Goal: Information Seeking & Learning: Learn about a topic

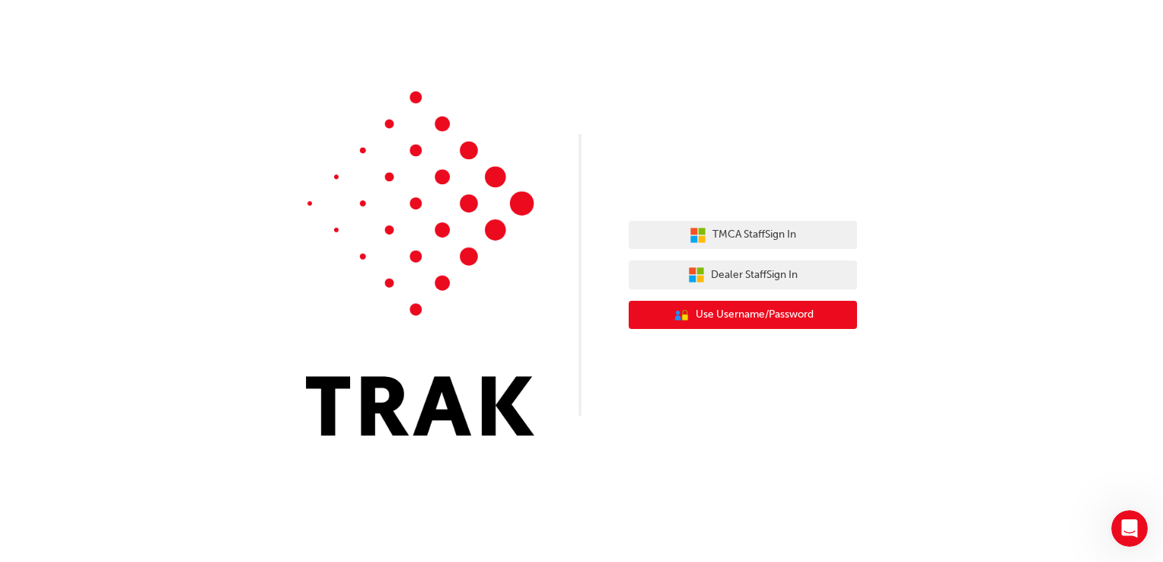
click at [717, 321] on span "Use Username/Password" at bounding box center [755, 315] width 118 height 18
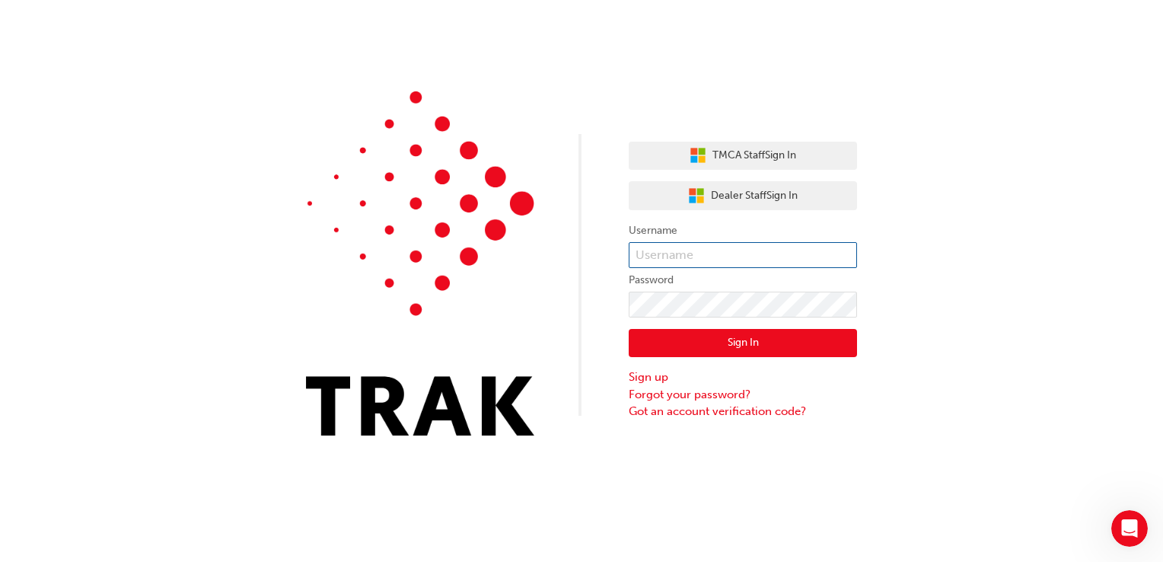
click at [703, 261] on input "text" at bounding box center [743, 255] width 228 height 26
type input "Tyra.Miller"
click at [730, 343] on button "Sign In" at bounding box center [743, 343] width 228 height 29
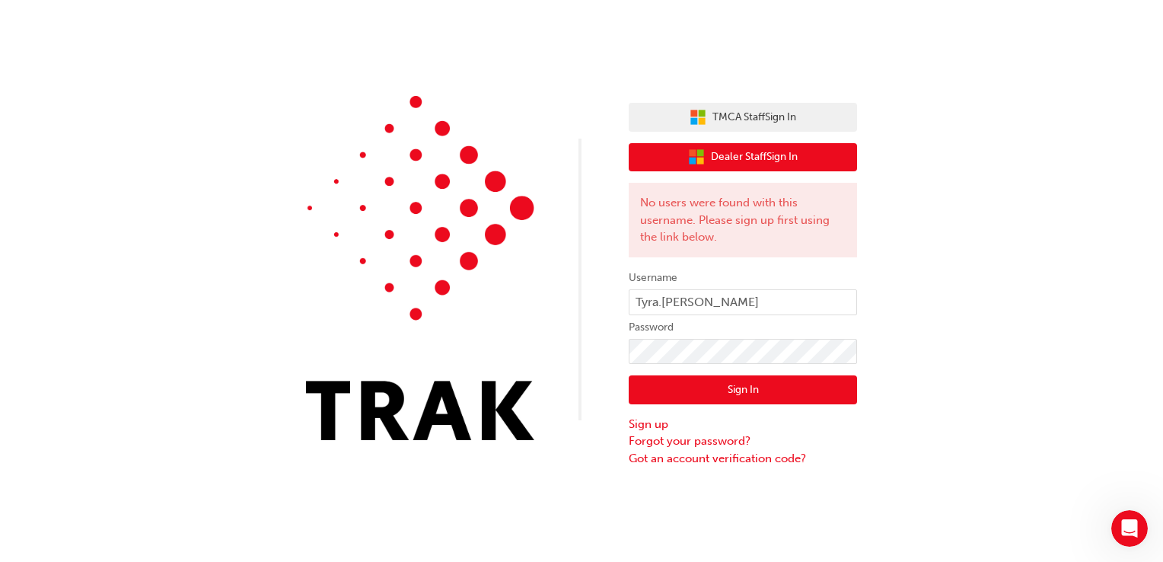
click at [719, 158] on span "Dealer Staff Sign In" at bounding box center [754, 157] width 87 height 18
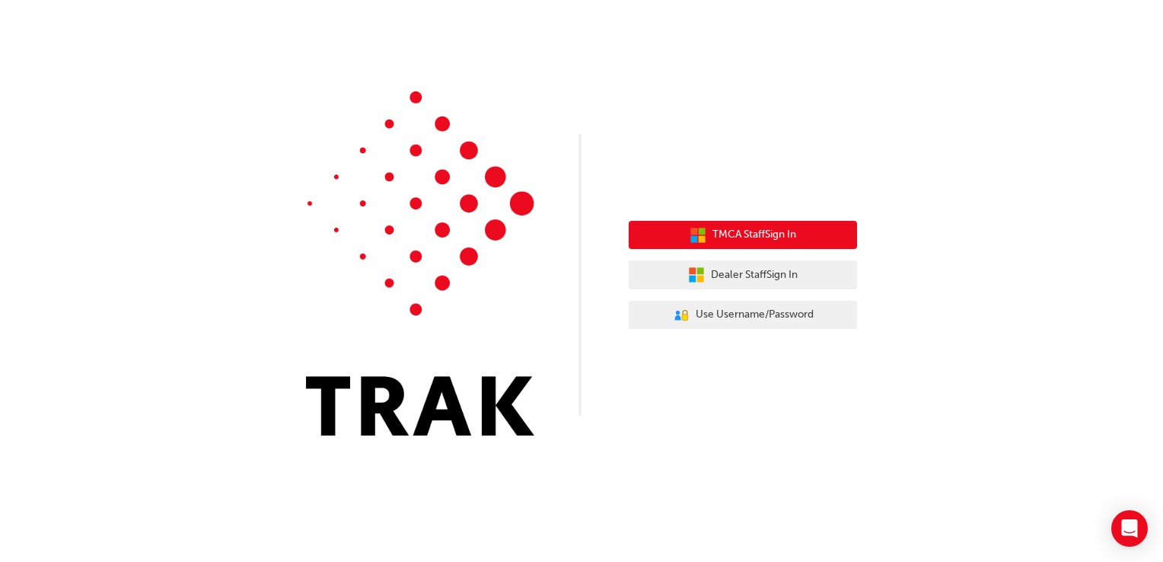
click at [779, 241] on span "TMCA Staff Sign In" at bounding box center [754, 235] width 84 height 18
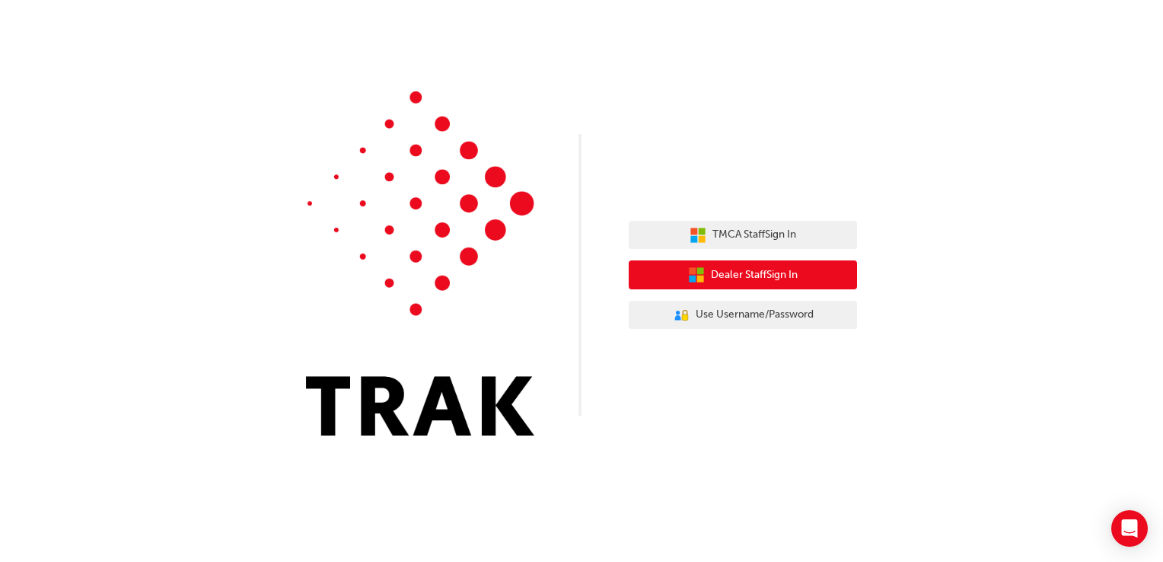
click at [740, 276] on span "Dealer Staff Sign In" at bounding box center [754, 275] width 87 height 18
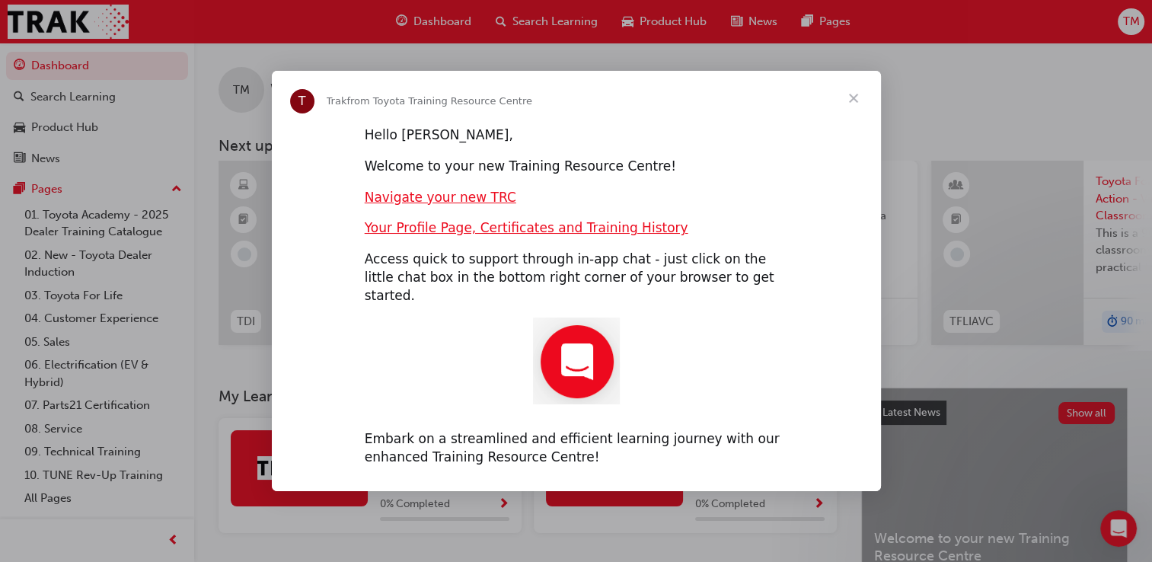
click at [850, 110] on span "Close" at bounding box center [853, 98] width 55 height 55
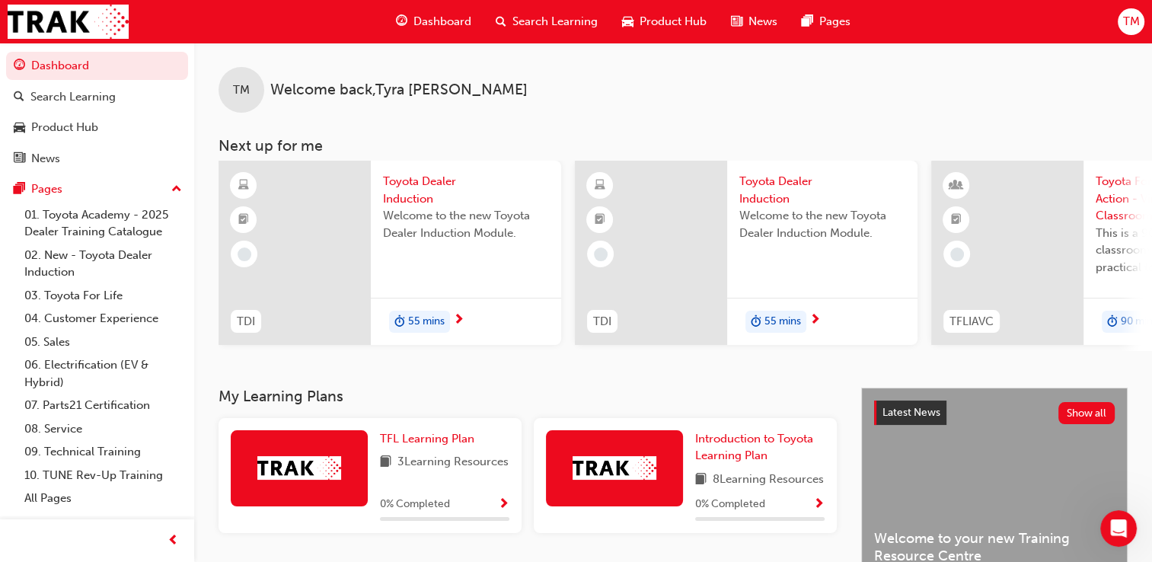
click at [445, 319] on div "55 mins" at bounding box center [419, 322] width 61 height 23
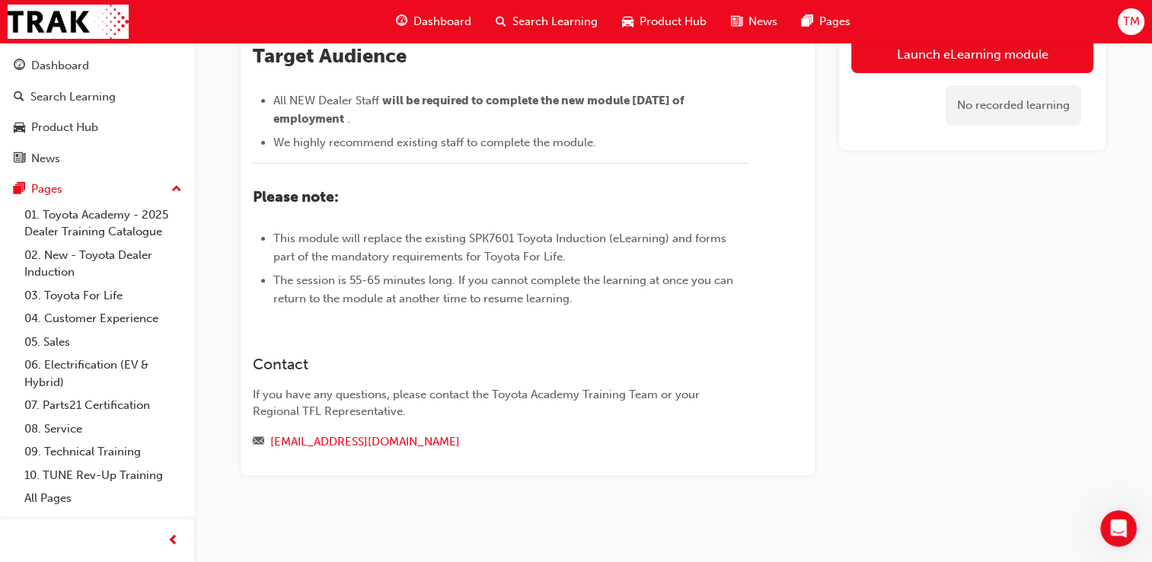
scroll to position [657, 0]
click at [122, 219] on link "01. Toyota Academy - 2025 Dealer Training Catalogue" at bounding box center [103, 223] width 170 height 40
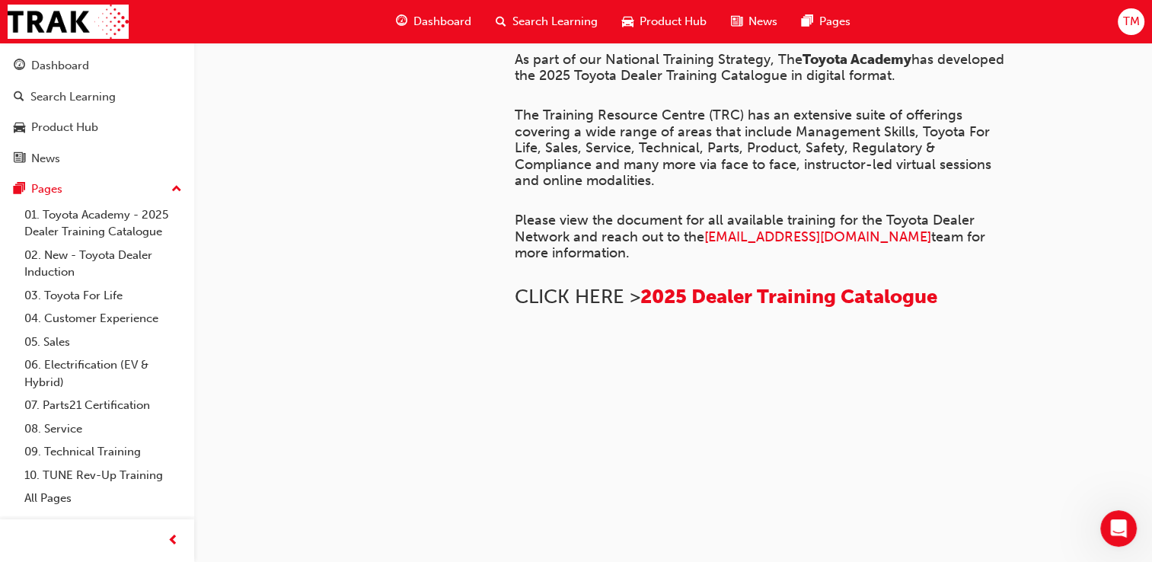
scroll to position [630, 0]
click at [152, 234] on link "01. Toyota Academy - 2025 Dealer Training Catalogue" at bounding box center [103, 223] width 170 height 40
click at [139, 263] on link "02. New - Toyota Dealer Induction" at bounding box center [103, 264] width 170 height 40
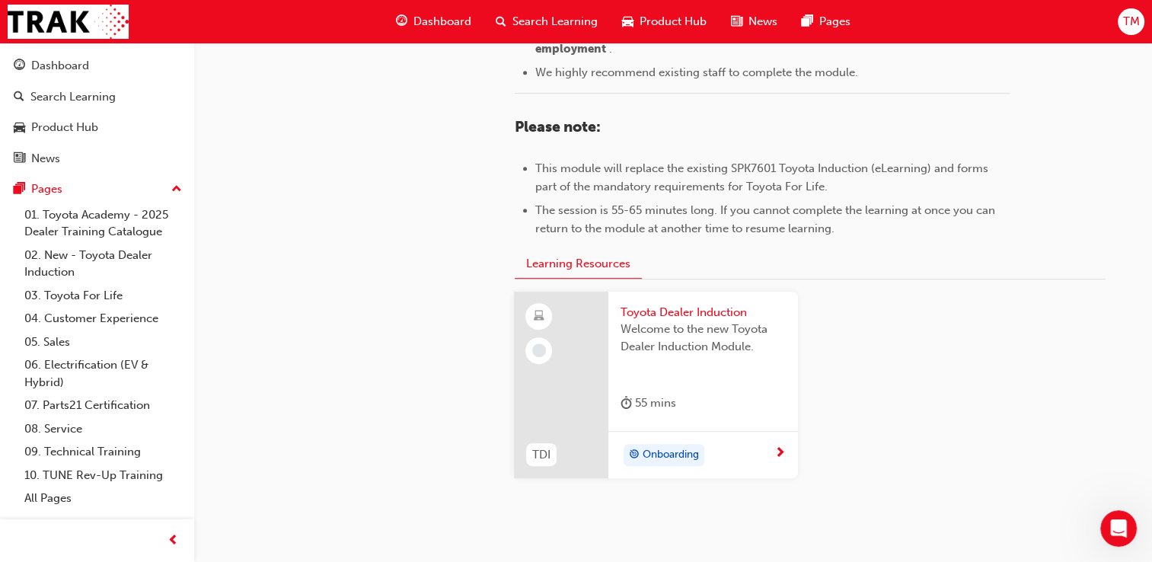
scroll to position [730, 0]
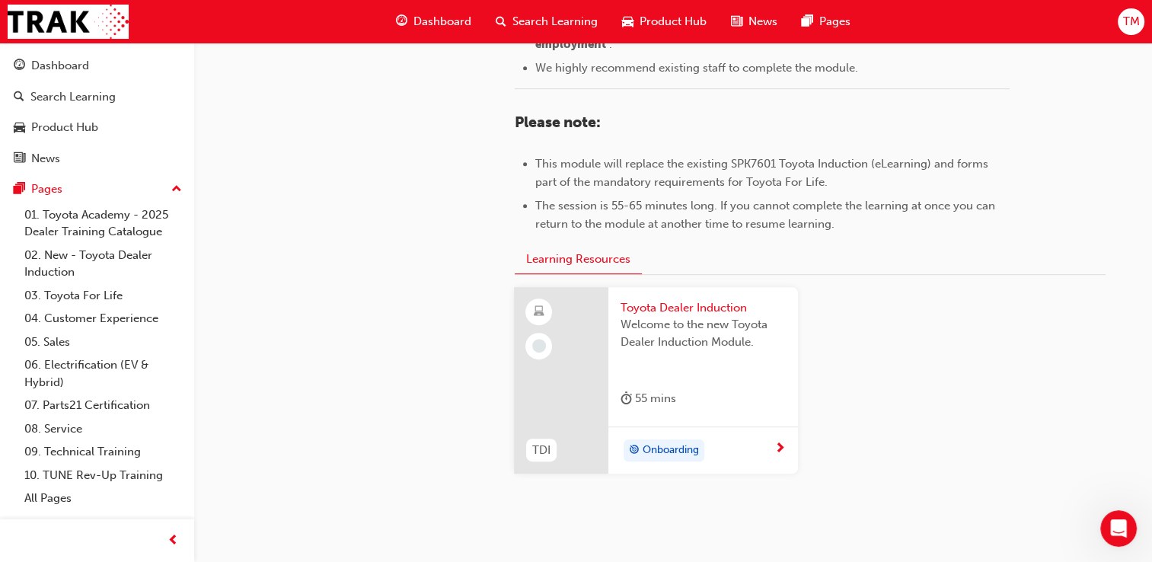
click at [777, 448] on span "next-icon" at bounding box center [779, 449] width 11 height 14
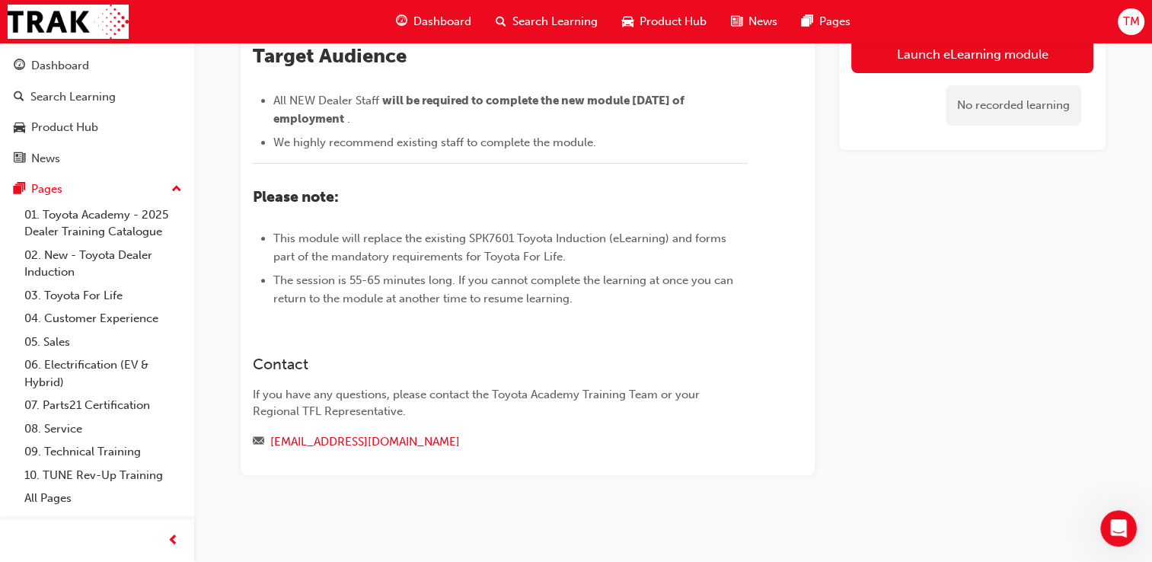
scroll to position [657, 0]
drag, startPoint x: 1148, startPoint y: 339, endPoint x: 1156, endPoint y: 318, distance: 22.6
click at [1062, 251] on div "Launch eLearning module No recorded learning" at bounding box center [972, 68] width 266 height 814
click at [154, 311] on link "04. Customer Experience" at bounding box center [103, 319] width 170 height 24
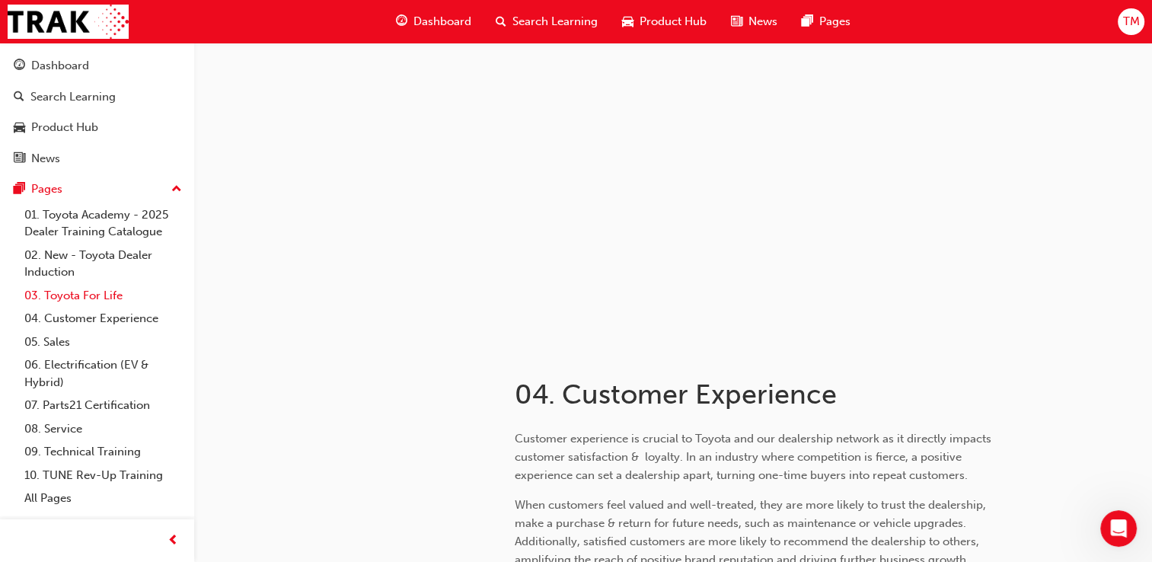
click at [135, 298] on link "03. Toyota For Life" at bounding box center [103, 296] width 170 height 24
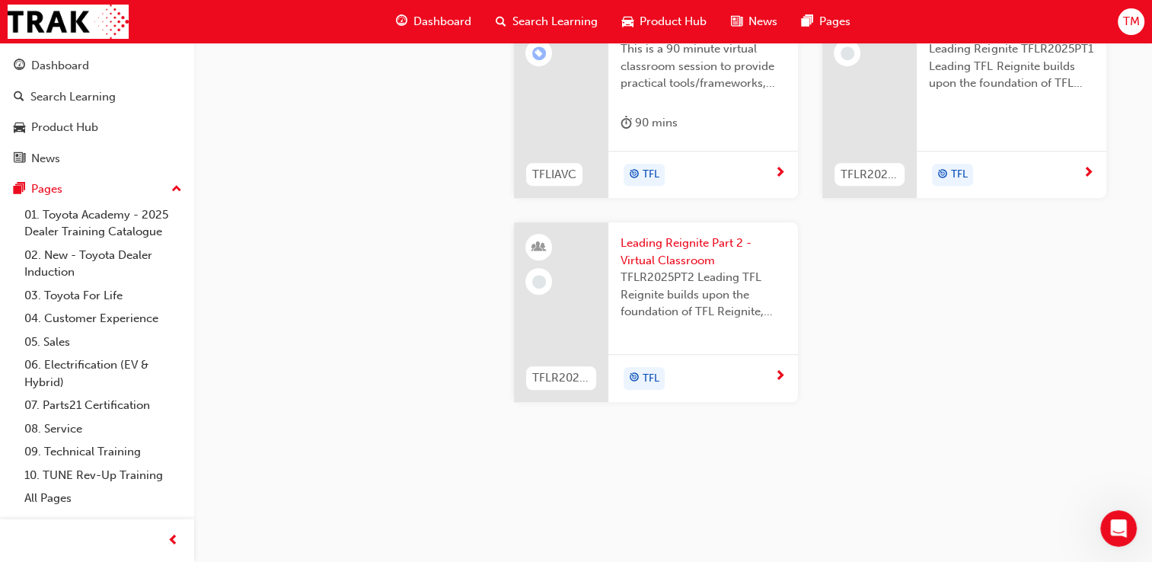
scroll to position [1514, 0]
click at [115, 324] on link "04. Customer Experience" at bounding box center [103, 319] width 170 height 24
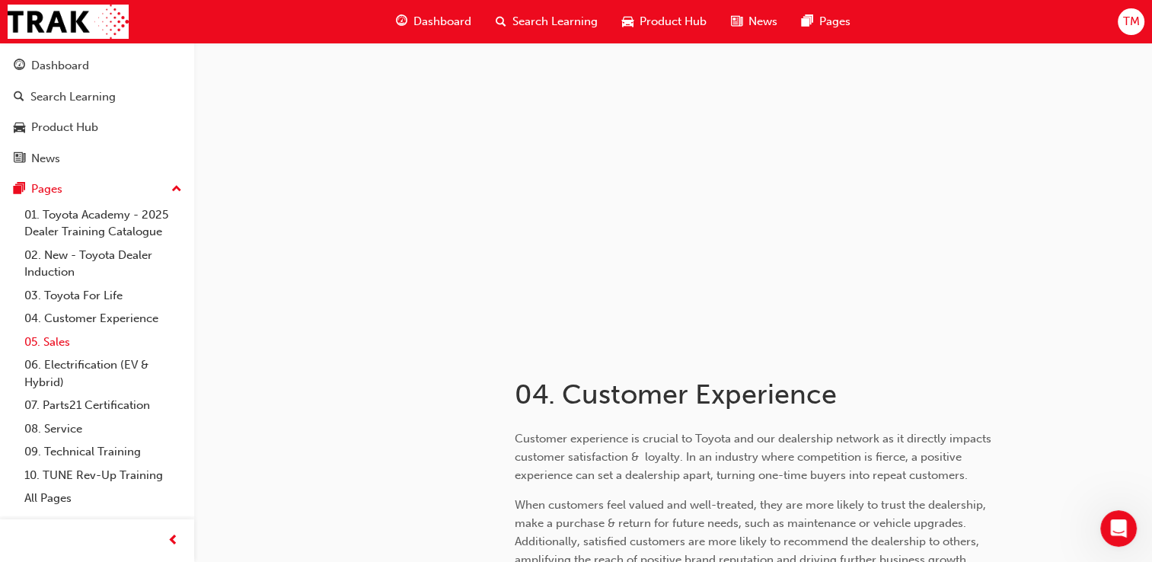
click at [60, 332] on link "05. Sales" at bounding box center [103, 342] width 170 height 24
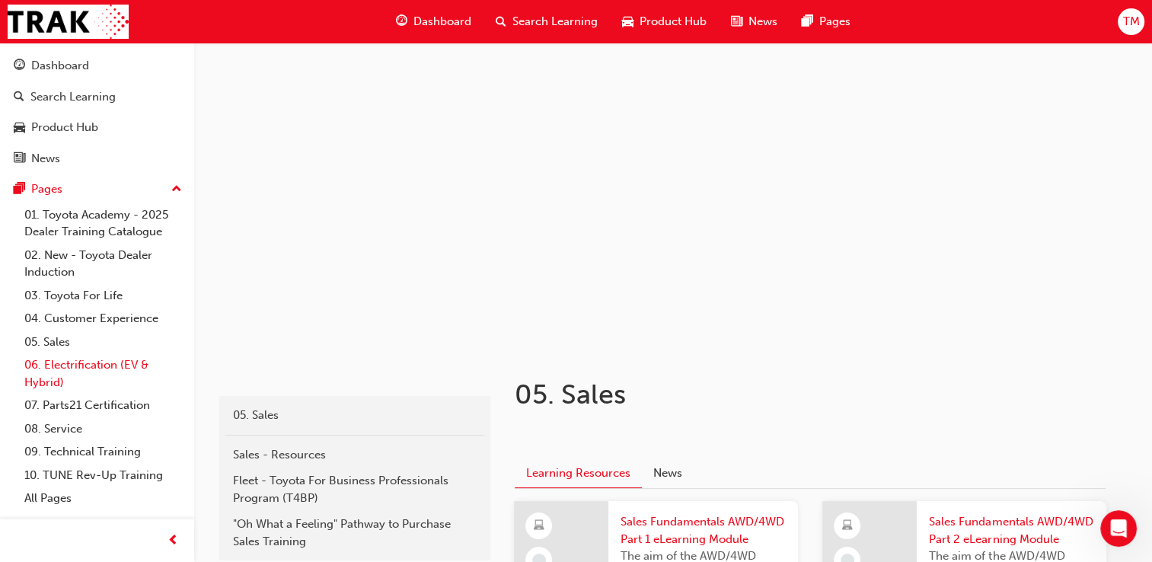
click at [100, 383] on link "06. Electrification (EV & Hybrid)" at bounding box center [103, 373] width 170 height 40
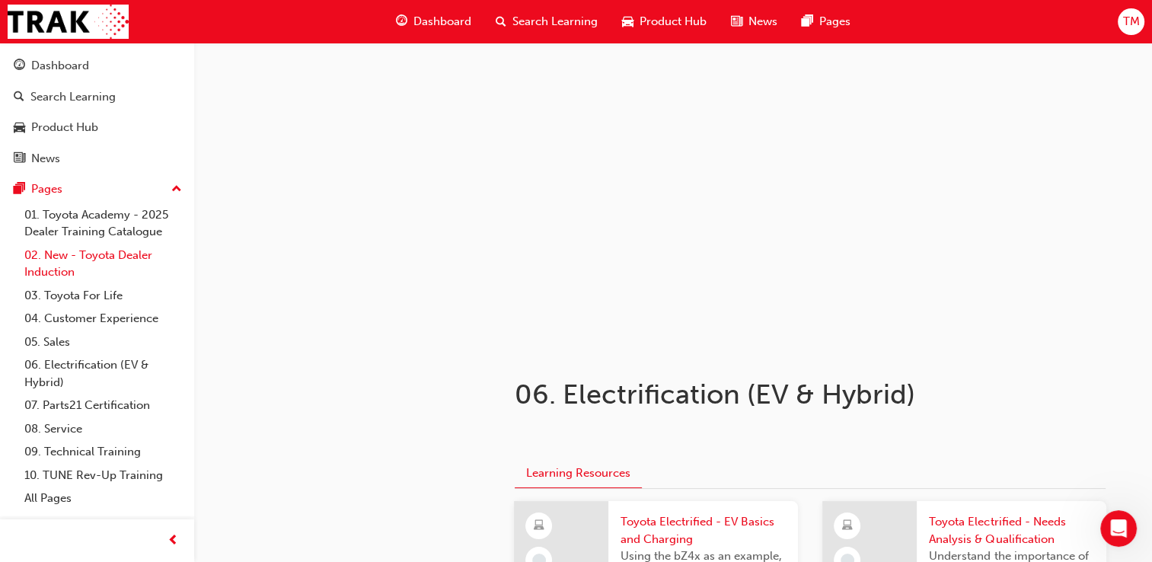
click at [128, 264] on link "02. New - Toyota Dealer Induction" at bounding box center [103, 264] width 170 height 40
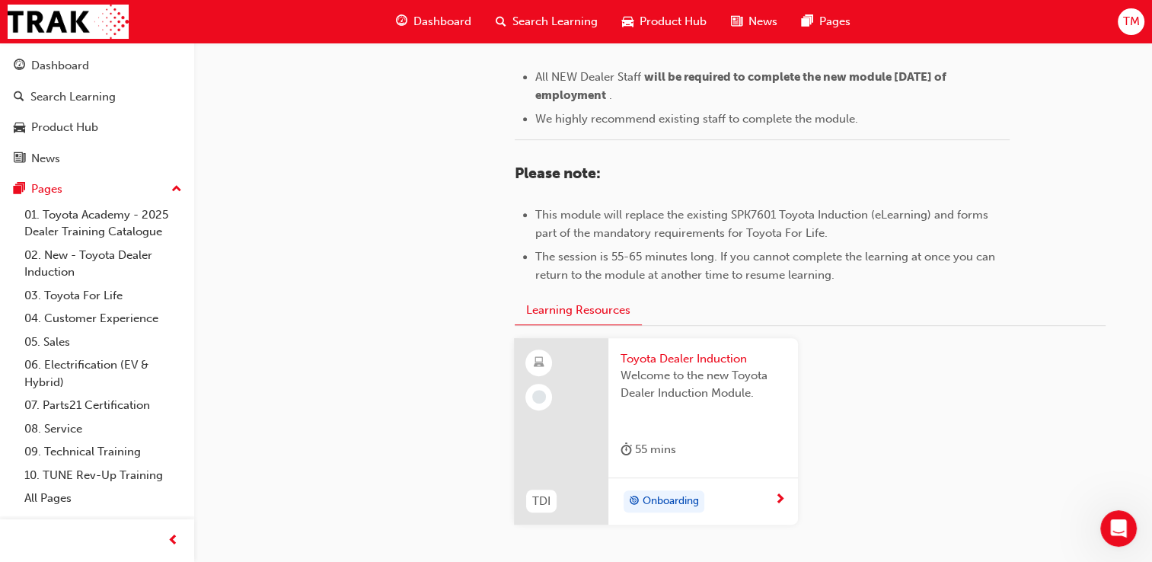
scroll to position [691, 0]
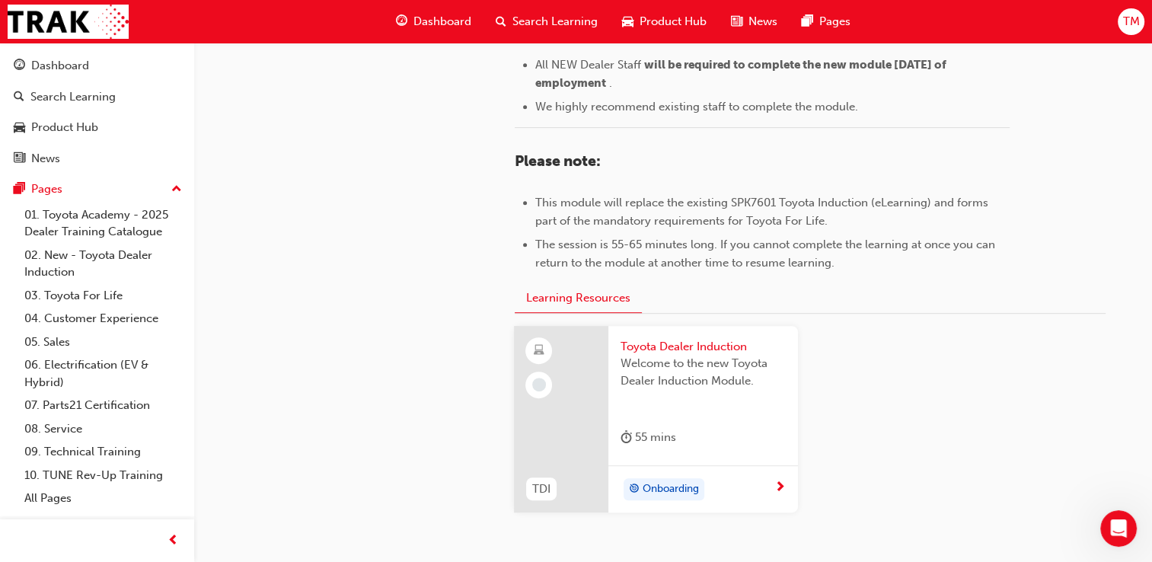
click at [753, 490] on div "Onboarding" at bounding box center [697, 489] width 154 height 23
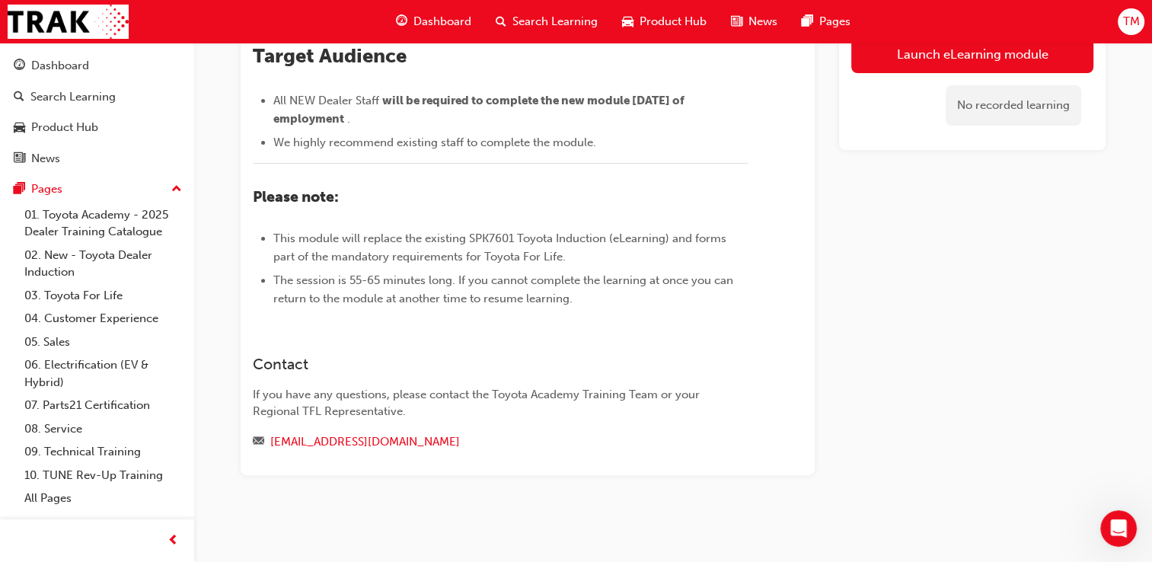
scroll to position [657, 0]
click at [753, 490] on div "Toyota Dealer Induction eLearning Stream: Onboarding 55 mins TDI ​Welcome to th…" at bounding box center [672, 57] width 913 height 933
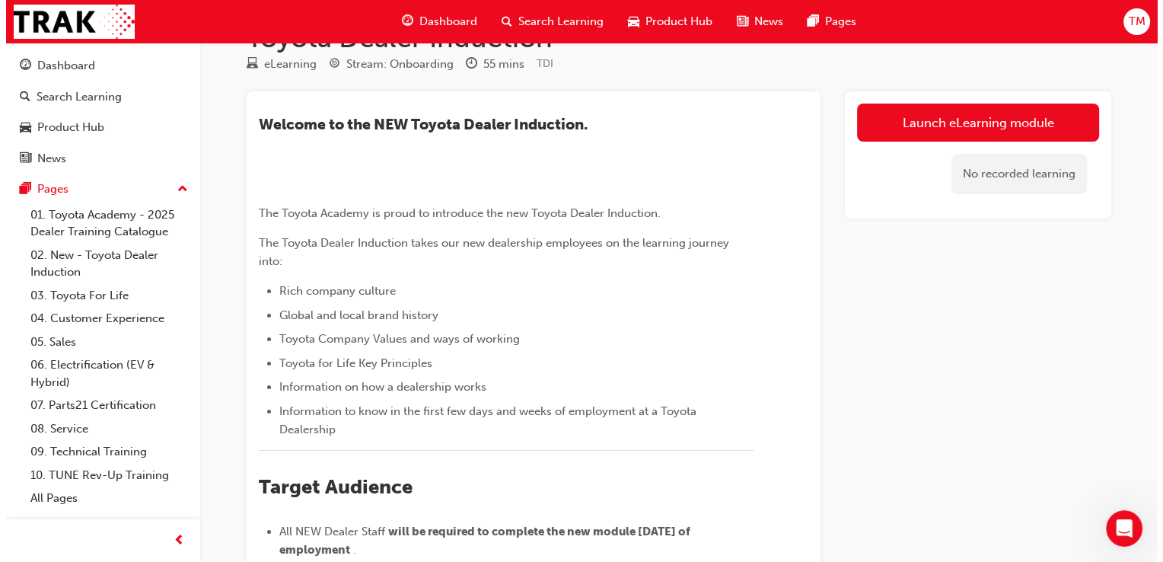
scroll to position [0, 0]
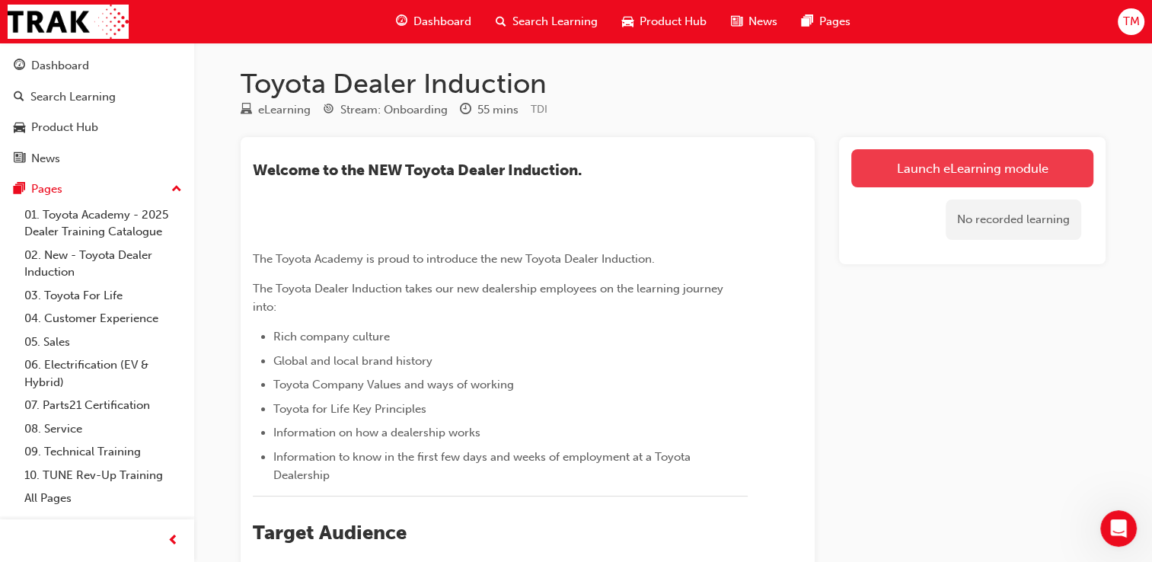
click at [1015, 166] on link "Launch eLearning module" at bounding box center [972, 168] width 242 height 38
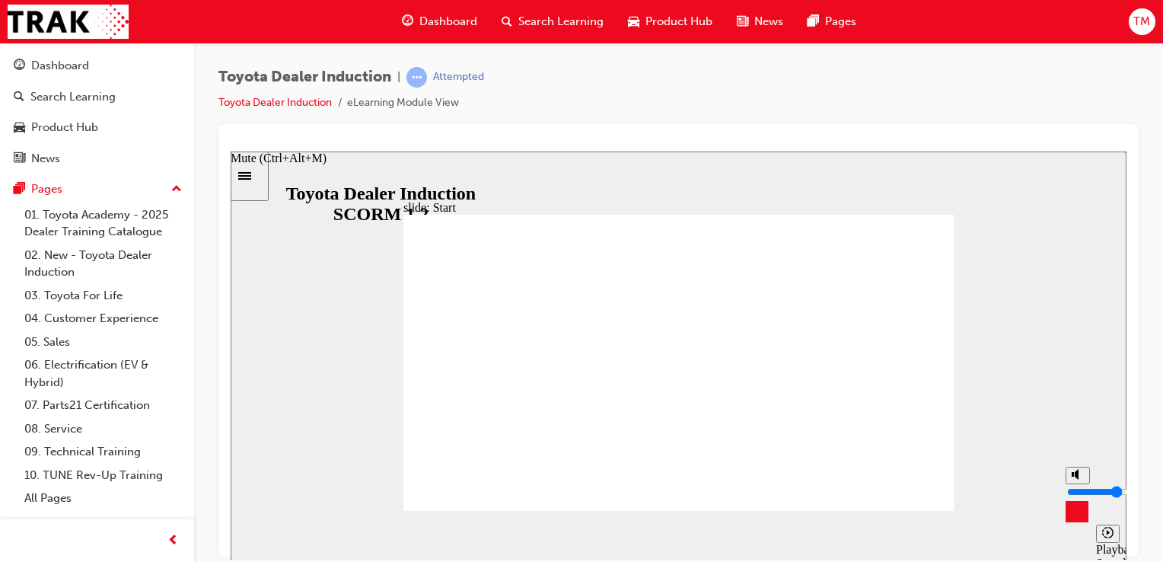
type input "5"
click at [1081, 487] on input "volume" at bounding box center [1116, 491] width 98 height 12
drag, startPoint x: 1162, startPoint y: 245, endPoint x: 1165, endPoint y: 310, distance: 64.8
click at [1162, 310] on html "Your version of Internet Explorer is outdated and not supported. Please upgrade…" at bounding box center [581, 281] width 1163 height 562
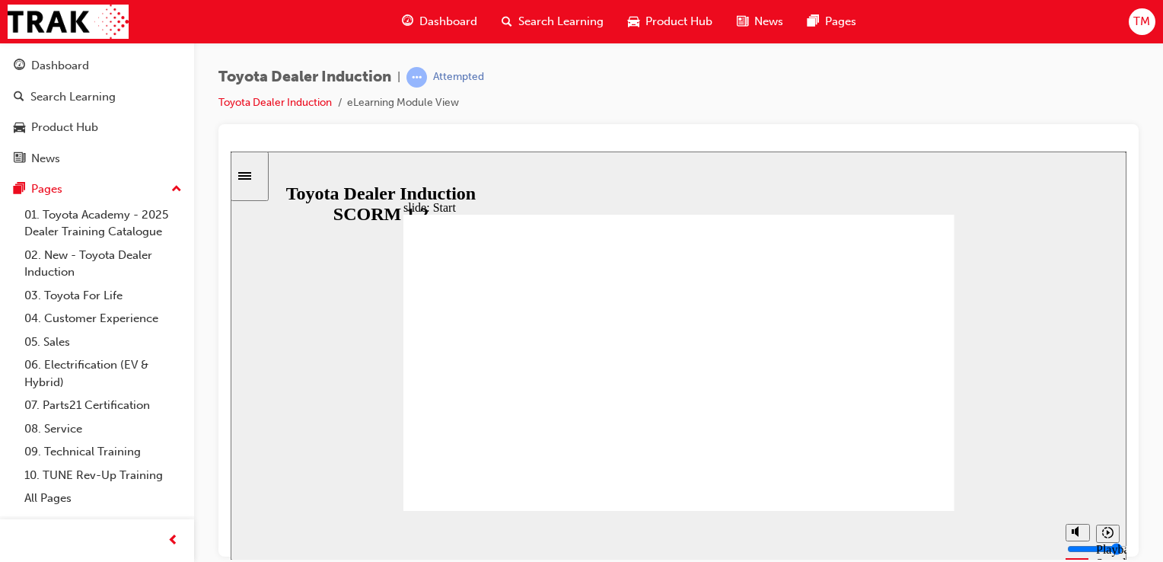
click at [253, 534] on icon "Pause (Ctrl+Alt+P)" at bounding box center [256, 528] width 7 height 11
click at [489, 537] on div "playback controls" at bounding box center [650, 532] width 756 height 17
click at [250, 534] on icon "Play (Ctrl+Alt+P)" at bounding box center [255, 528] width 10 height 11
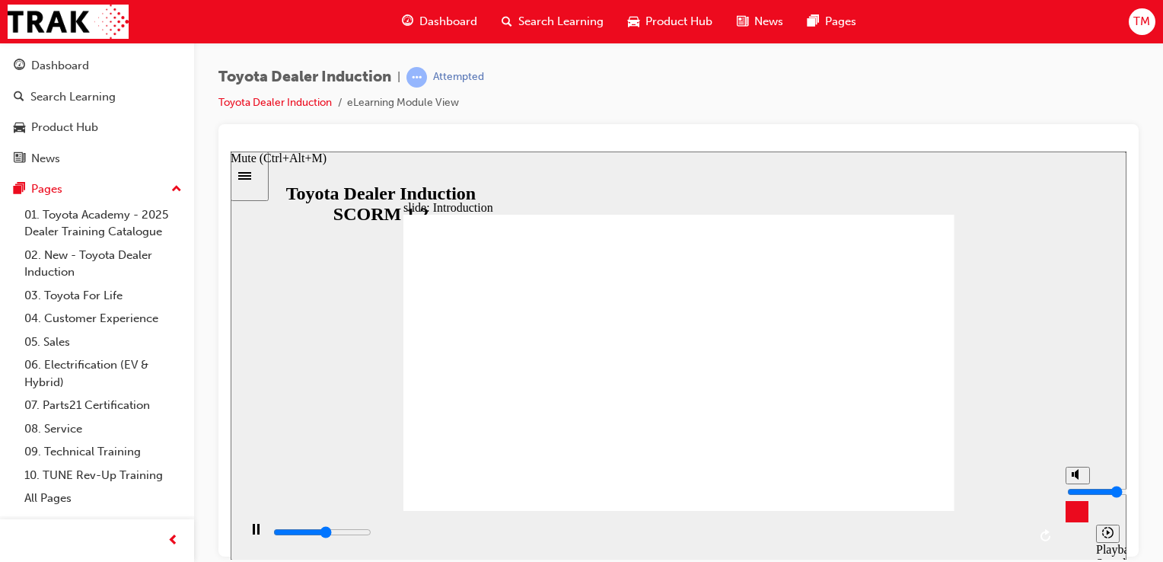
click at [1080, 486] on input "volume" at bounding box center [1116, 491] width 98 height 12
click at [1073, 485] on input "volume" at bounding box center [1116, 491] width 98 height 12
click at [1075, 485] on input "volume" at bounding box center [1116, 491] width 98 height 12
click at [1078, 485] on input "volume" at bounding box center [1116, 491] width 98 height 12
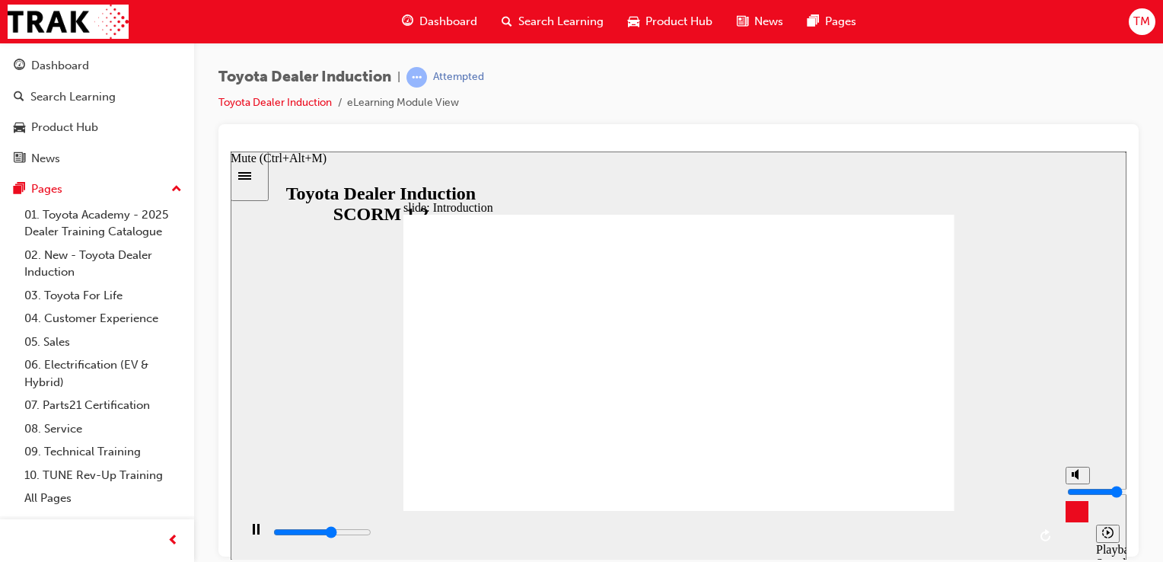
type input "35600"
type input "4"
type input "35700"
drag, startPoint x: 1078, startPoint y: 483, endPoint x: 1077, endPoint y: 492, distance: 9.2
type input "4"
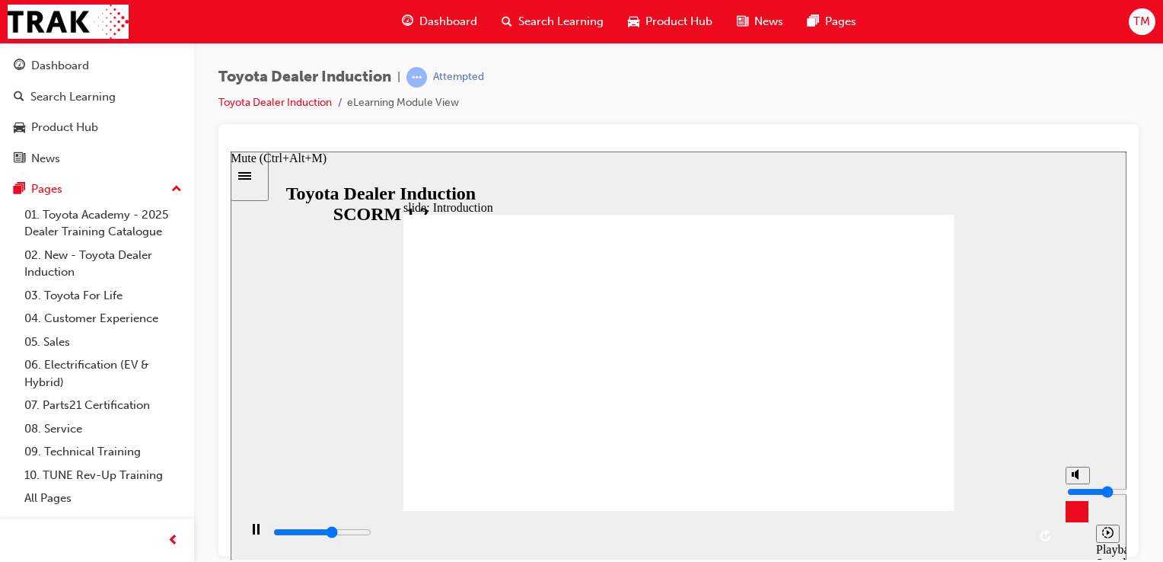
click at [1077, 492] on input "volume" at bounding box center [1116, 491] width 98 height 12
type input "36300"
type input "5"
type input "36300"
type input "6"
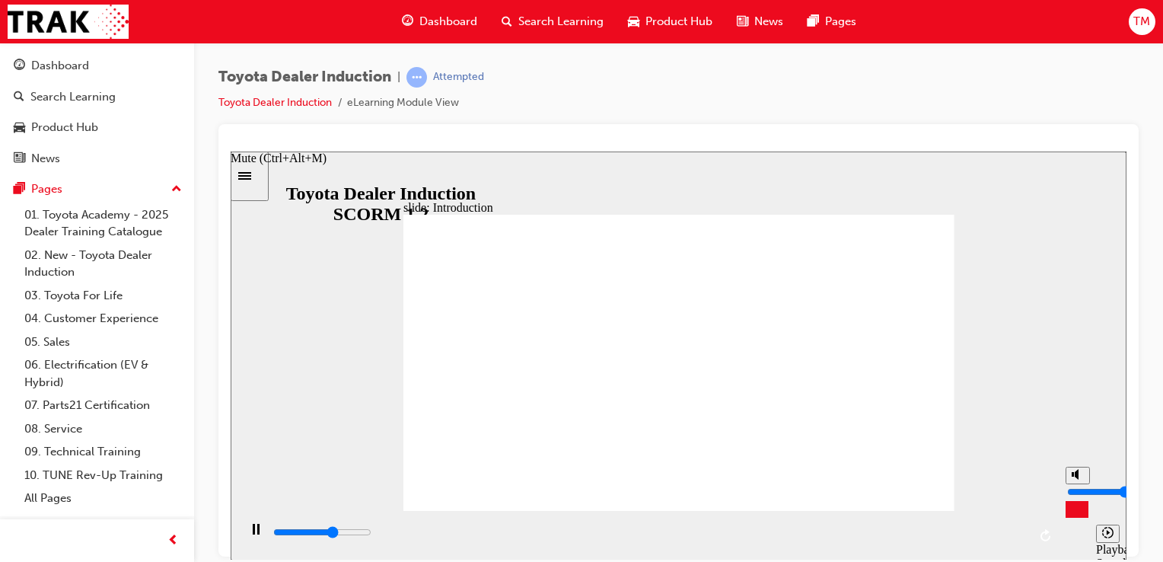
type input "36400"
type input "7"
type input "36400"
type input "8"
type input "37700"
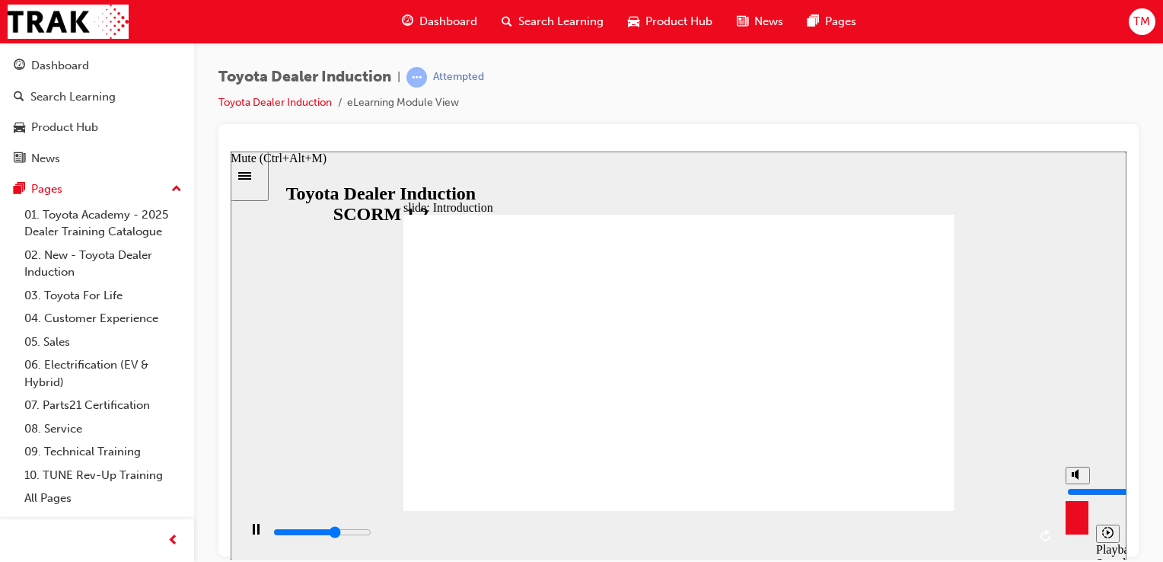
drag, startPoint x: 1077, startPoint y: 492, endPoint x: 1075, endPoint y: 476, distance: 16.1
type input "8"
click at [1075, 485] on input "volume" at bounding box center [1116, 491] width 98 height 12
click at [244, 538] on div "Pause (Ctrl+Alt+P)" at bounding box center [256, 536] width 26 height 26
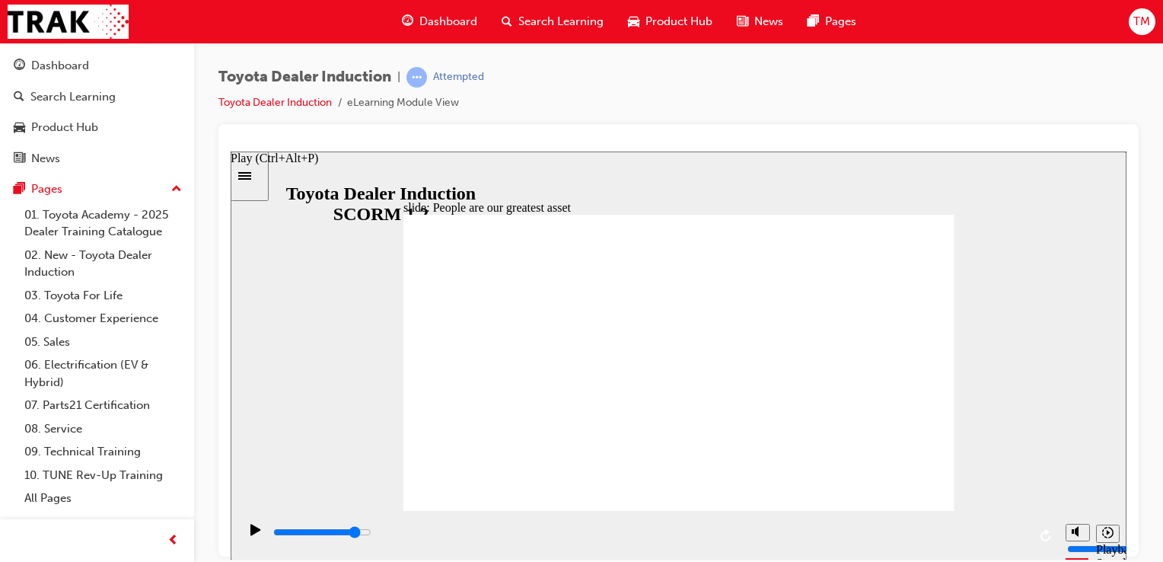
click at [243, 534] on div "Play (Ctrl+Alt+P)" at bounding box center [256, 536] width 26 height 26
type input "3200"
click at [1080, 485] on input "volume" at bounding box center [1116, 491] width 98 height 12
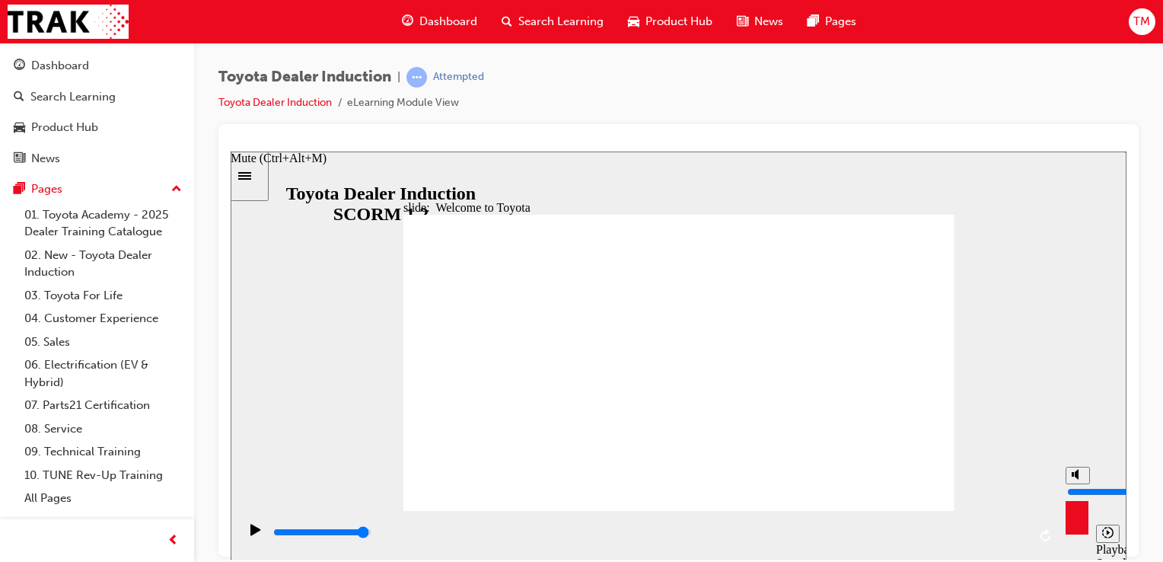
click at [1078, 485] on input "volume" at bounding box center [1116, 491] width 98 height 12
click at [1084, 485] on input "volume" at bounding box center [1116, 491] width 98 height 12
type input "7"
click at [1076, 485] on input "volume" at bounding box center [1116, 491] width 98 height 12
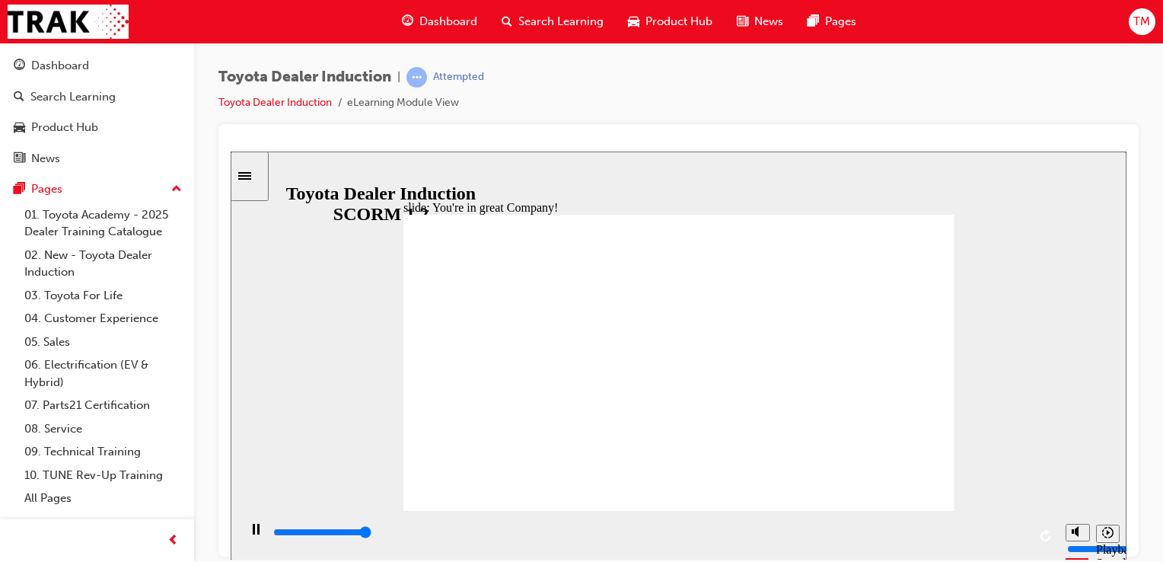
type input "7500"
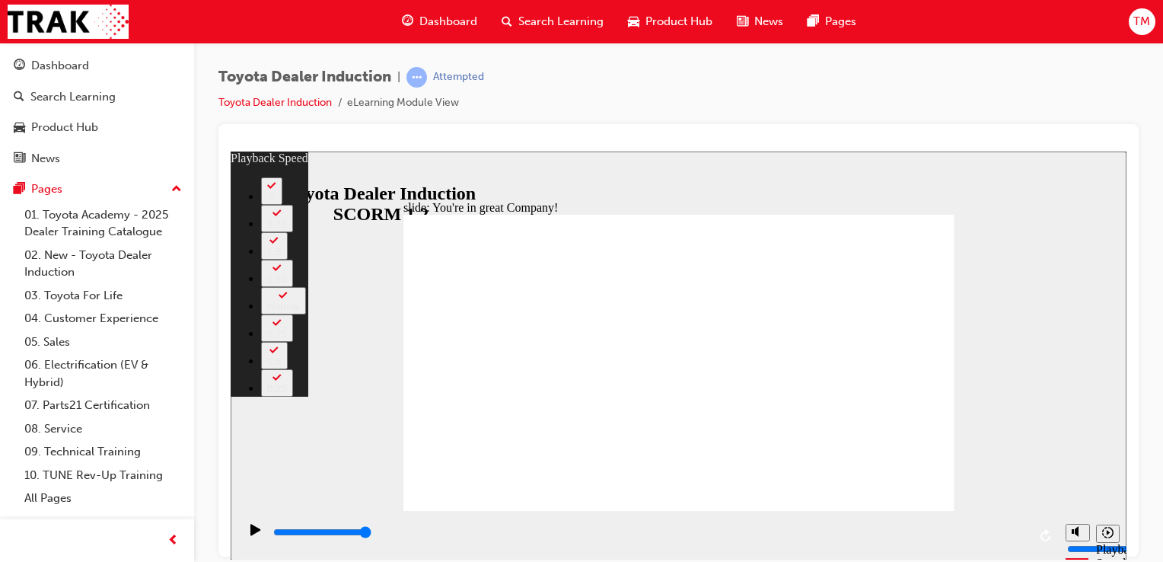
type input "5"
type input "6"
type input "5"
type input "6"
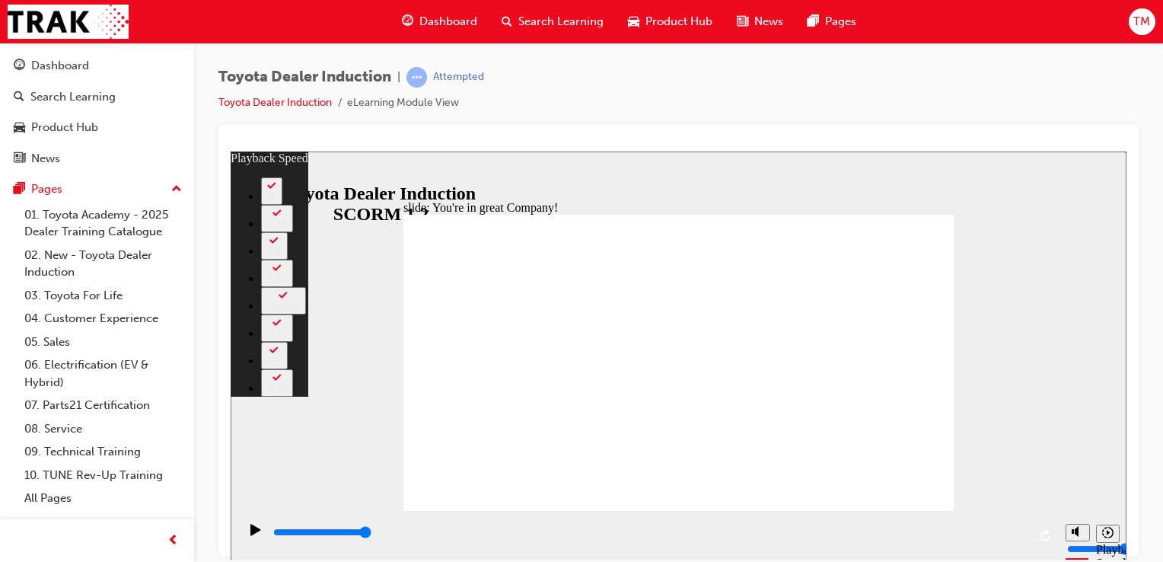
type input "28"
type input "4"
type input "28"
type input "4"
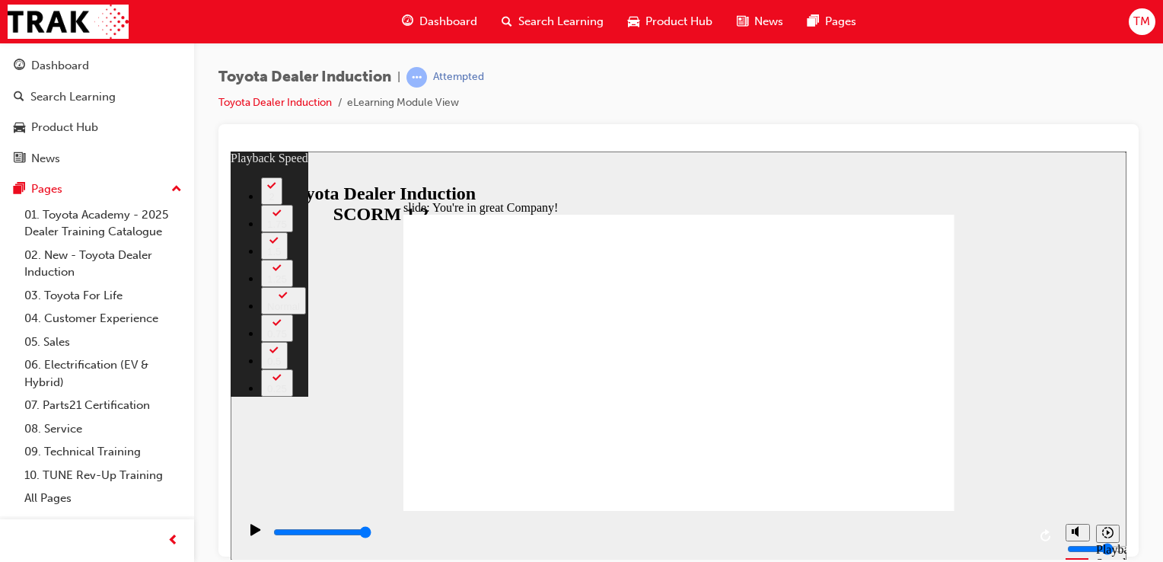
type input "86"
type input "5"
type input "87"
type input "5"
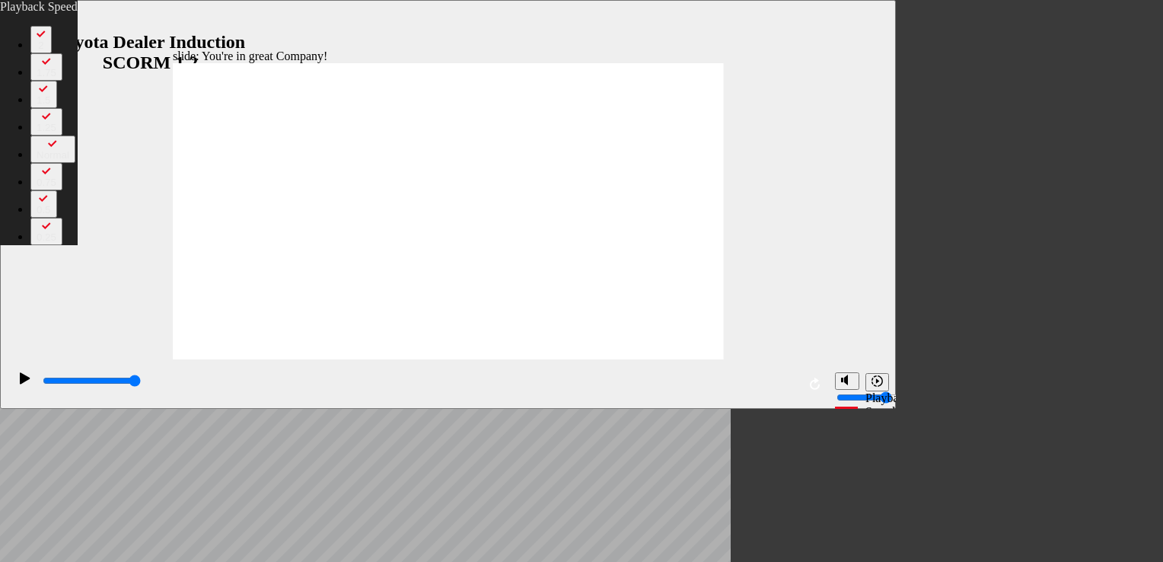
type input "152"
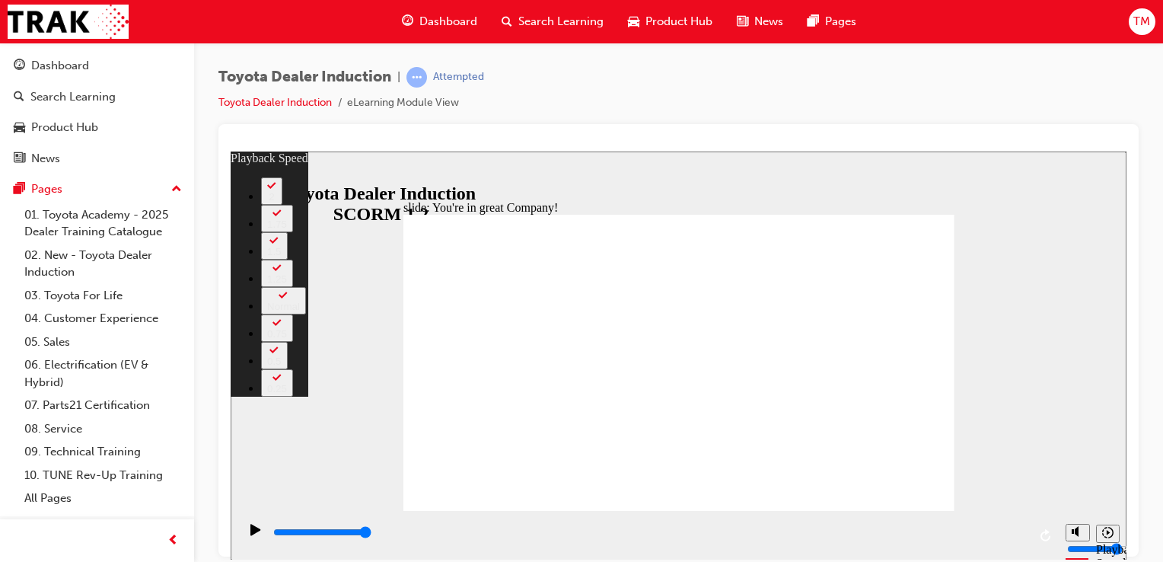
type input "3"
type input "152"
type input "3"
type input "154"
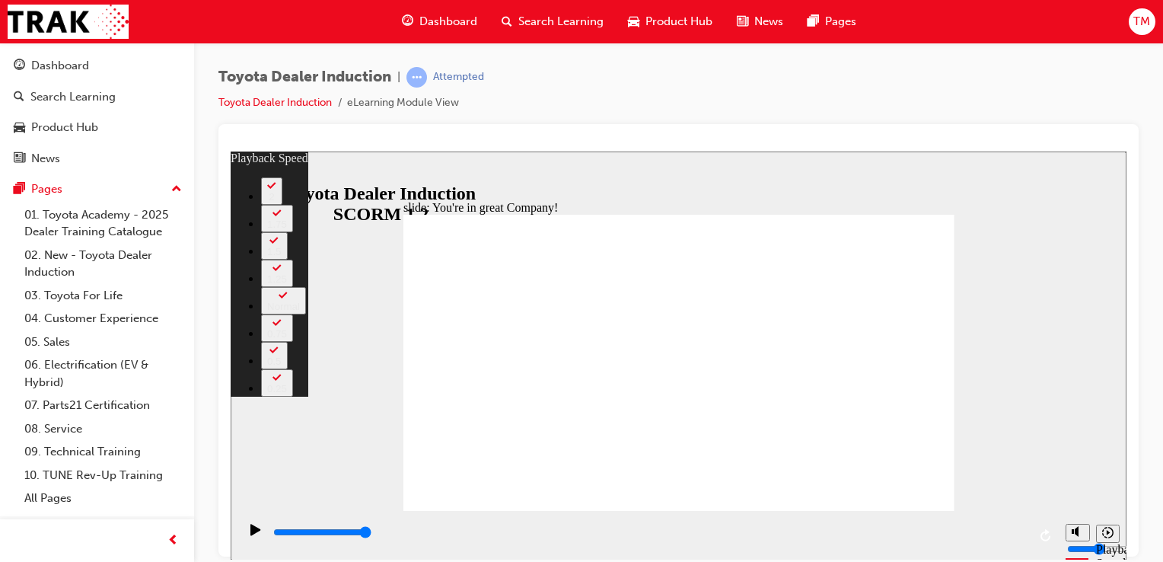
type input "4"
type input "154"
type input "4"
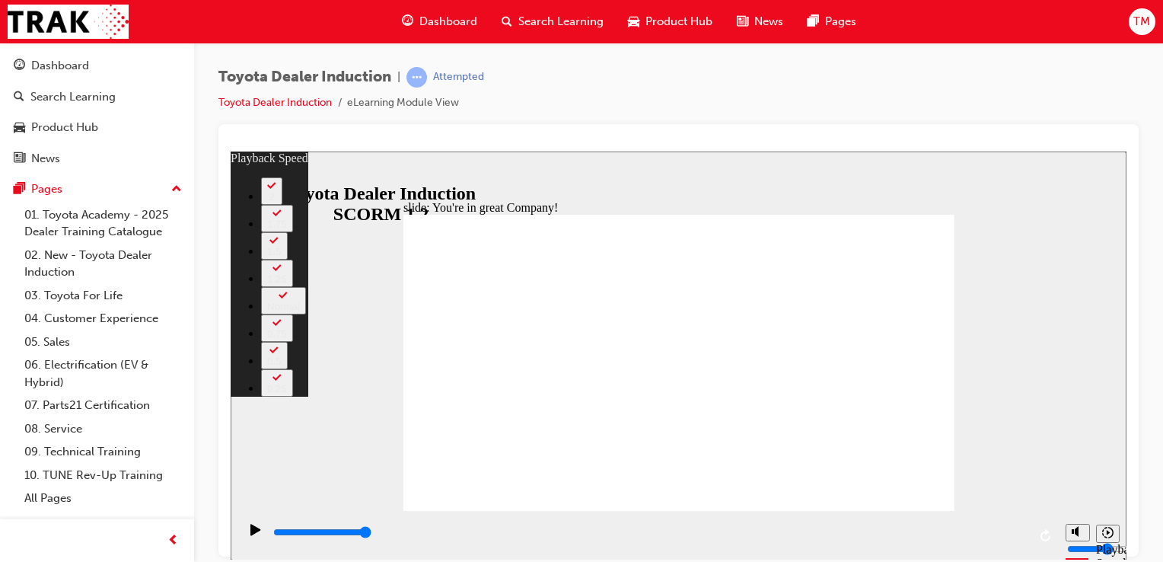
type input "156"
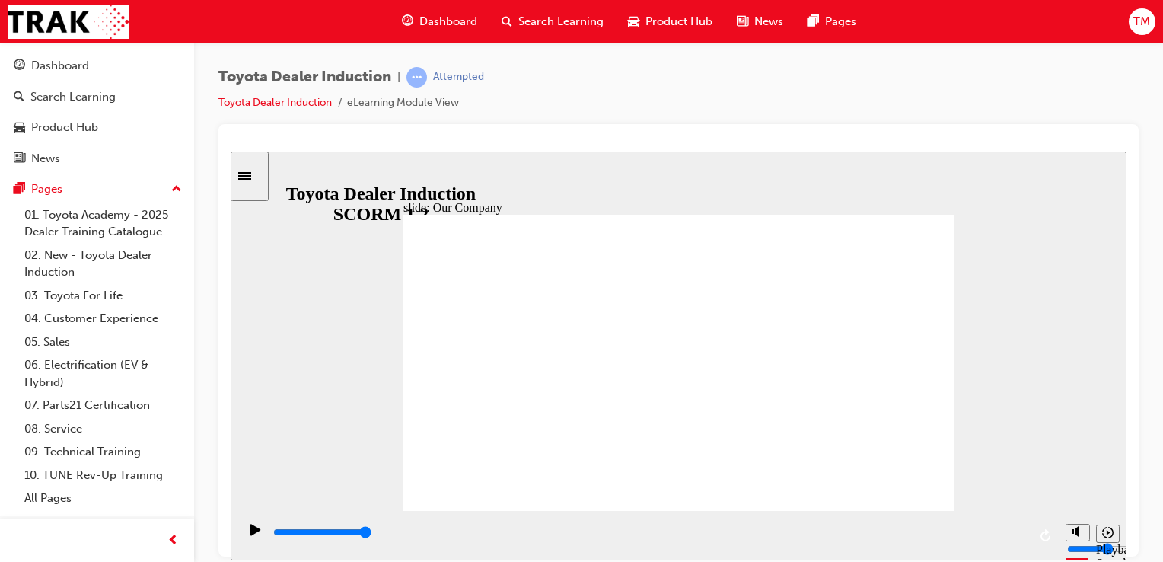
click at [252, 535] on icon "Play (Ctrl+Alt+P)" at bounding box center [255, 529] width 11 height 12
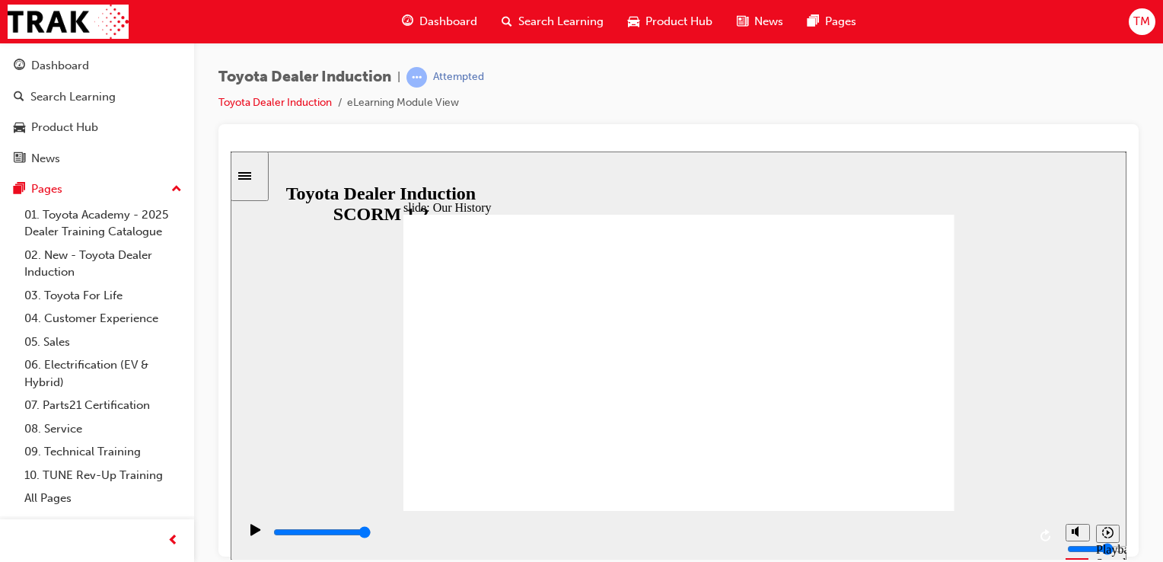
drag, startPoint x: 679, startPoint y: 454, endPoint x: 690, endPoint y: 454, distance: 10.7
drag, startPoint x: 525, startPoint y: 457, endPoint x: 533, endPoint y: 454, distance: 8.2
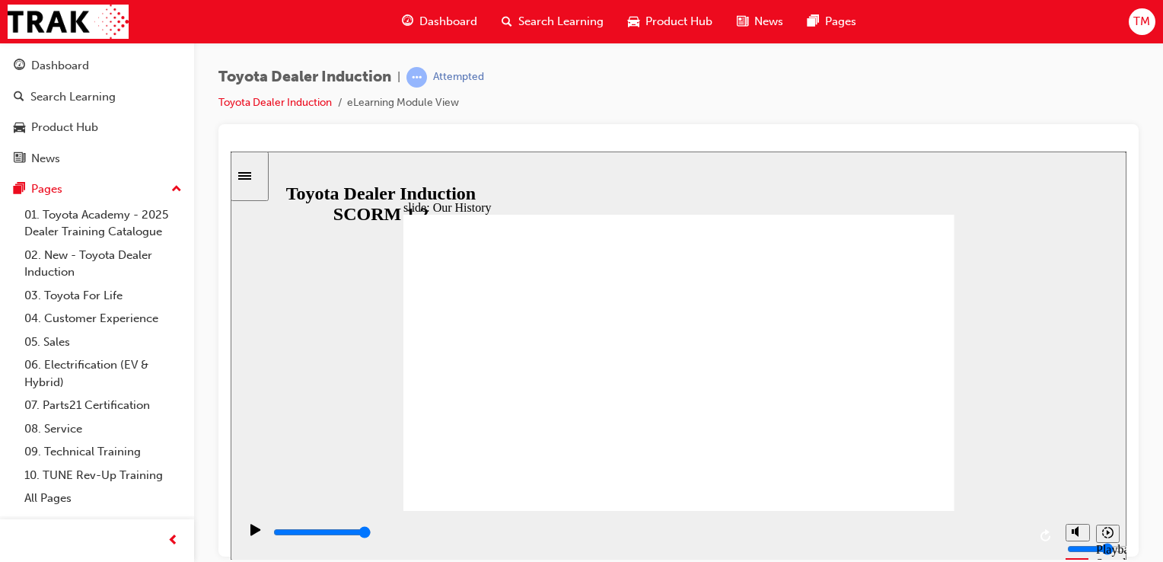
drag, startPoint x: 526, startPoint y: 449, endPoint x: 537, endPoint y: 451, distance: 11.5
drag, startPoint x: 551, startPoint y: 382, endPoint x: 571, endPoint y: 382, distance: 19.8
drag, startPoint x: 823, startPoint y: 454, endPoint x: 748, endPoint y: 448, distance: 75.6
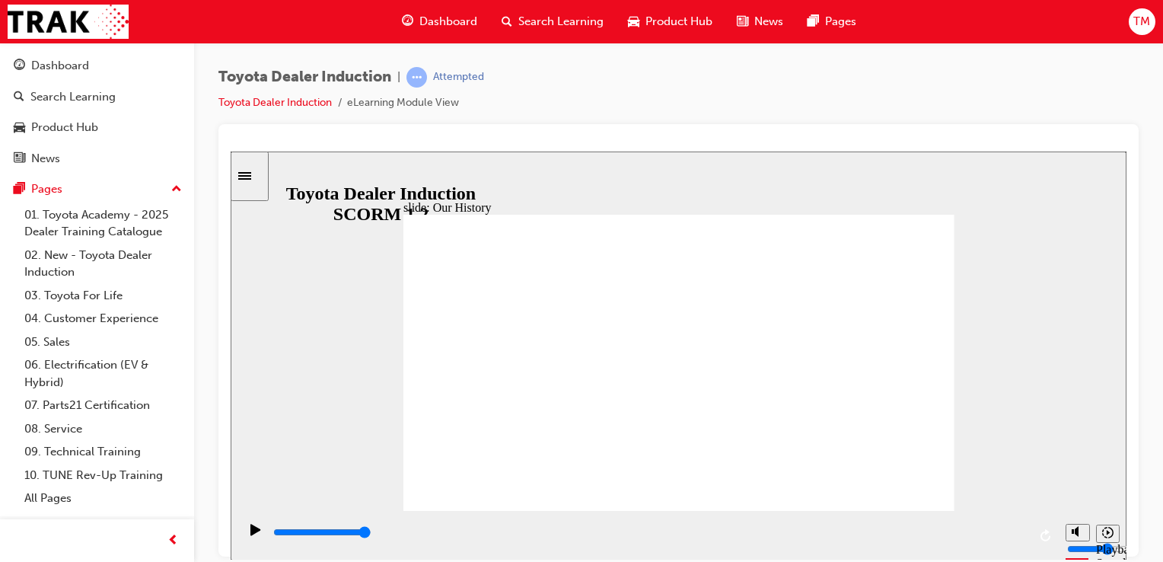
drag, startPoint x: 686, startPoint y: 478, endPoint x: 731, endPoint y: 469, distance: 46.6
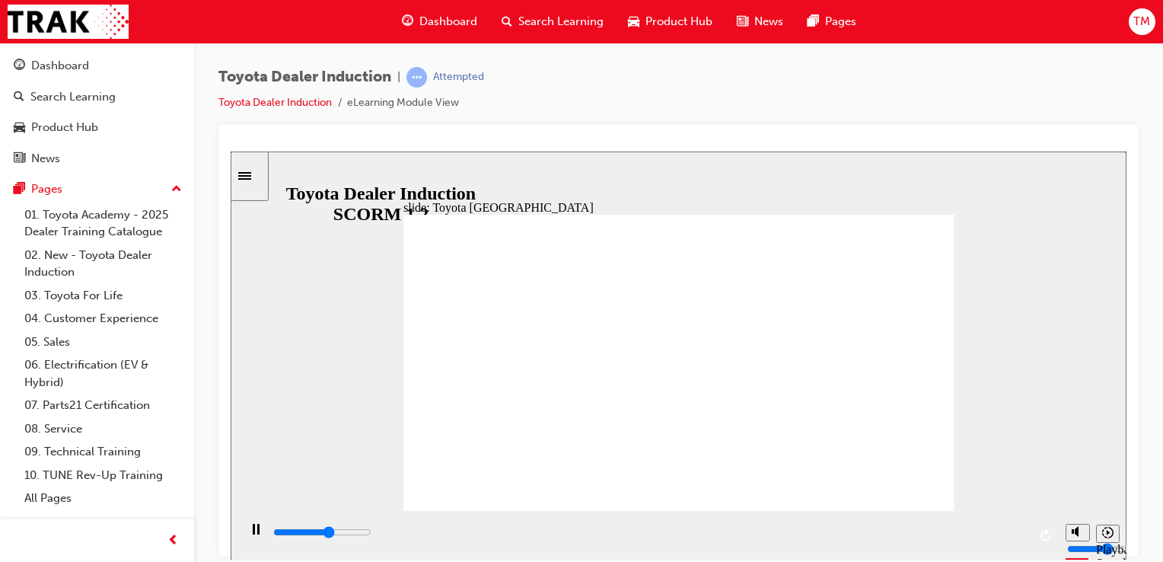
drag, startPoint x: 826, startPoint y: 452, endPoint x: 868, endPoint y: 455, distance: 42.0
click at [244, 533] on div "Play (Ctrl+Alt+P)" at bounding box center [256, 536] width 26 height 26
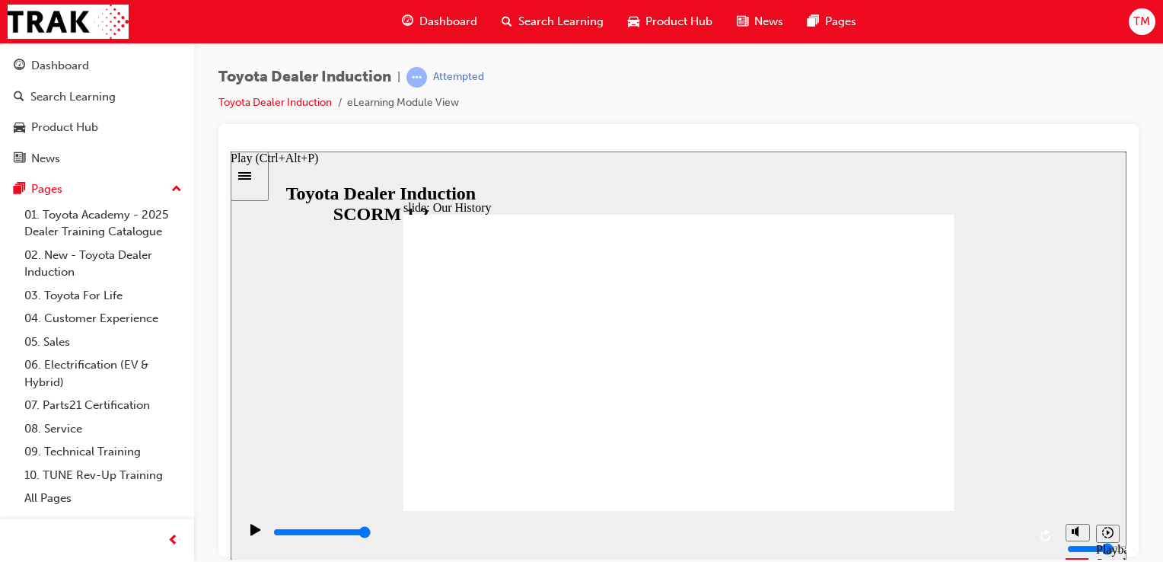
click at [244, 533] on div "Play (Ctrl+Alt+P)" at bounding box center [256, 536] width 26 height 26
drag, startPoint x: 244, startPoint y: 533, endPoint x: 585, endPoint y: 527, distance: 341.8
click at [585, 527] on div "playback controls" at bounding box center [648, 534] width 820 height 49
click at [700, 536] on div "playback controls" at bounding box center [650, 532] width 756 height 17
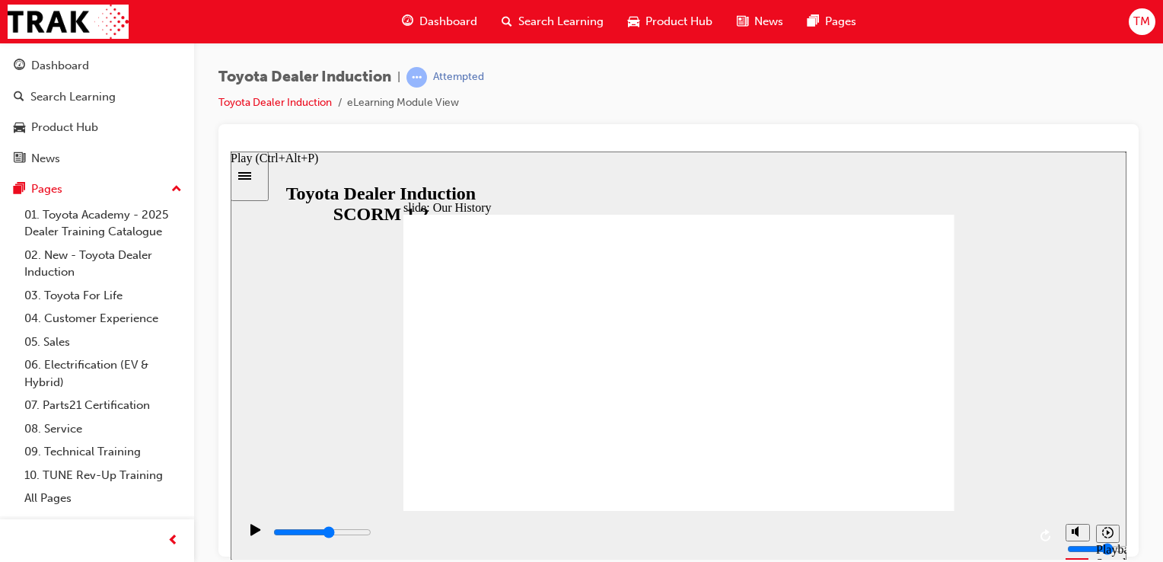
click at [244, 537] on div "Play (Ctrl+Alt+P)" at bounding box center [256, 536] width 26 height 26
type input "8300"
drag, startPoint x: 639, startPoint y: 452, endPoint x: 661, endPoint y: 449, distance: 22.3
drag, startPoint x: 605, startPoint y: 317, endPoint x: 655, endPoint y: 311, distance: 50.7
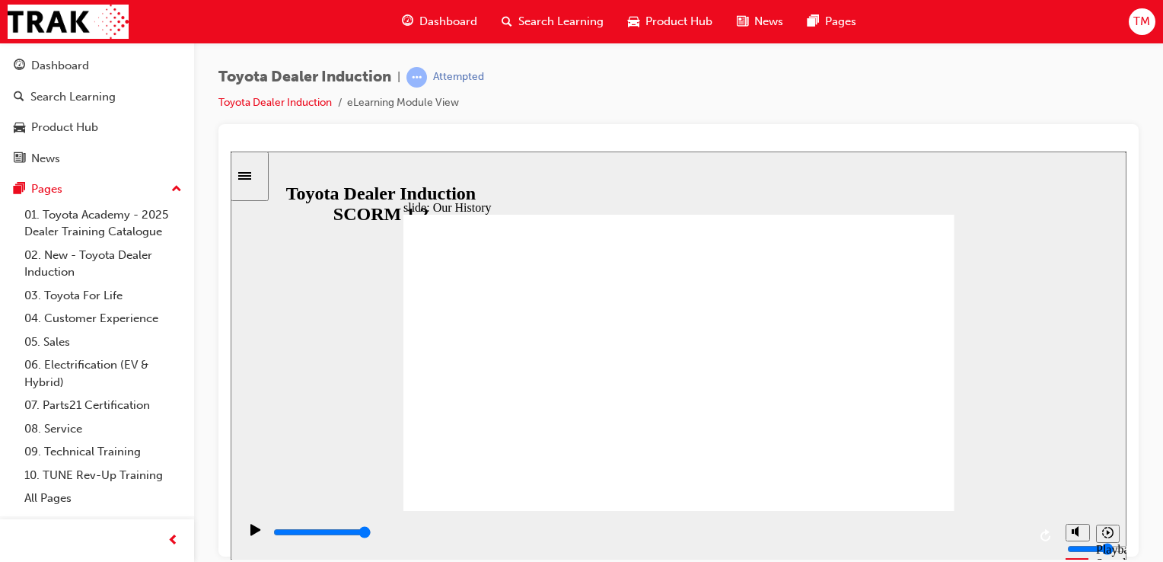
drag, startPoint x: 521, startPoint y: 441, endPoint x: 540, endPoint y: 455, distance: 22.8
type input "2"
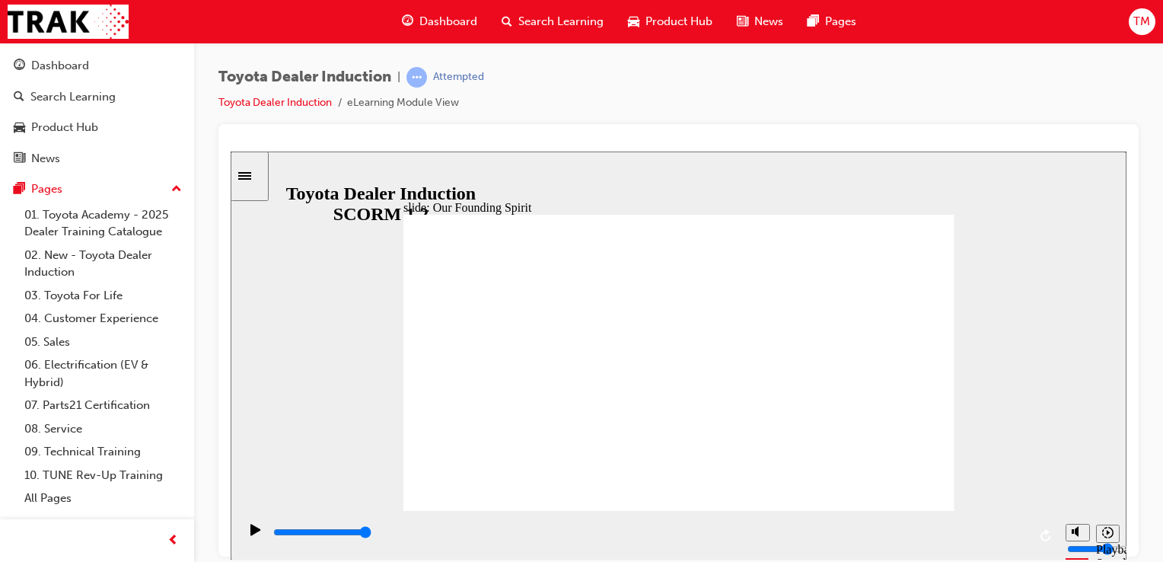
click at [243, 545] on div "Pause (Ctrl+Alt+P)" at bounding box center [256, 536] width 26 height 26
click at [244, 534] on div "Play (Ctrl+Alt+P)" at bounding box center [256, 536] width 26 height 26
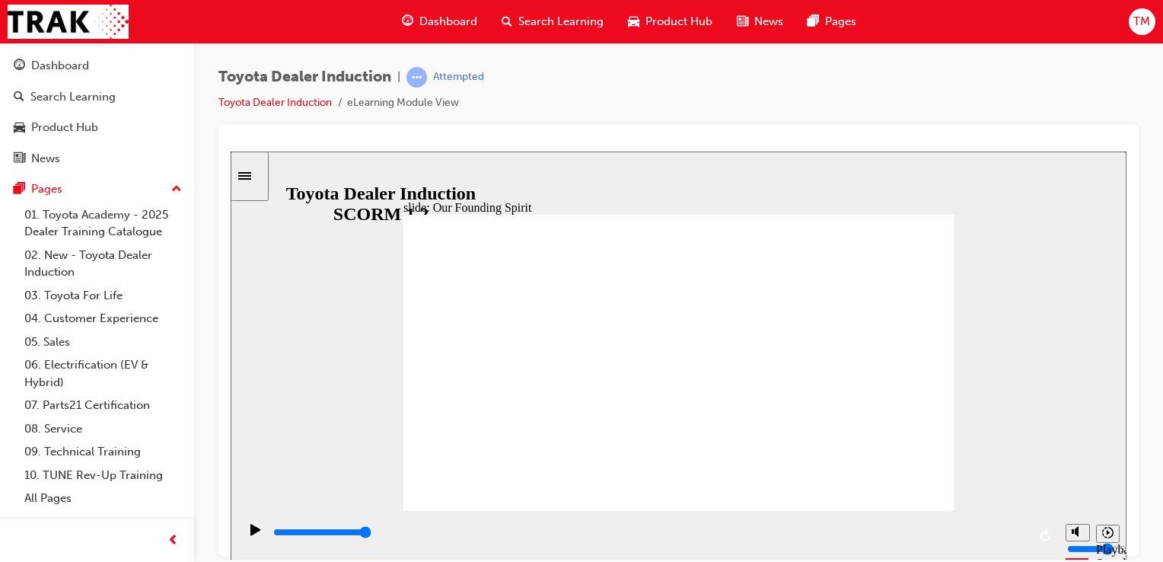
type input "8300"
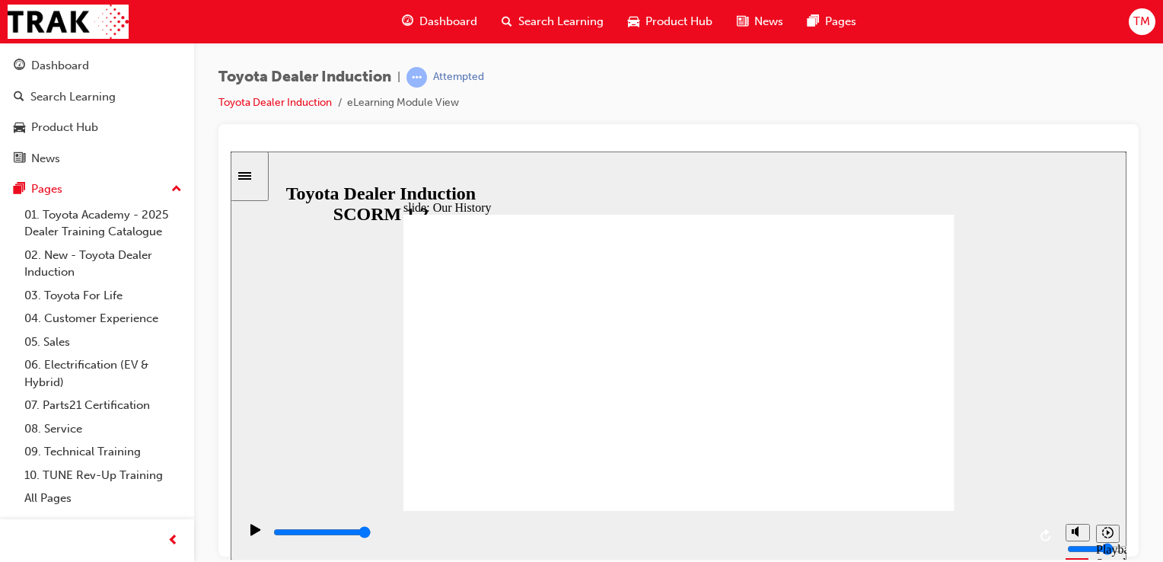
type input "2"
drag, startPoint x: 827, startPoint y: 448, endPoint x: 698, endPoint y: 457, distance: 128.9
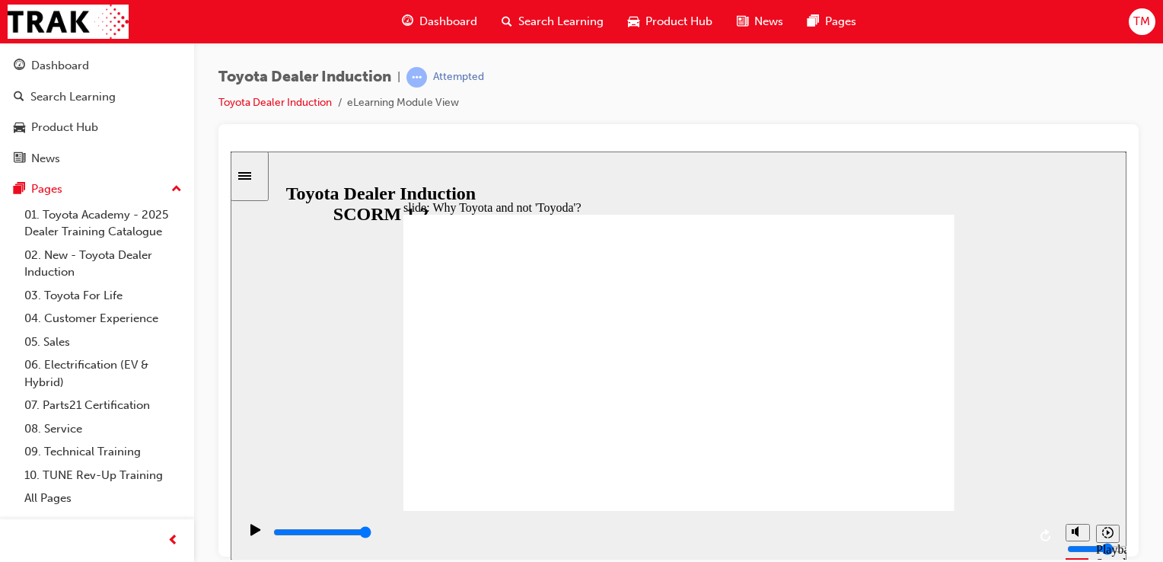
type input "5000"
radio input "true"
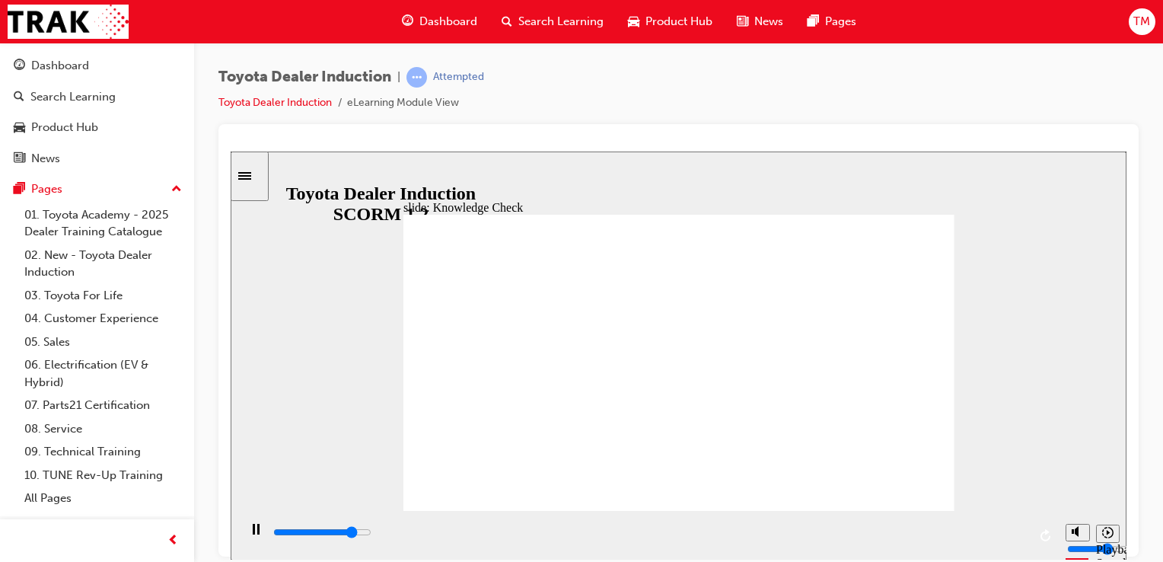
type input "4200"
radio input "true"
click at [1075, 490] on input "volume" at bounding box center [1116, 491] width 98 height 12
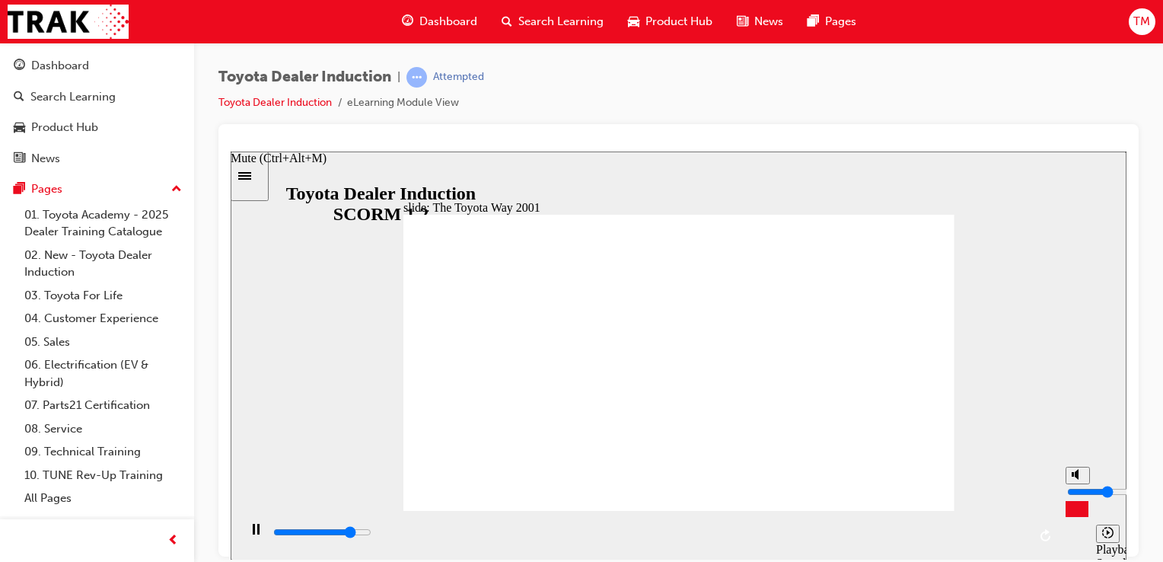
click at [1081, 486] on input "volume" at bounding box center [1116, 491] width 98 height 12
click at [1075, 489] on input "volume" at bounding box center [1116, 491] width 98 height 12
type input "33100"
type input "5"
type input "33100"
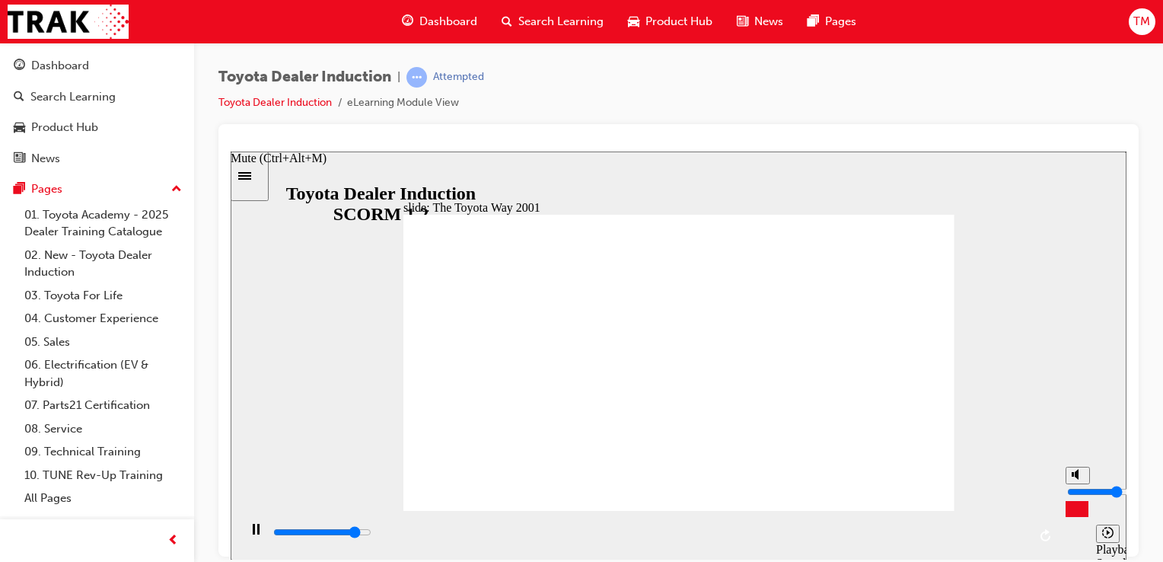
type input "6"
type input "33200"
type input "7"
type input "33600"
type input "6"
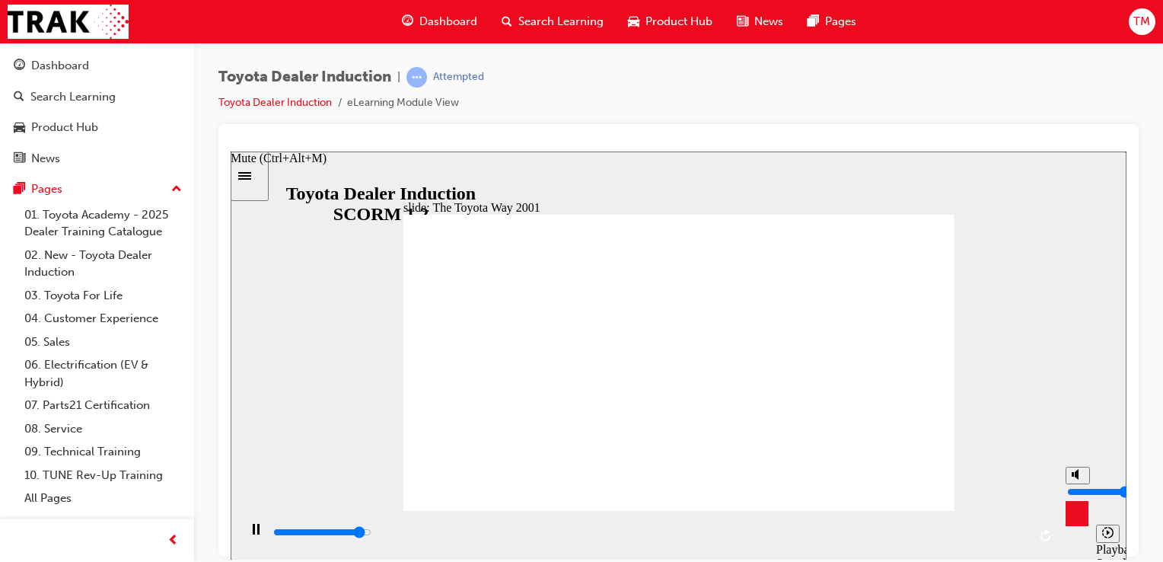
type input "35000"
type input "6"
click at [1078, 485] on input "volume" at bounding box center [1116, 491] width 98 height 12
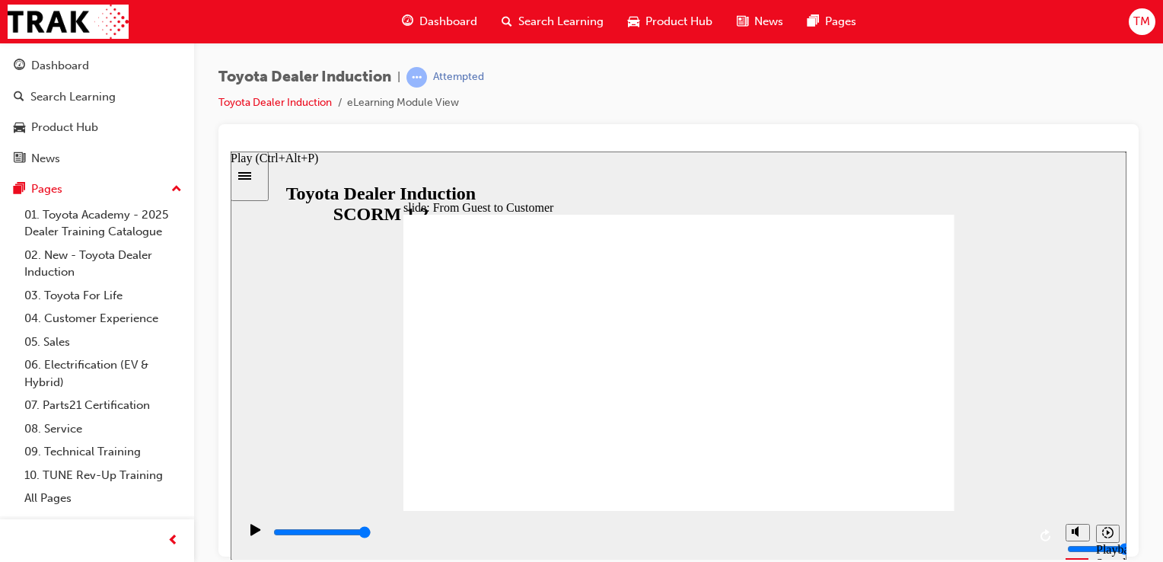
click at [250, 532] on icon "Play (Ctrl+Alt+P)" at bounding box center [255, 528] width 10 height 11
type input "10700"
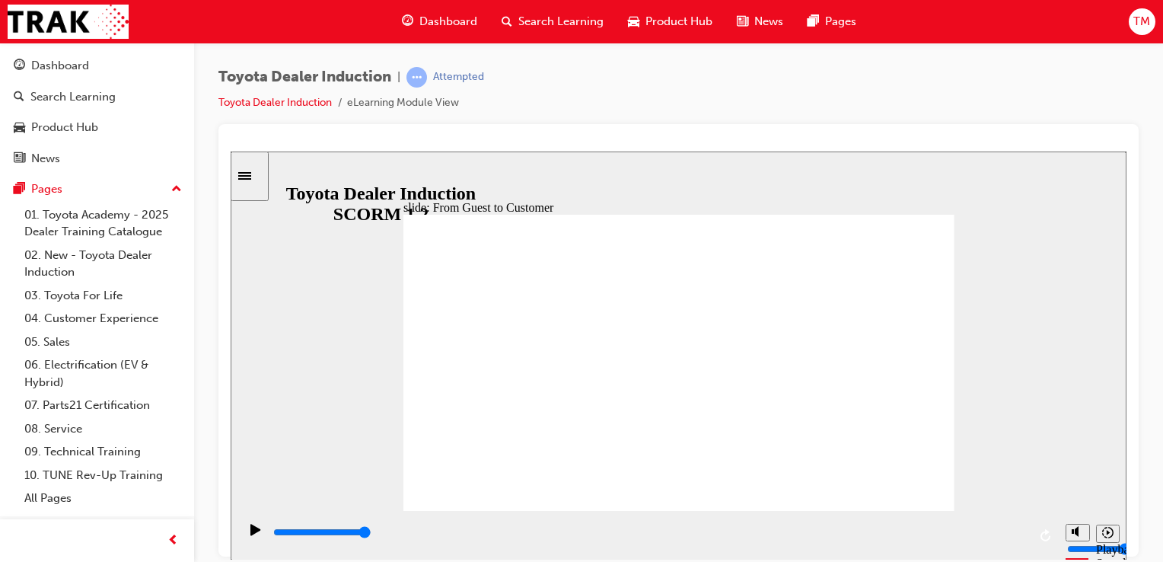
click at [1080, 485] on input "volume" at bounding box center [1116, 491] width 98 height 12
click at [1078, 485] on input "volume" at bounding box center [1116, 491] width 98 height 12
type input "7"
click at [1078, 485] on input "volume" at bounding box center [1116, 491] width 98 height 12
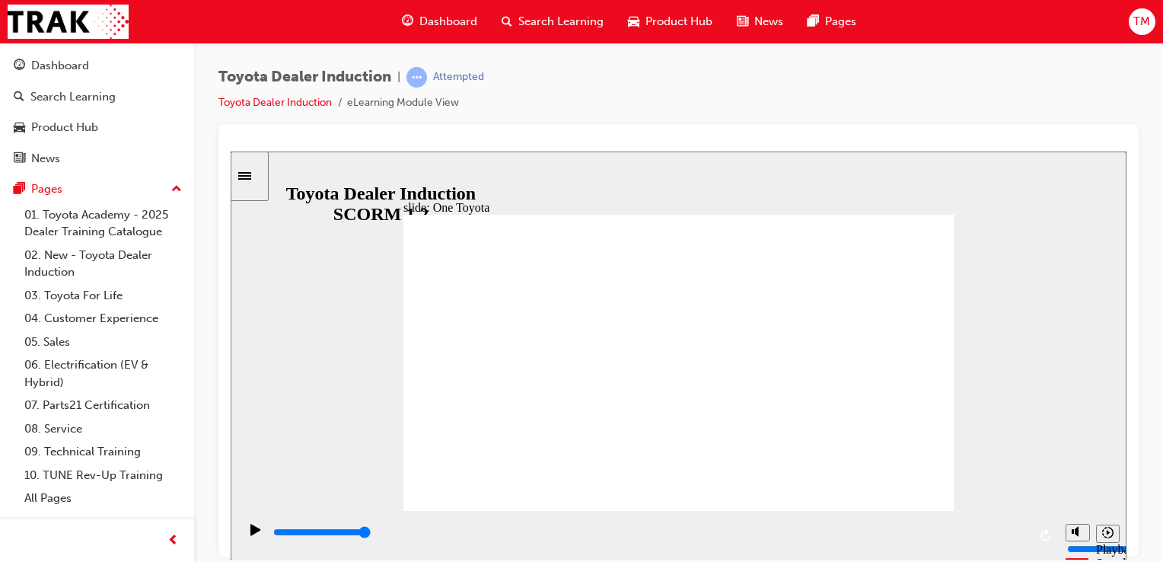
type input "15300"
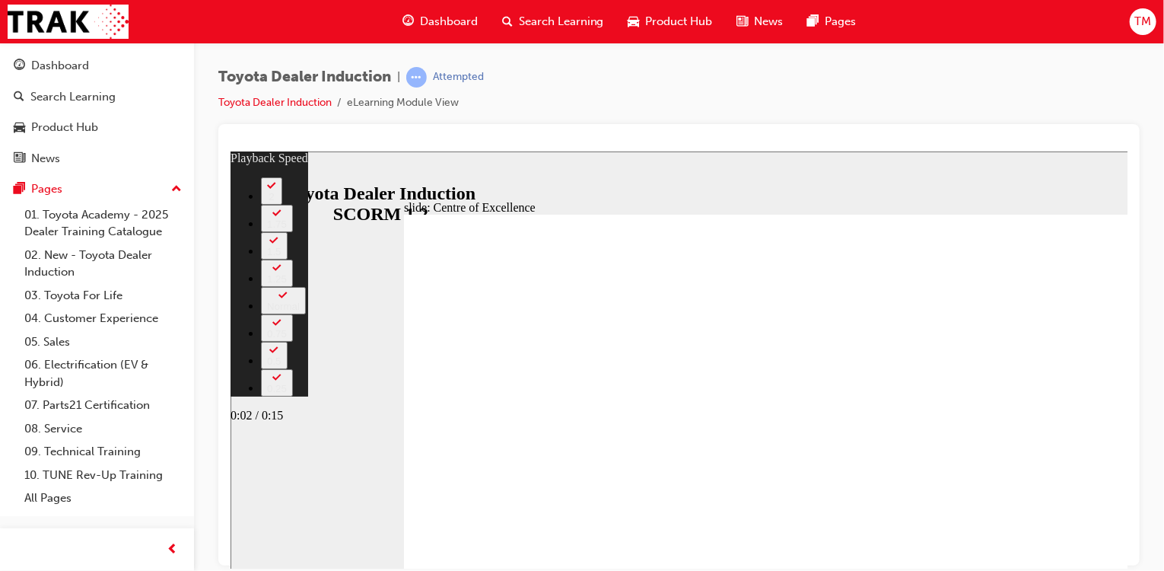
type input "34"
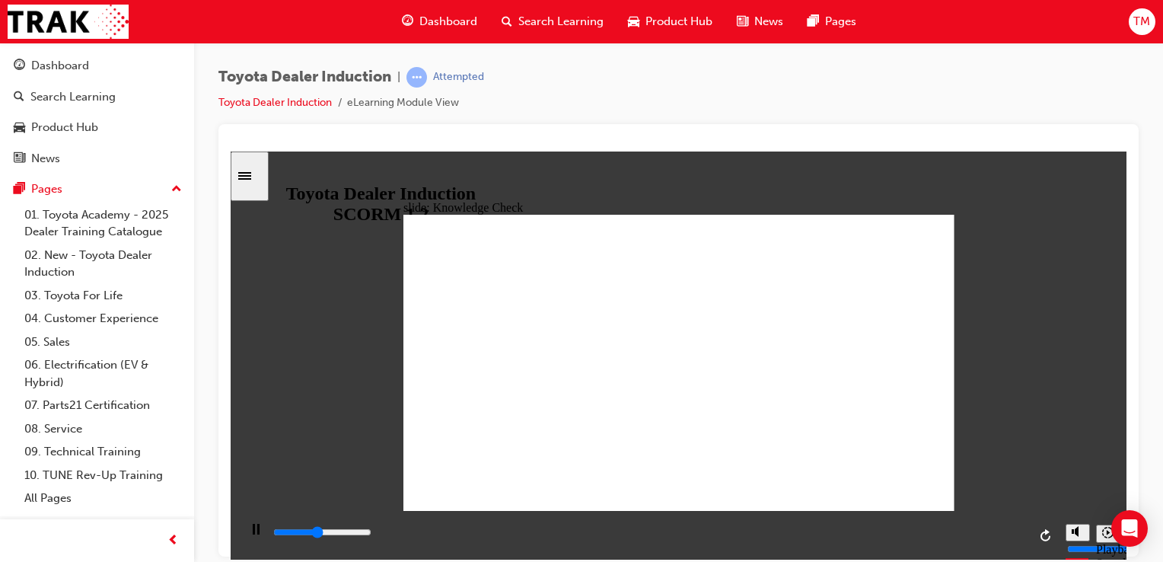
drag, startPoint x: 722, startPoint y: 371, endPoint x: 585, endPoint y: 183, distance: 232.2
click at [585, 183] on div "slide: Knowledge Check Rectangle 1 BACK BACK SUBMIT SUBMIT Knowledge Check Fill…" at bounding box center [679, 355] width 896 height 409
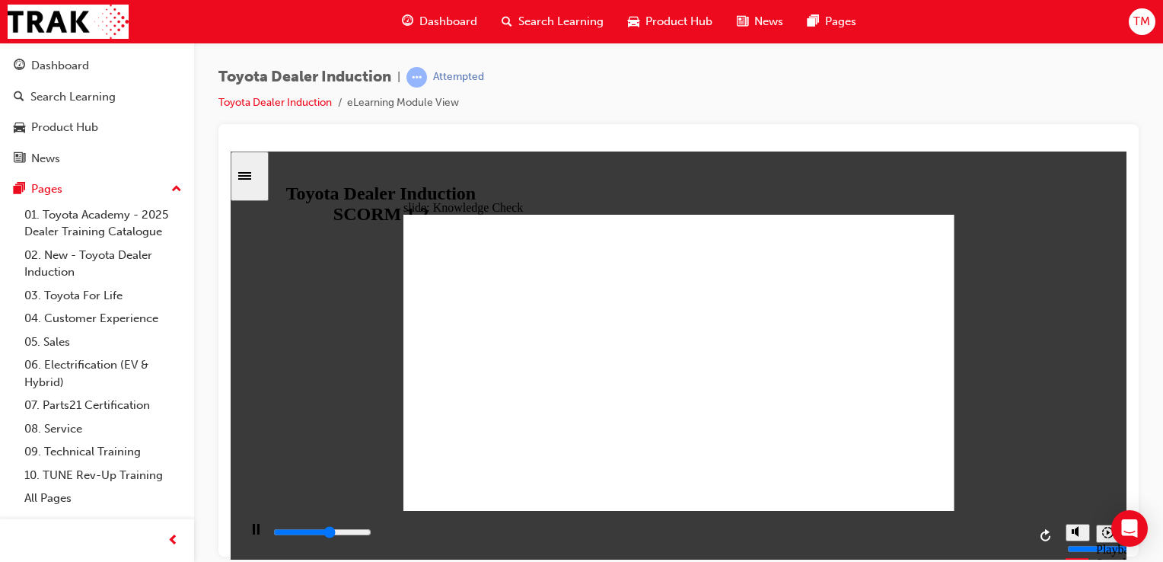
type input "3000"
type input "m"
type input "3300"
type input "mo"
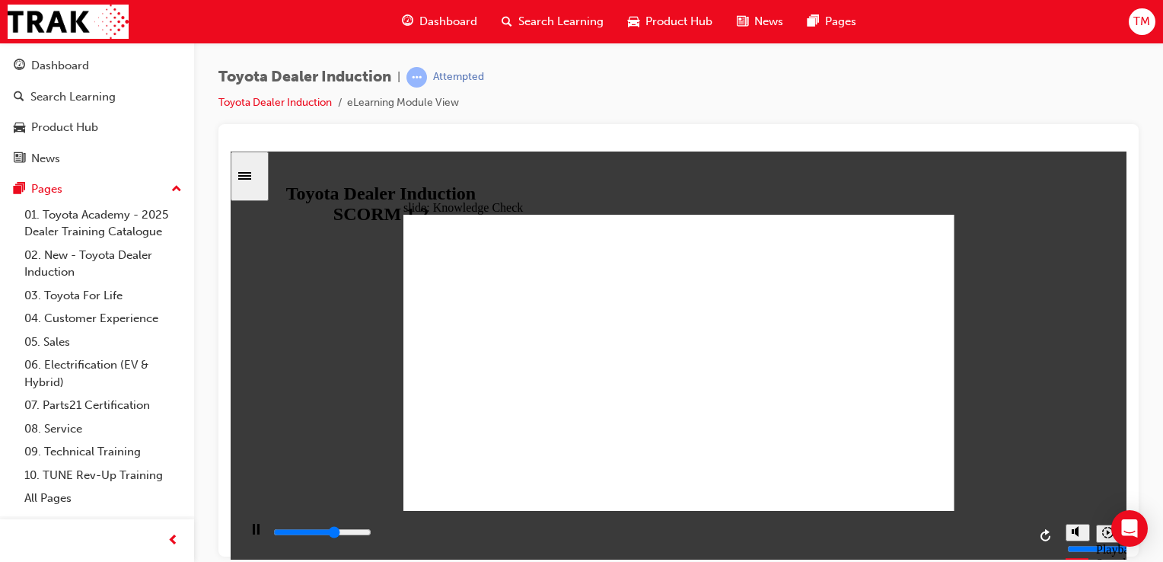
type input "mo"
type input "3600"
type input "mob"
type input "4000"
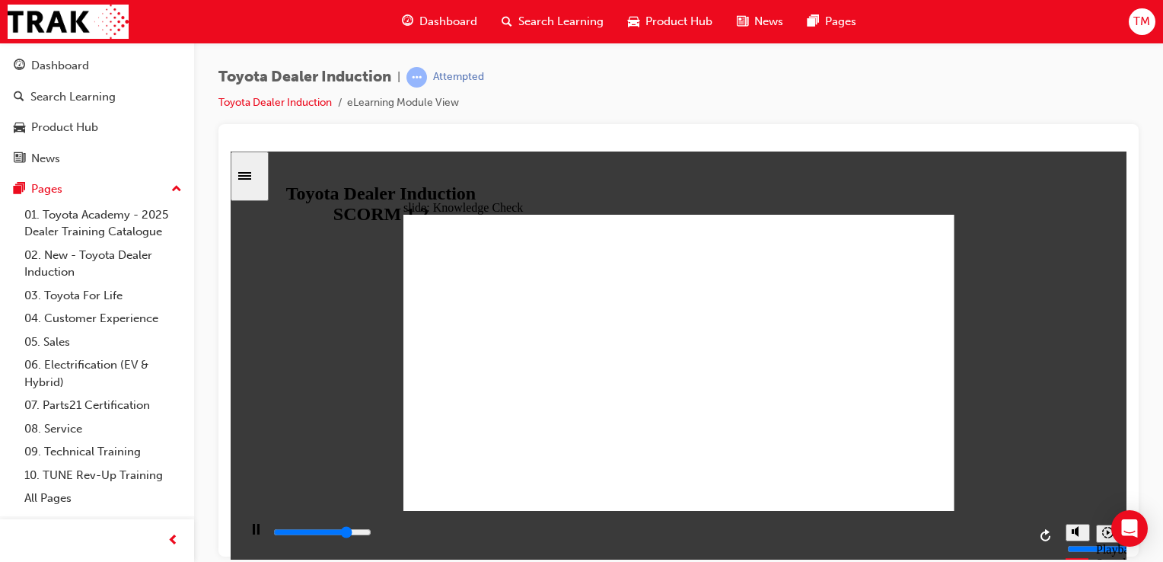
type input "mobi"
type input "4200"
type input "mobil"
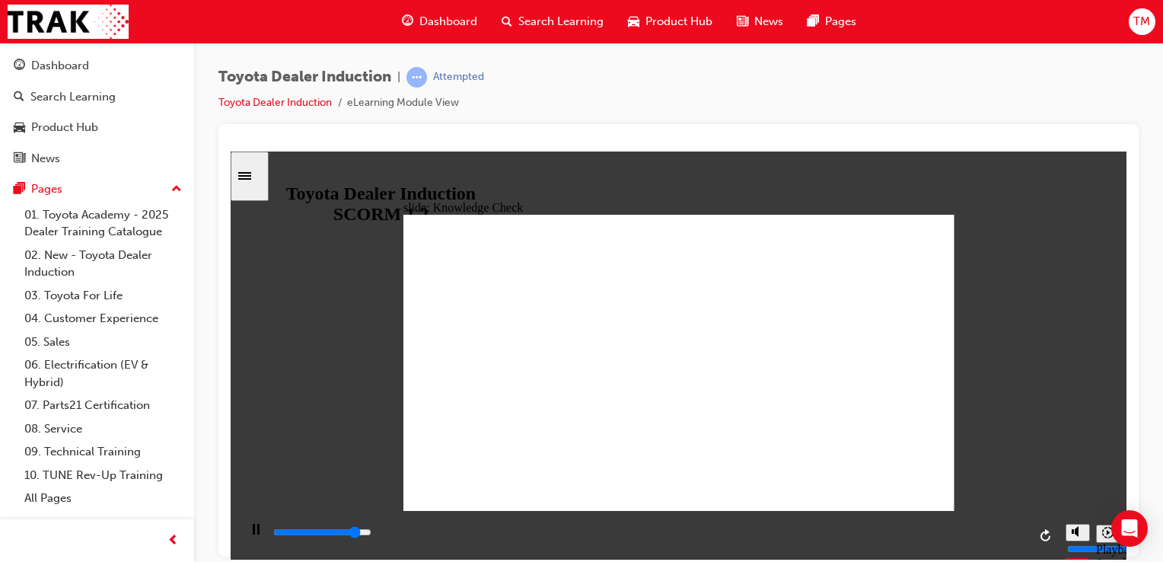
type input "4400"
type input "mobili"
type input "4600"
type input "mobilit"
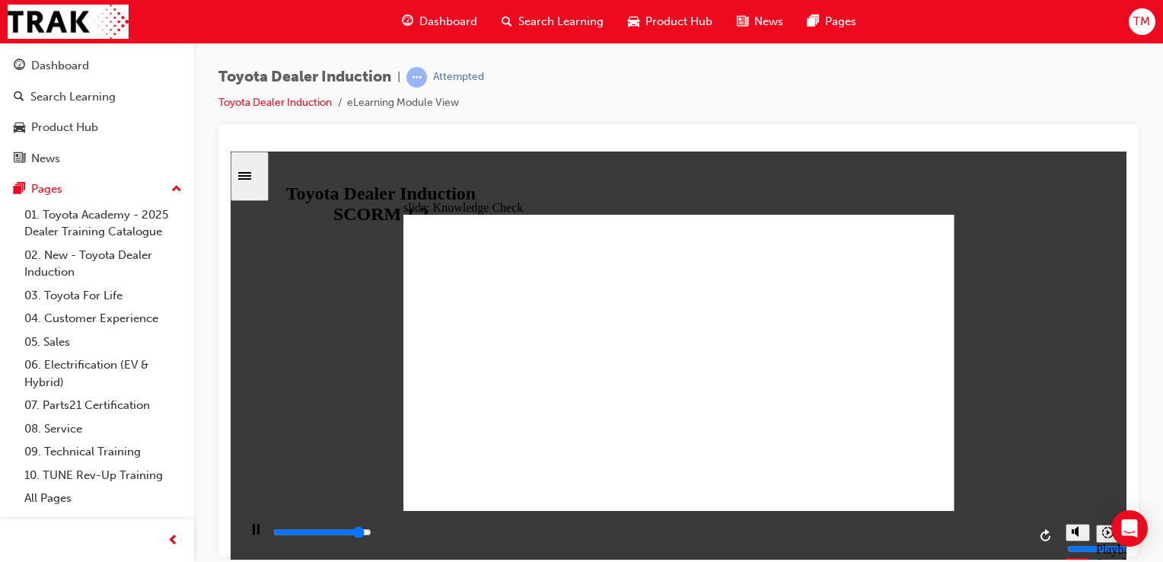
type input "mobilit"
type input "4700"
type input "mobility"
type input "4900"
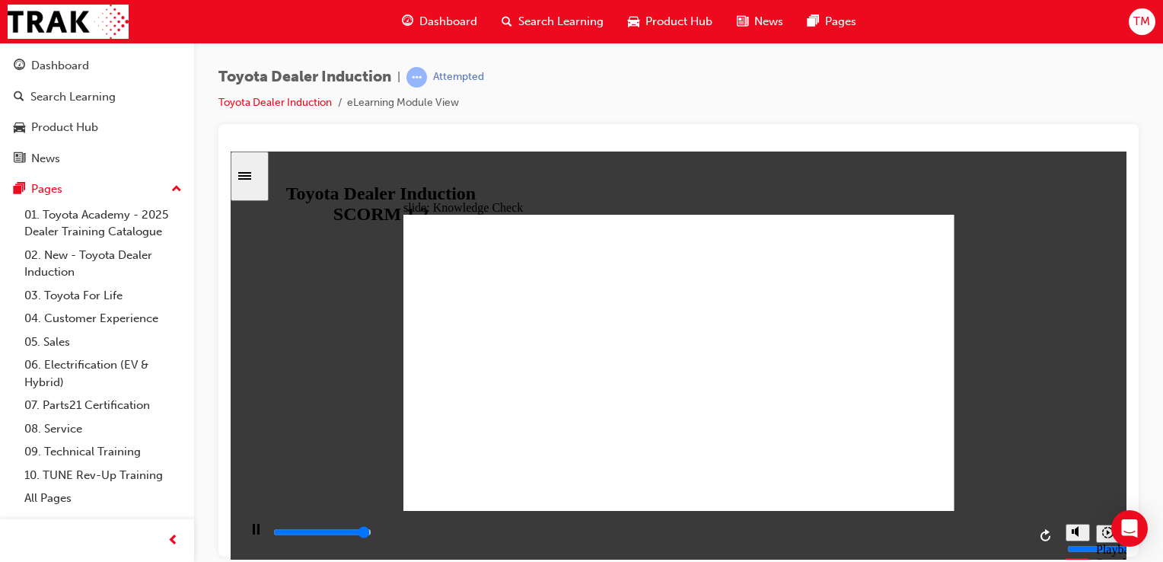
type input "mobilityn"
type input "5000"
type input "mobility"
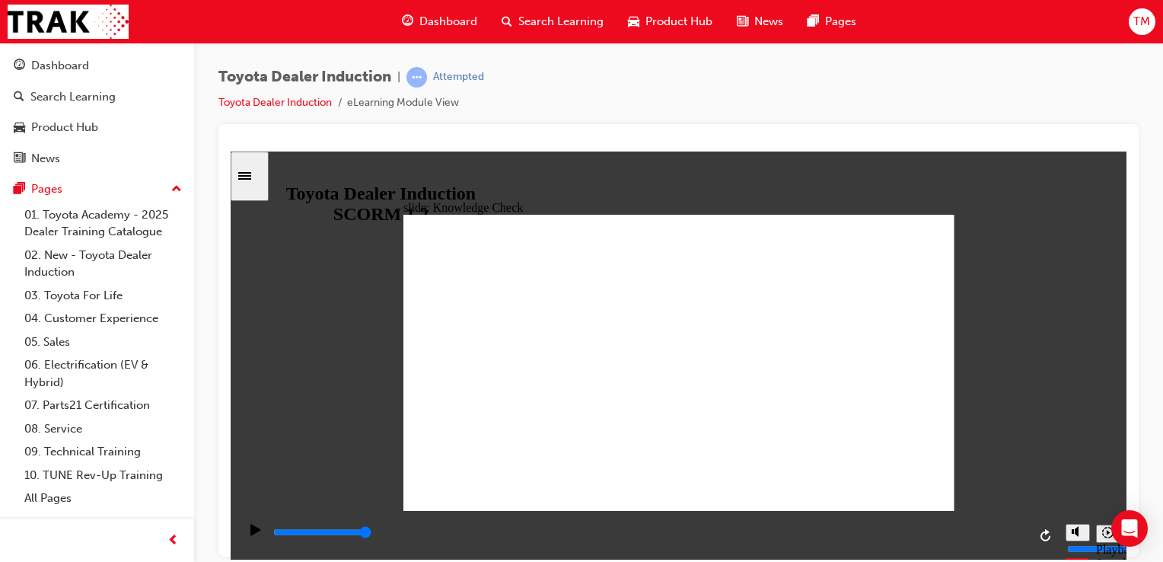
type input "mobility"
type input "mobility e"
type input "mobility ec"
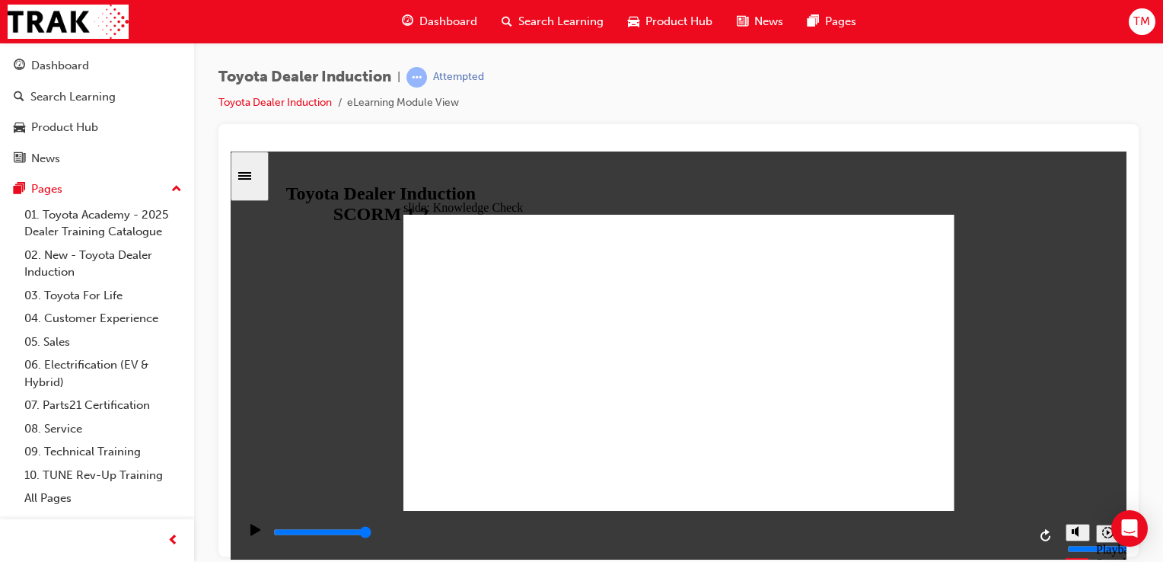
type input "mobility ec"
type input "mobility eco"
type input "mobility ecos"
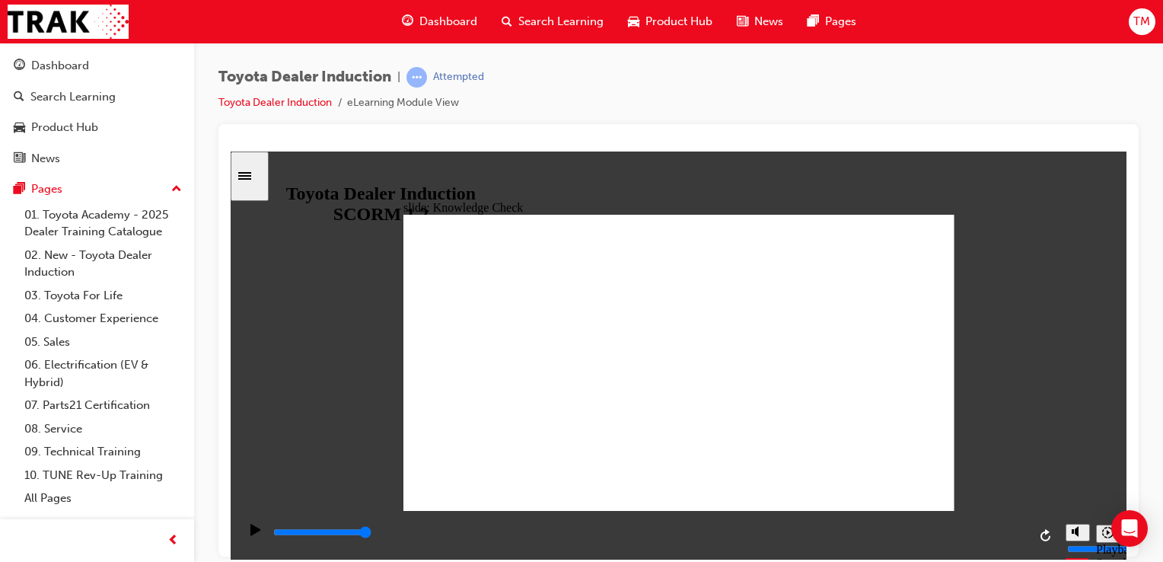
type input "mobility ecosy"
type input "mobility ecosys"
type input "mobility ecosysy"
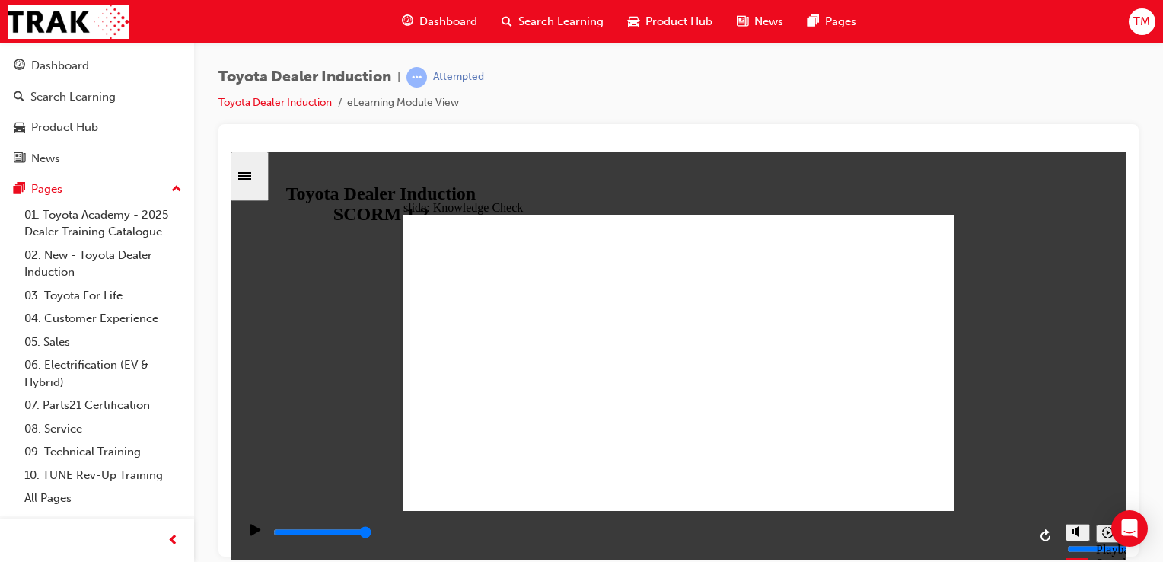
type input "mobility ecosysy"
type input "mobility ecosysyt"
type input "mobility ecosysyte"
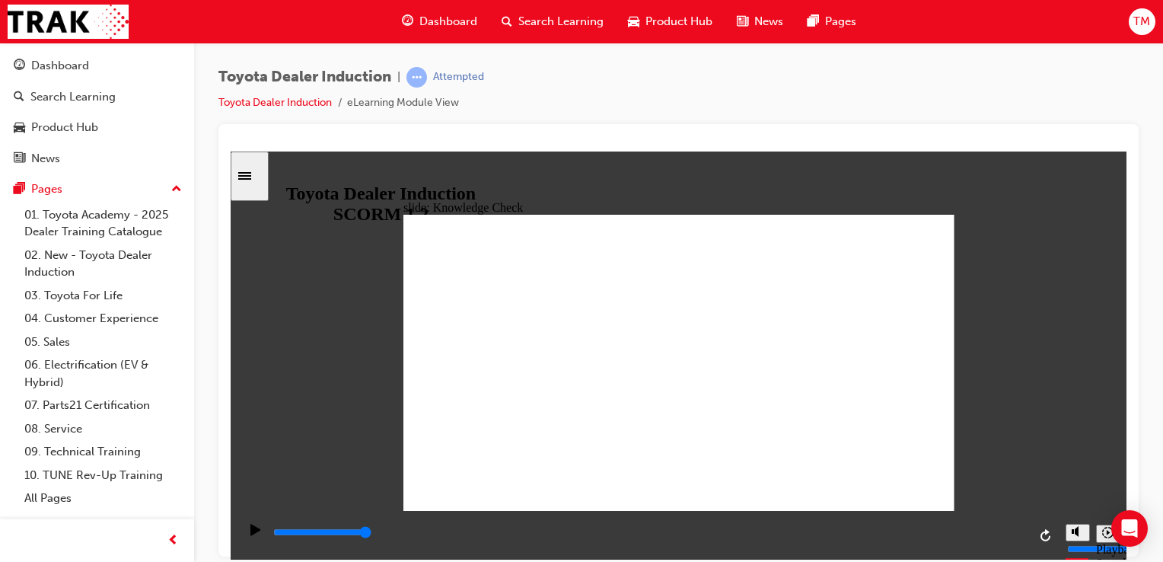
type input "mobility ecosysytem"
type input "mobility ecosysytems"
type input "mobility ecosysytem"
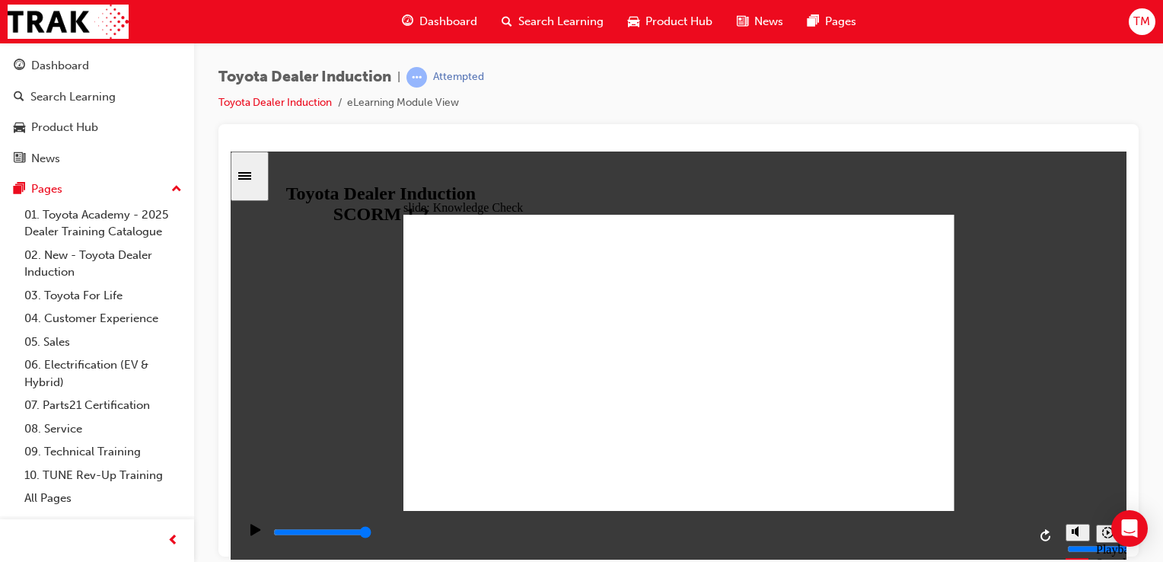
type input "mobility ecosysytem"
type input "mobility ecosysyte"
type input "mobility ecosysyt"
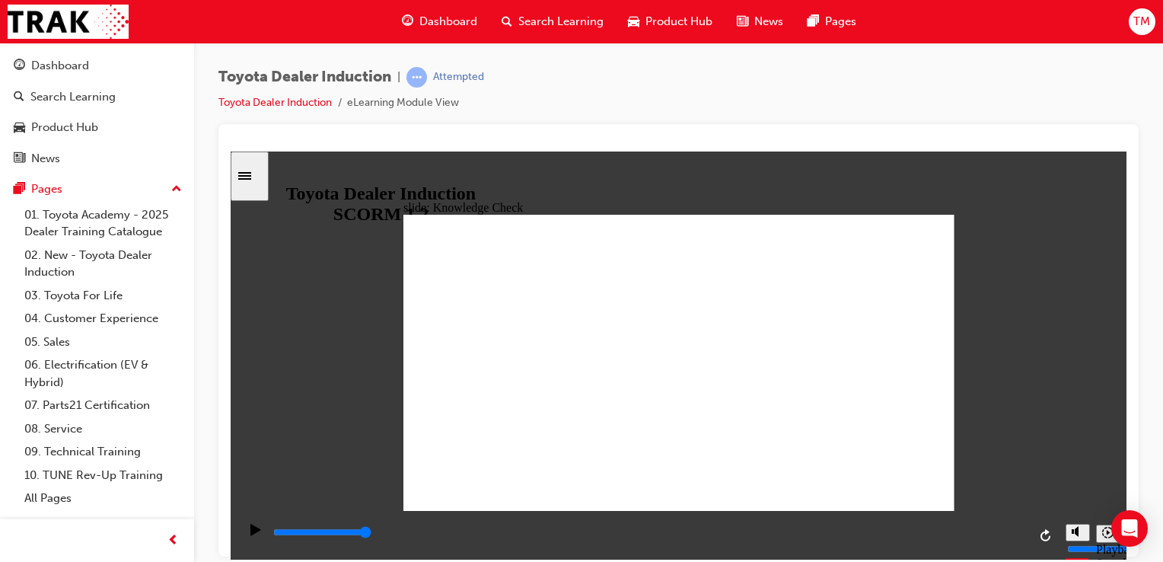
type input "mobility ecosysy"
type input "mobility ecosys"
type input "mobility ecosy"
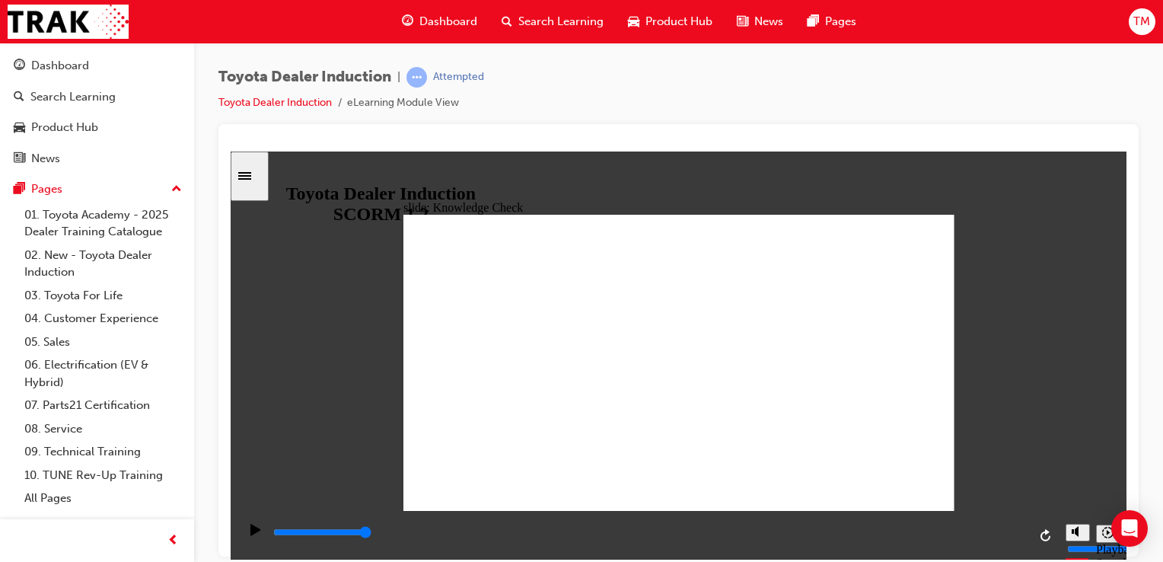
type input "mobility ecosy"
type input "mobility ecosys"
type input "mobility ecosyst"
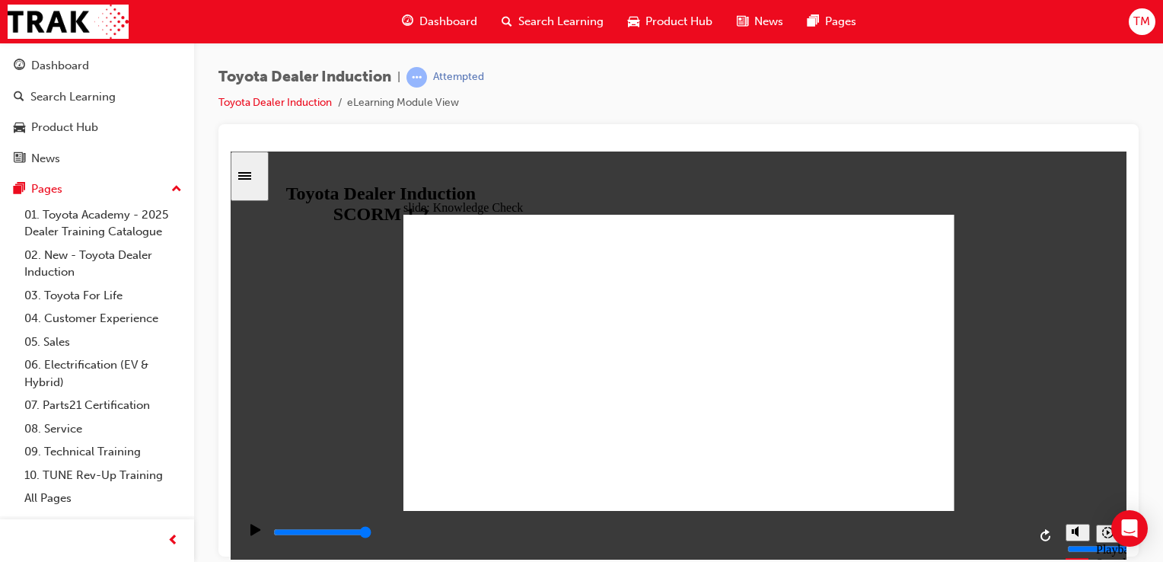
type input "mobility ecosyste"
type input "mobility ecosystem"
type input "mobility ecosystems"
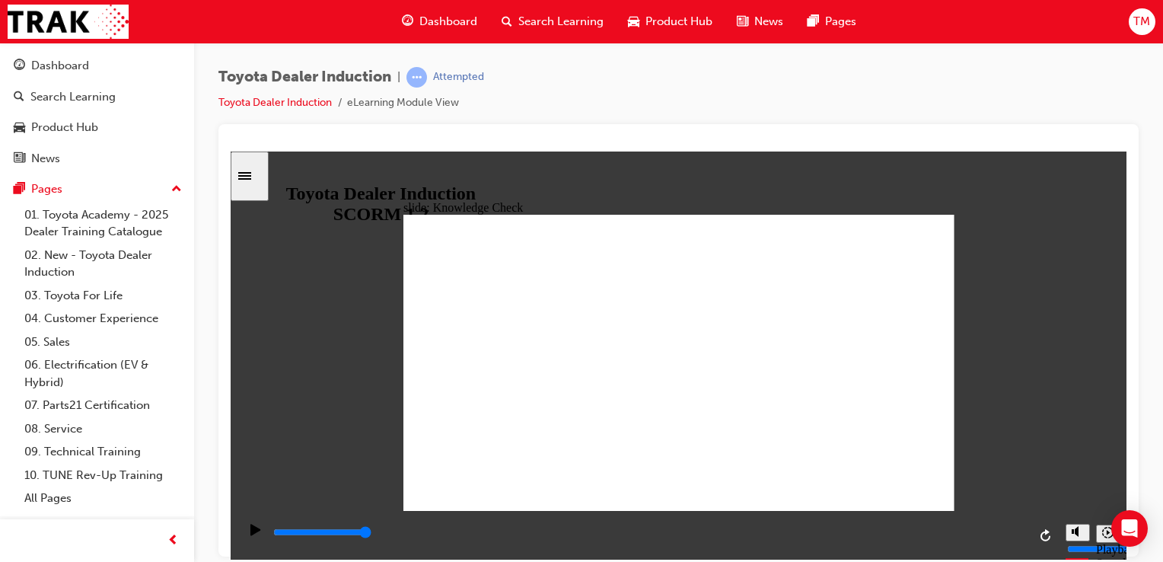
type input "mobility ecosystems"
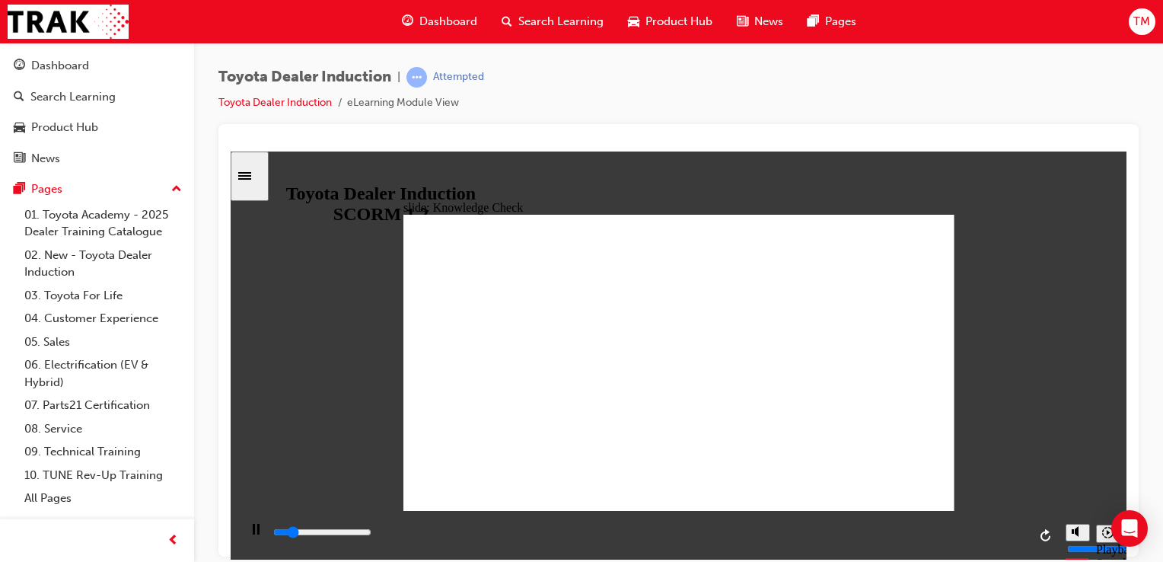
type input "800"
type input "mobility ecosystems"
drag, startPoint x: 632, startPoint y: 368, endPoint x: 457, endPoint y: 390, distance: 175.6
type input "2400"
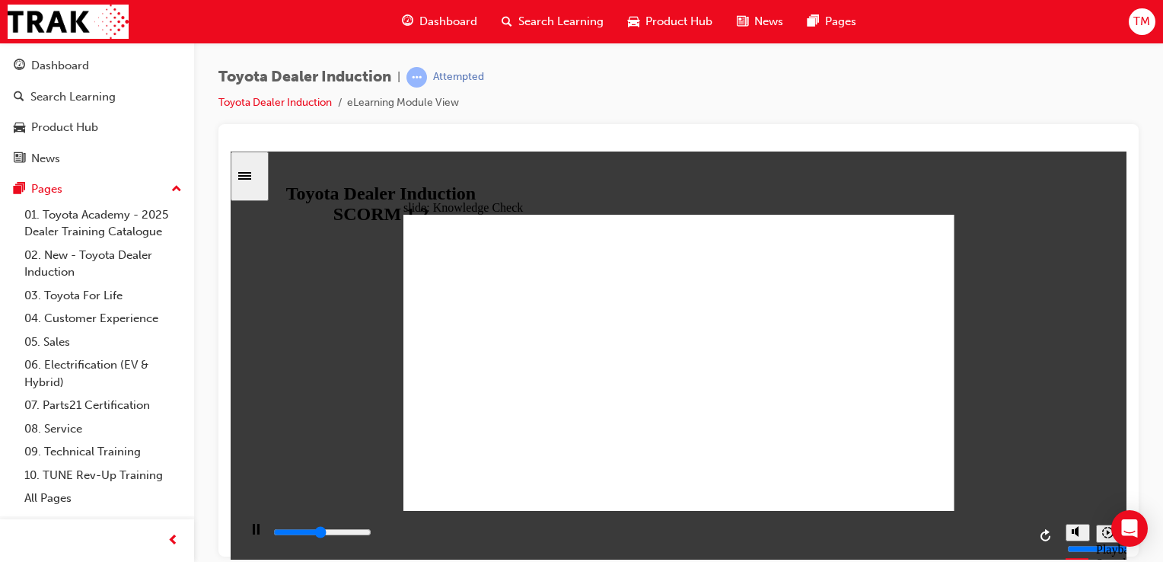
type input "mobility"
type input "2400"
type input "mobility"
type input "2600"
type input "mobilit"
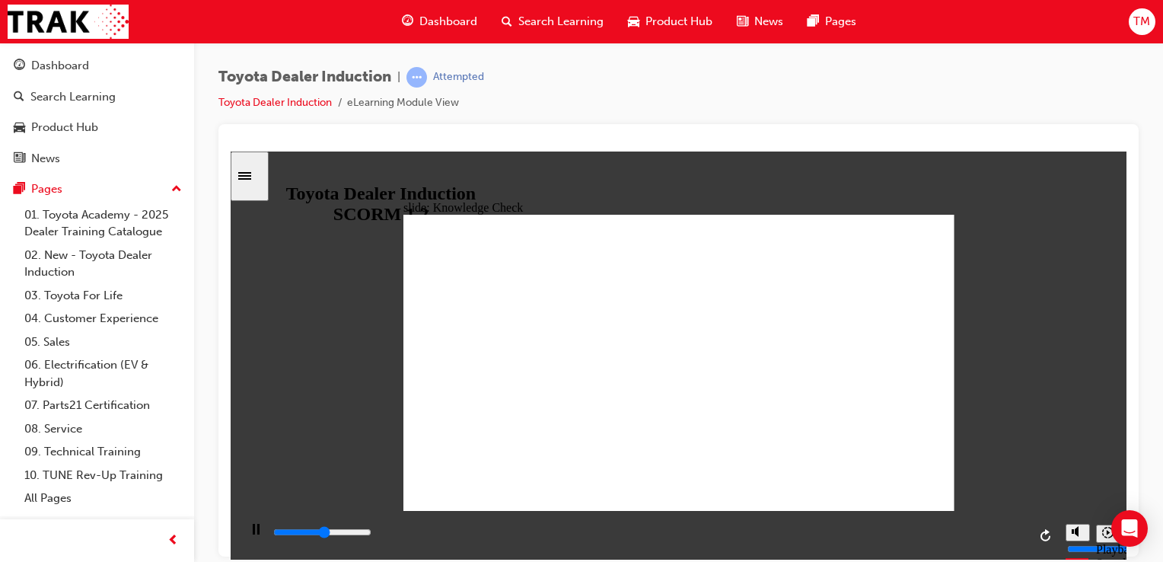
type input "mobilit"
type input "2800"
type input "mobili"
type input "2900"
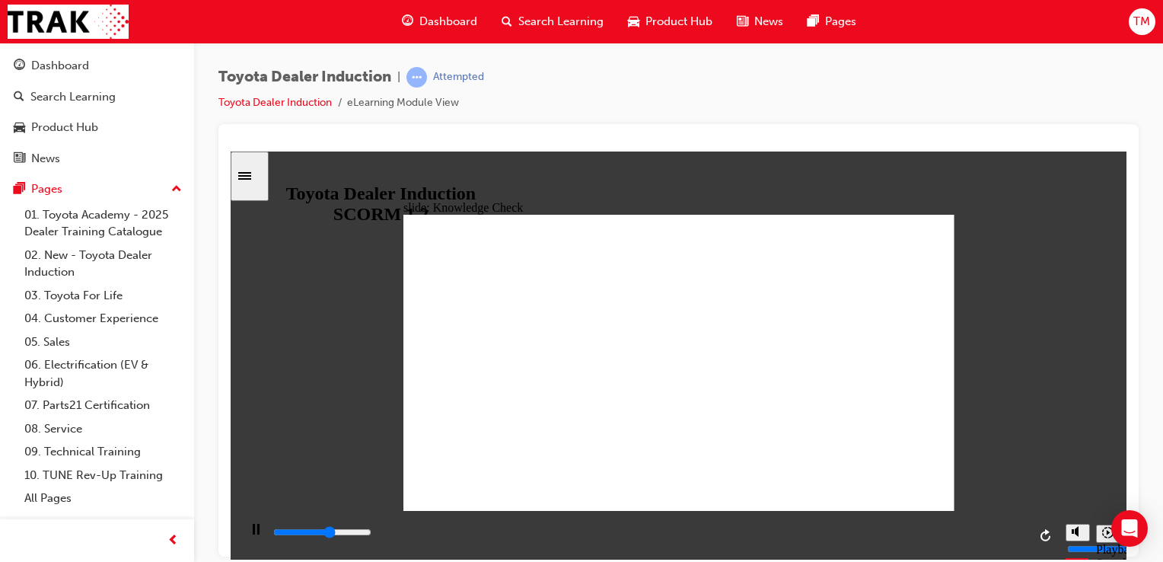
type input "mobil"
type input "3100"
type input "mobi"
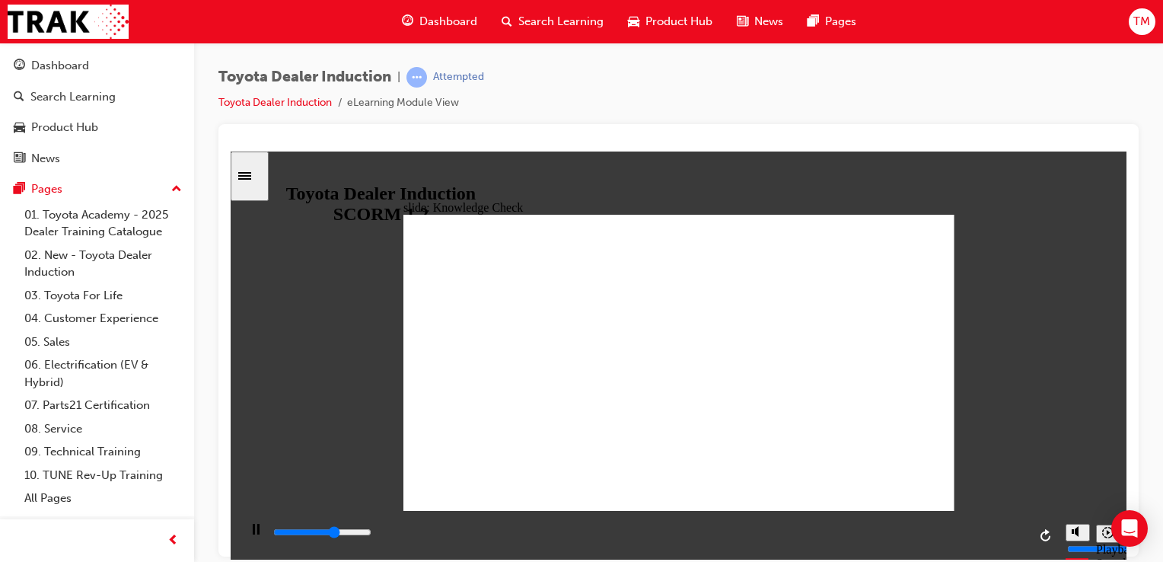
type input "3200"
type input "mob"
type input "3400"
type input "mo"
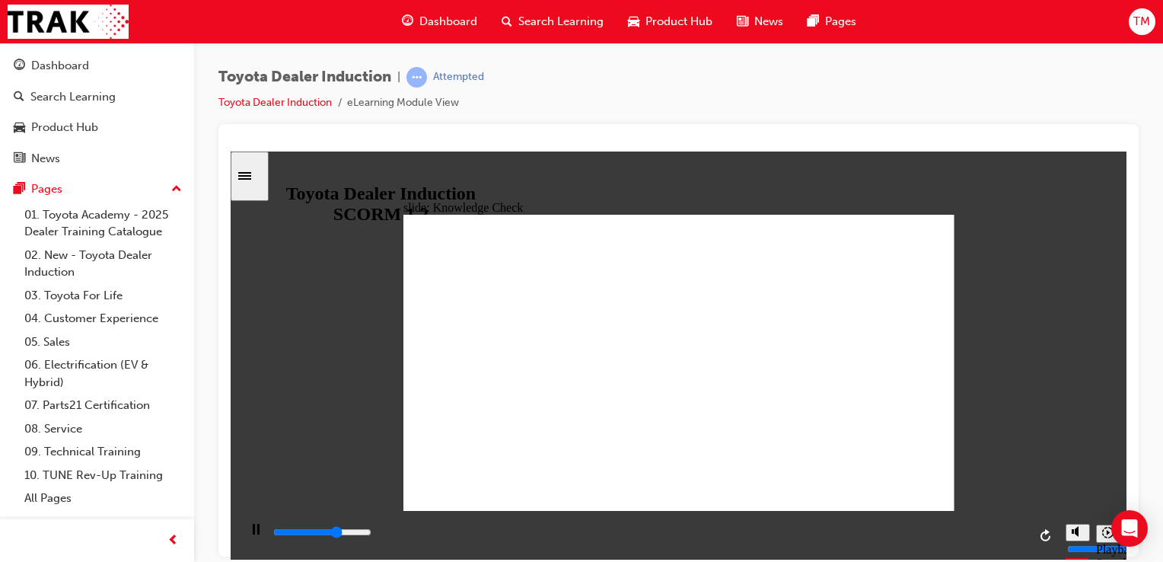
type input "mo"
type input "3500"
type input "m"
type input "3700"
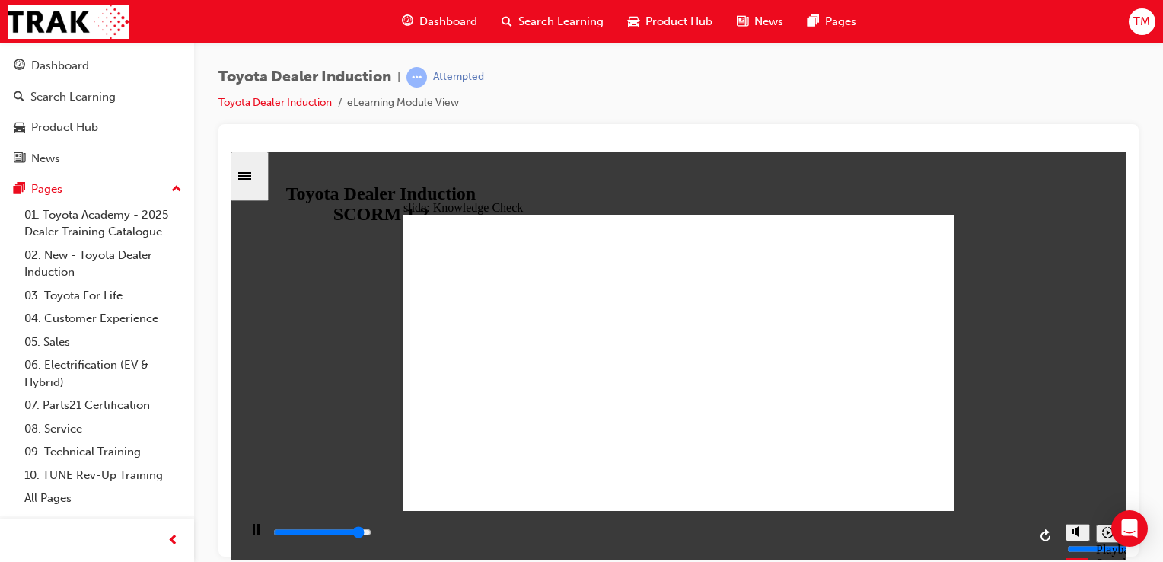
type input "4600"
type input "p"
type input "4800"
type input "pr"
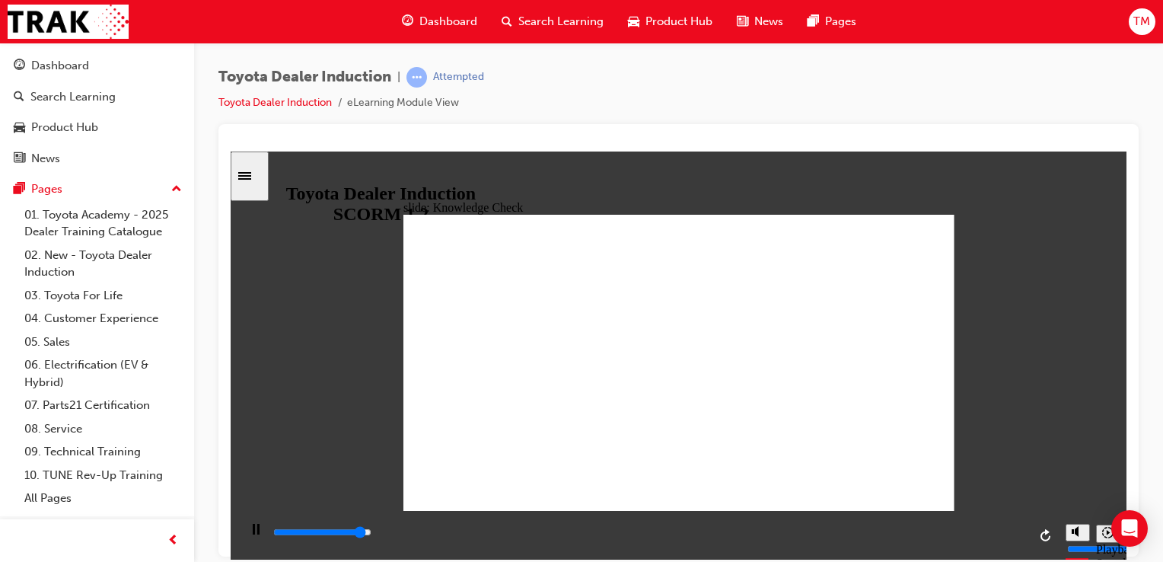
type input "pr"
type input "5000"
type input "pru"
type input "prud"
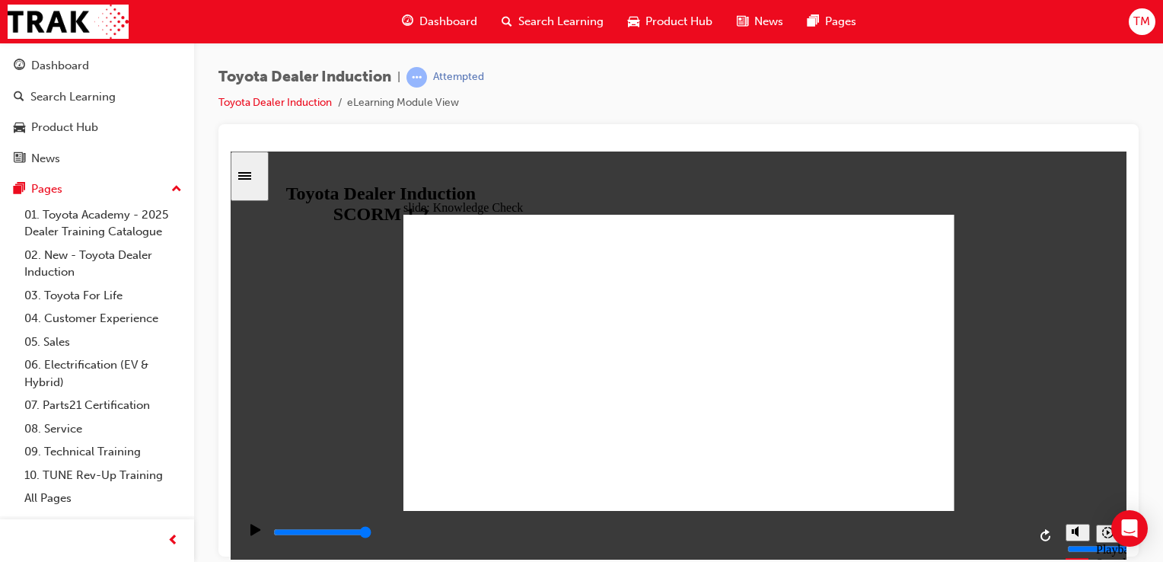
type input "prud"
type input "pru"
type input "pr"
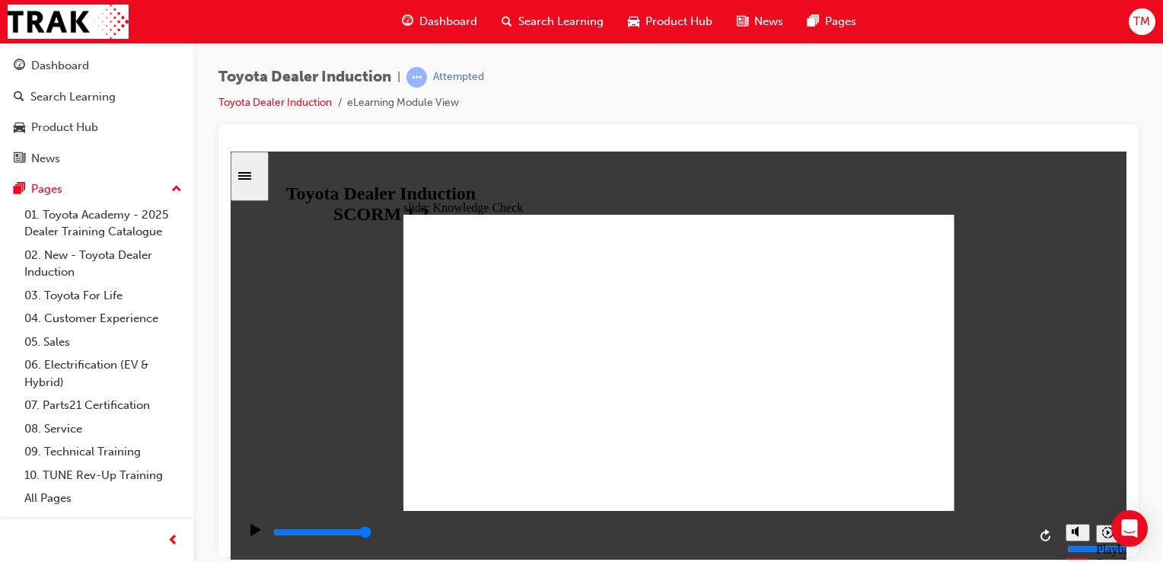
type input "pro"
type input "prod"
type input "produ"
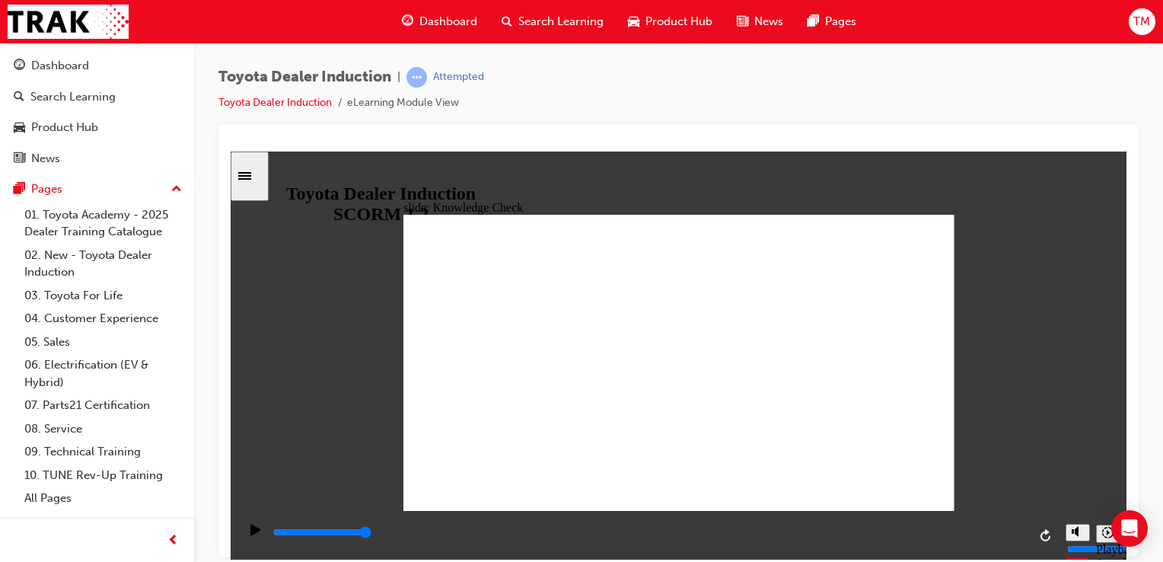
type input "produ"
type input "produc"
type input "produci"
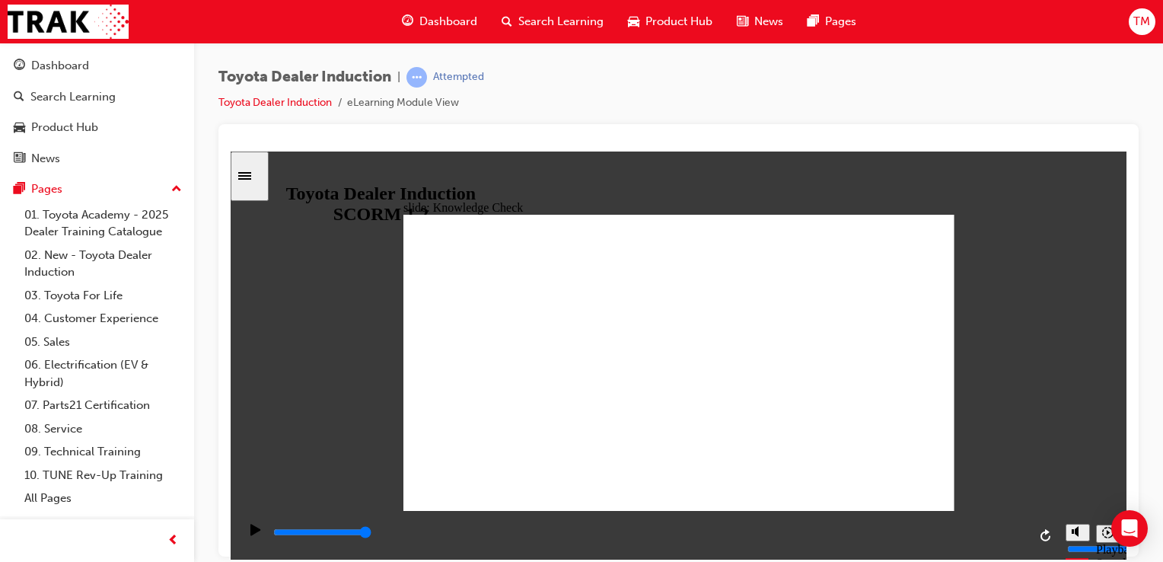
type input "producin"
type input "producing"
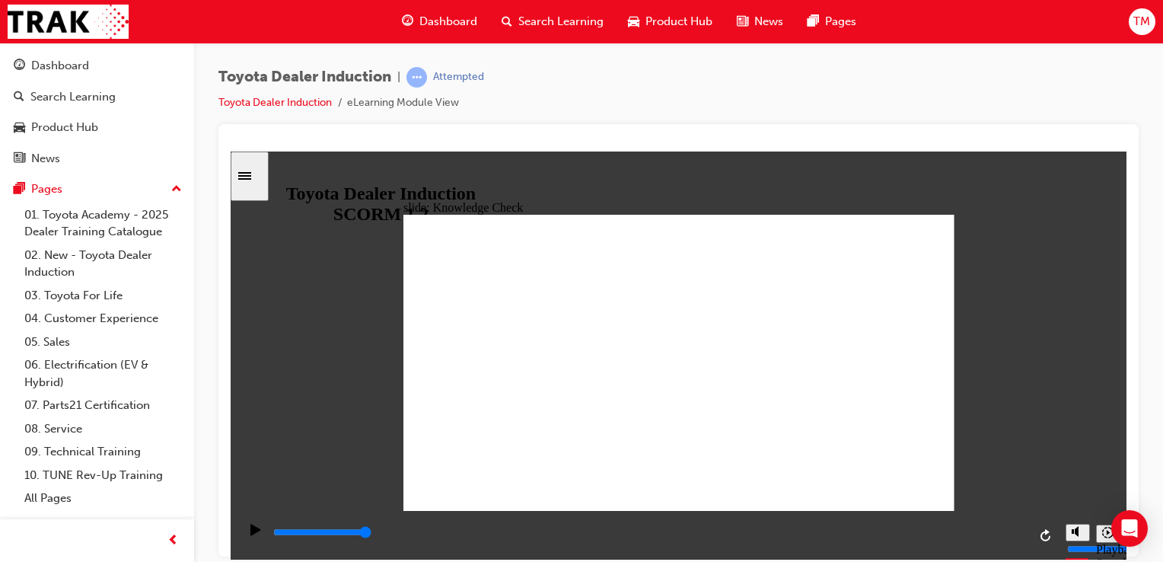
type input "producing"
type input "producing h"
type input "producing ha"
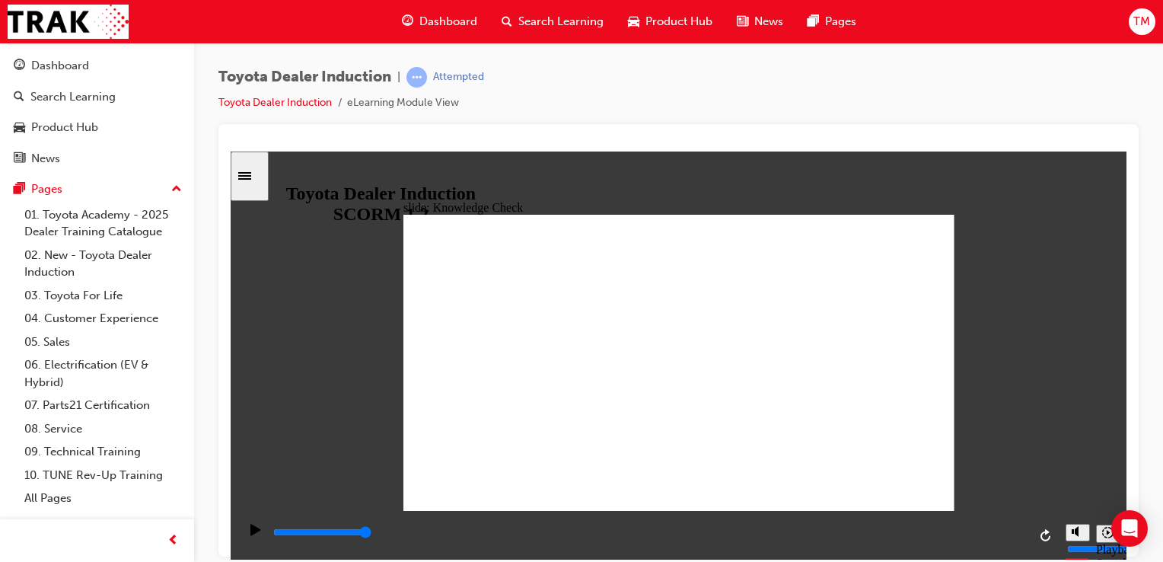
type input "producing hap"
type input "producing happ"
type input "producing happi"
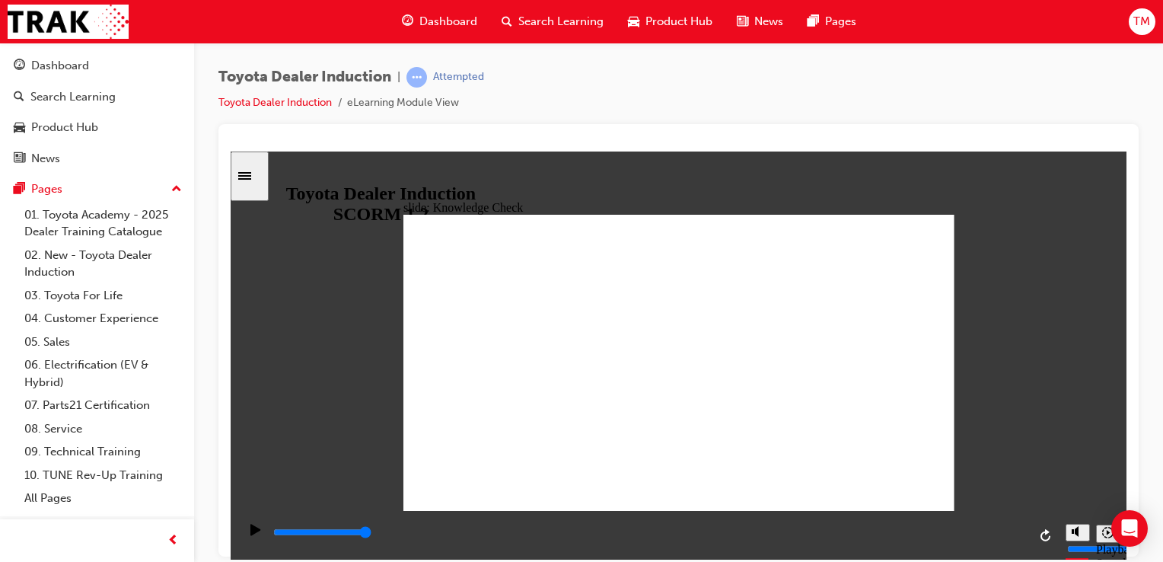
type input "producing happi"
type input "producing happin"
type input "producing happine"
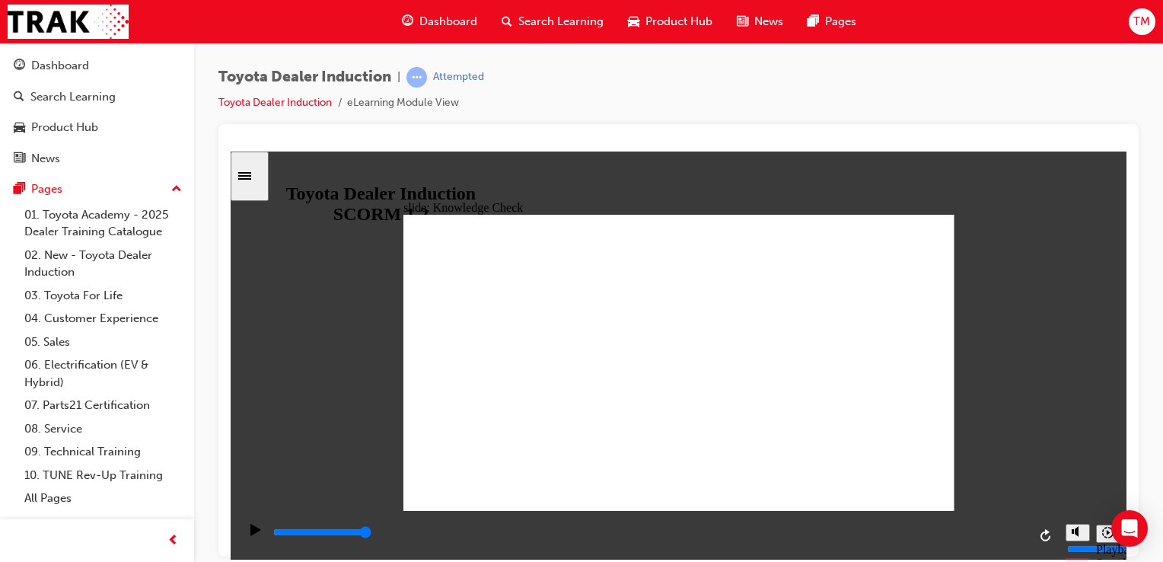
type input "producing happines"
type input "producing happiness"
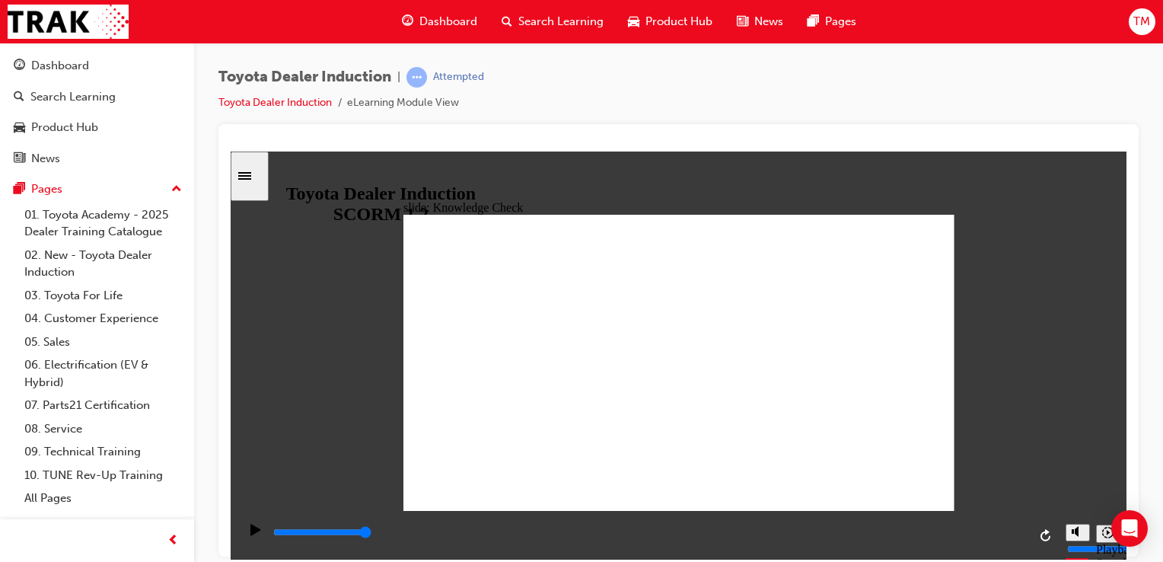
type input "producing happiness"
type input "producing happiness f"
type input "producing happiness fr"
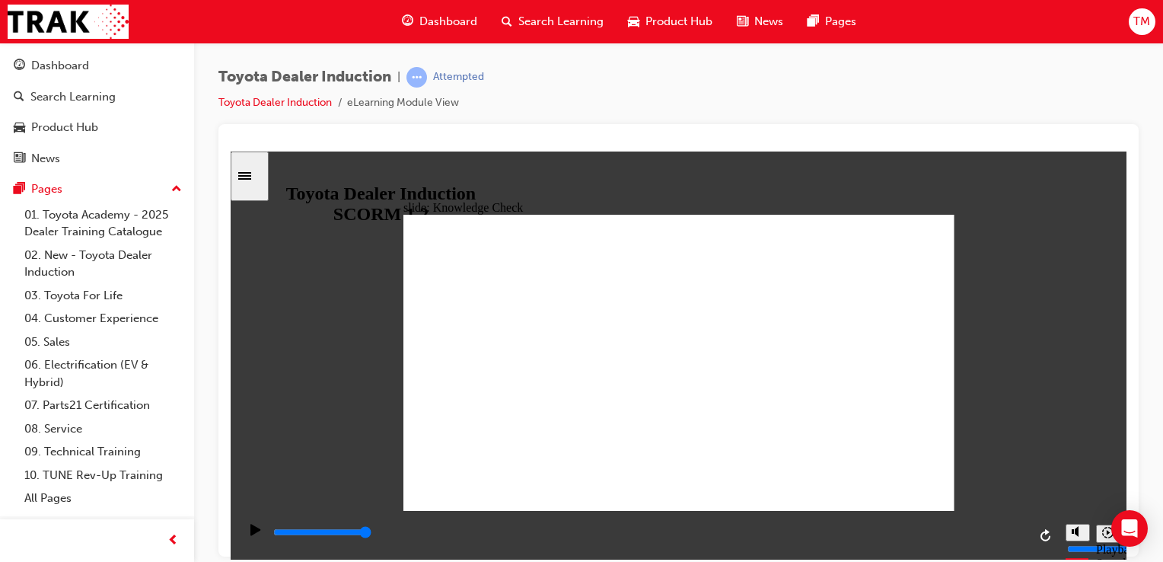
type input "producing happiness fro"
type input "producing happiness fr"
type input "producing happiness f"
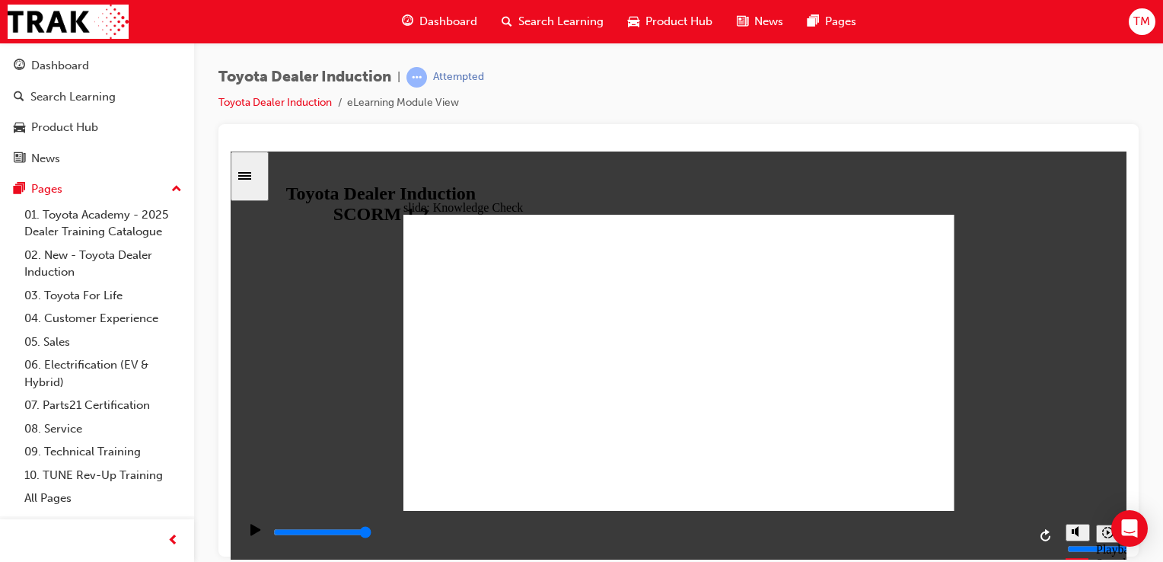
type input "producing happiness f"
type input "producing happiness fo"
type input "producing happiness for"
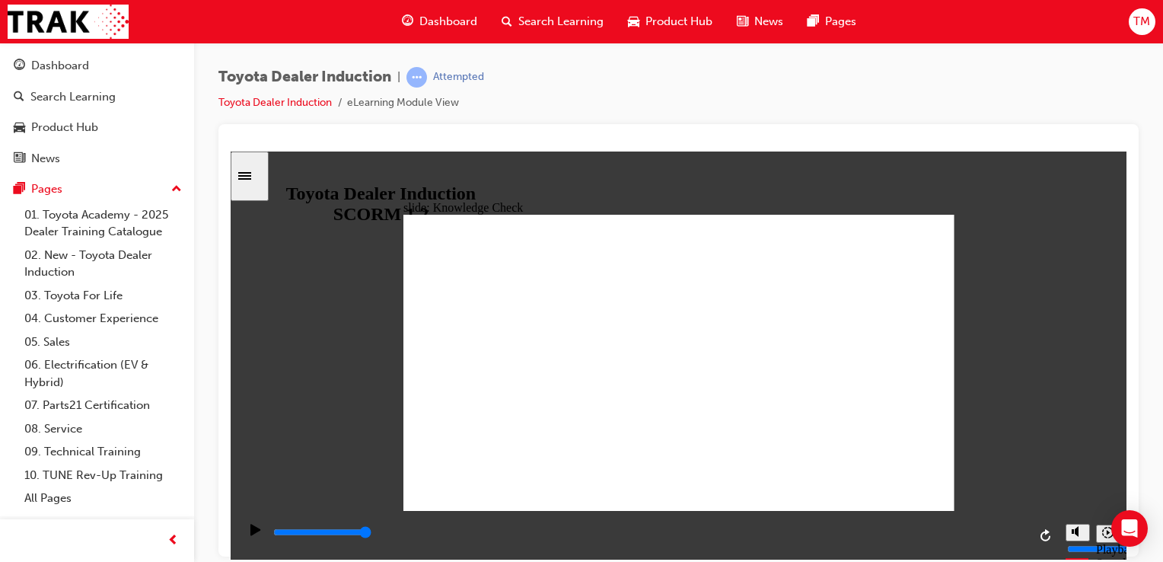
type input "producing happiness for"
type input "producing happiness for a"
type input "producing happiness for al"
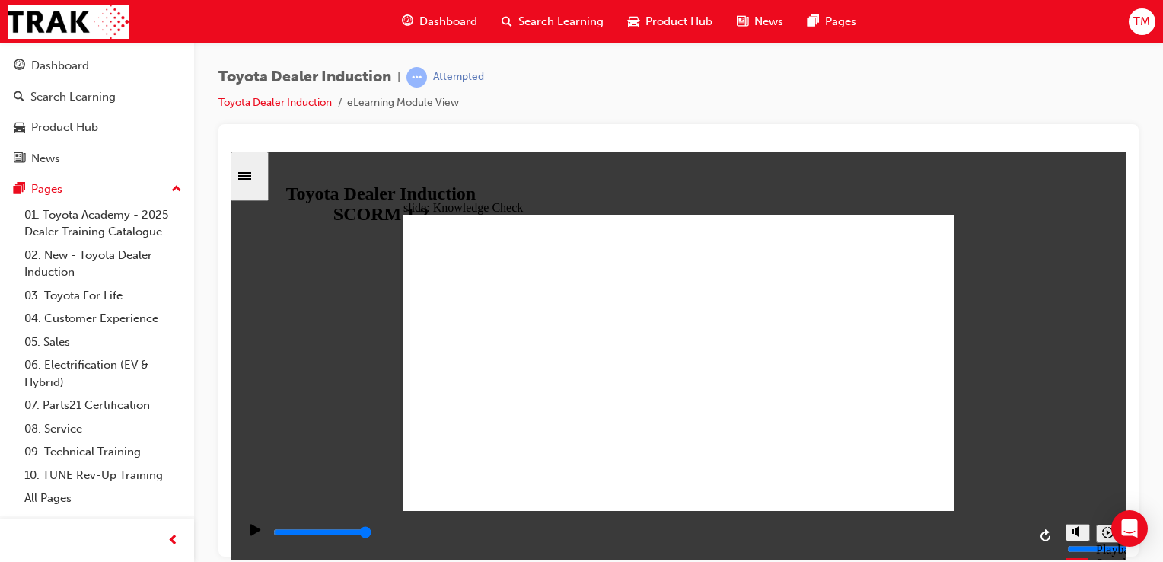
type input "producing happiness for al"
type input "producing happiness for all"
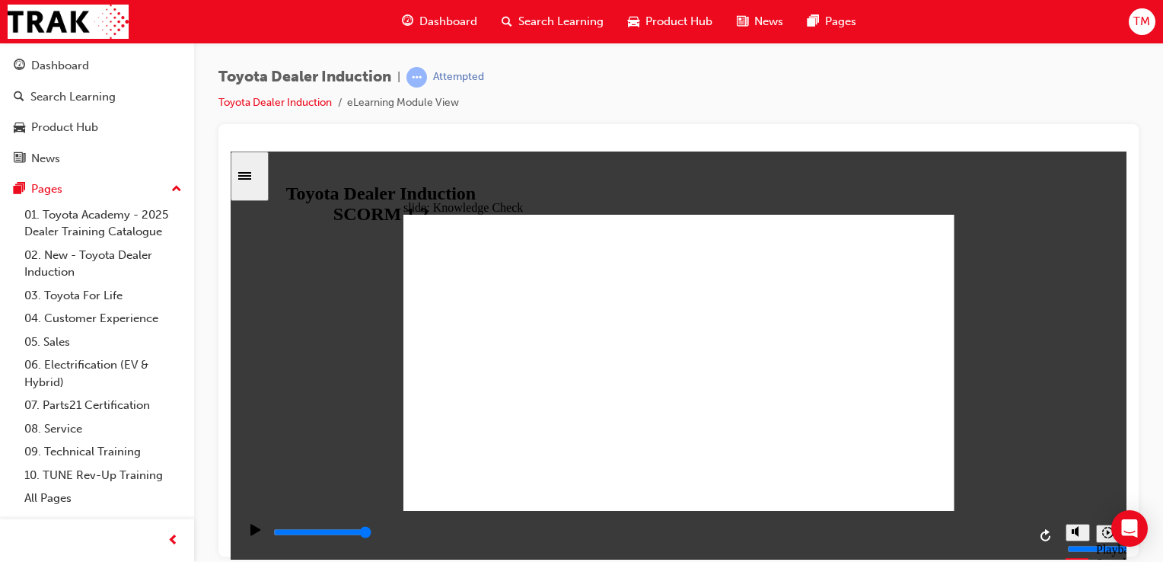
type input "producing happiness for all"
type input "500"
type input "producing happiness for all"
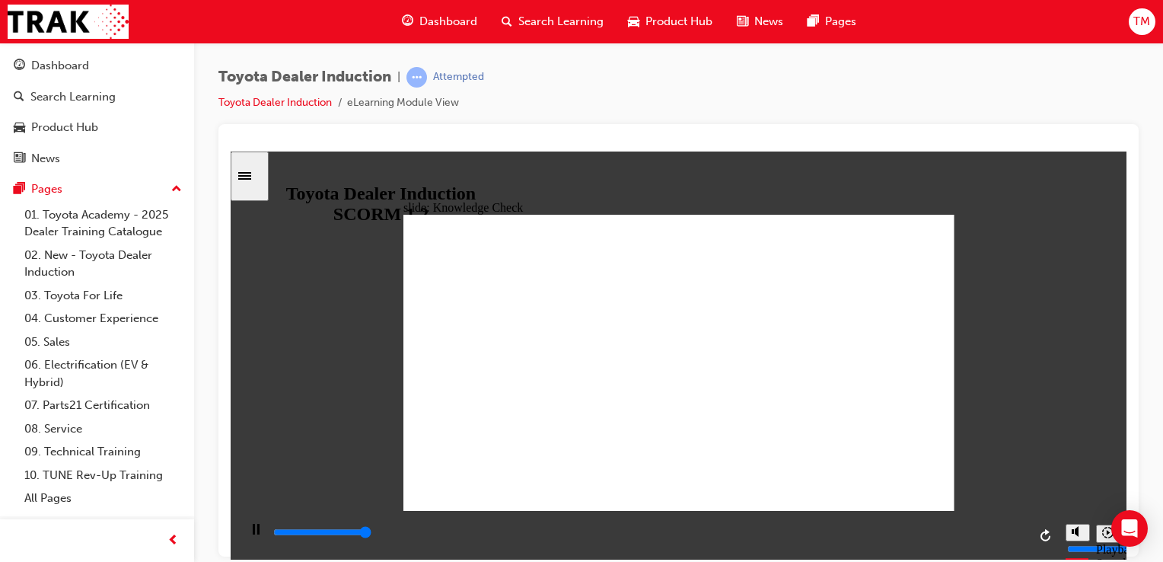
type input "5000"
drag, startPoint x: 612, startPoint y: 377, endPoint x: 565, endPoint y: 374, distance: 47.3
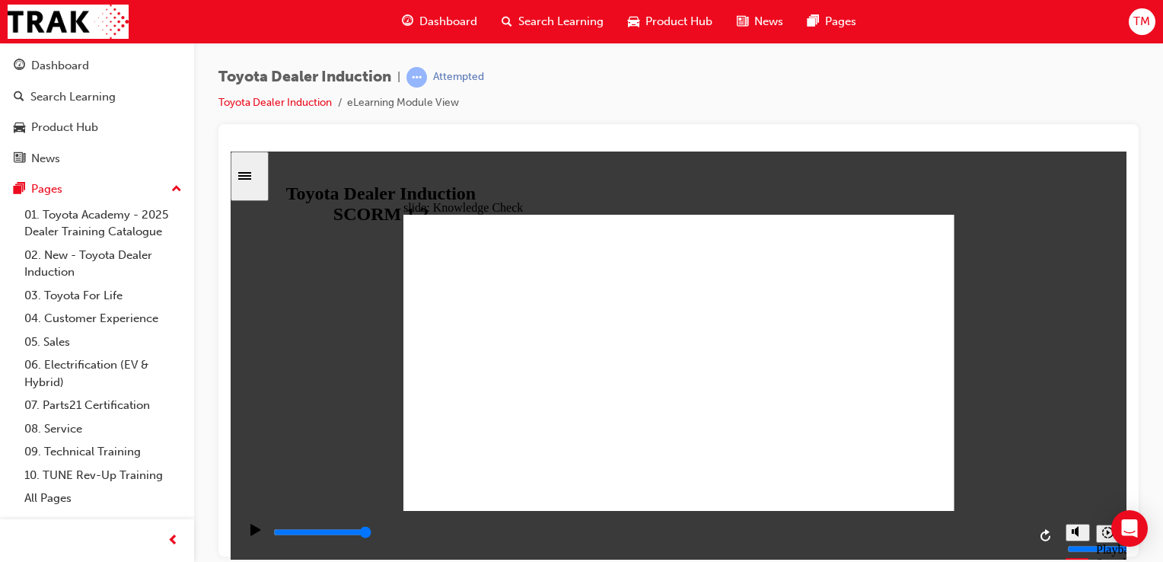
type input "producing hapiness for all"
type input "producing happiness for all"
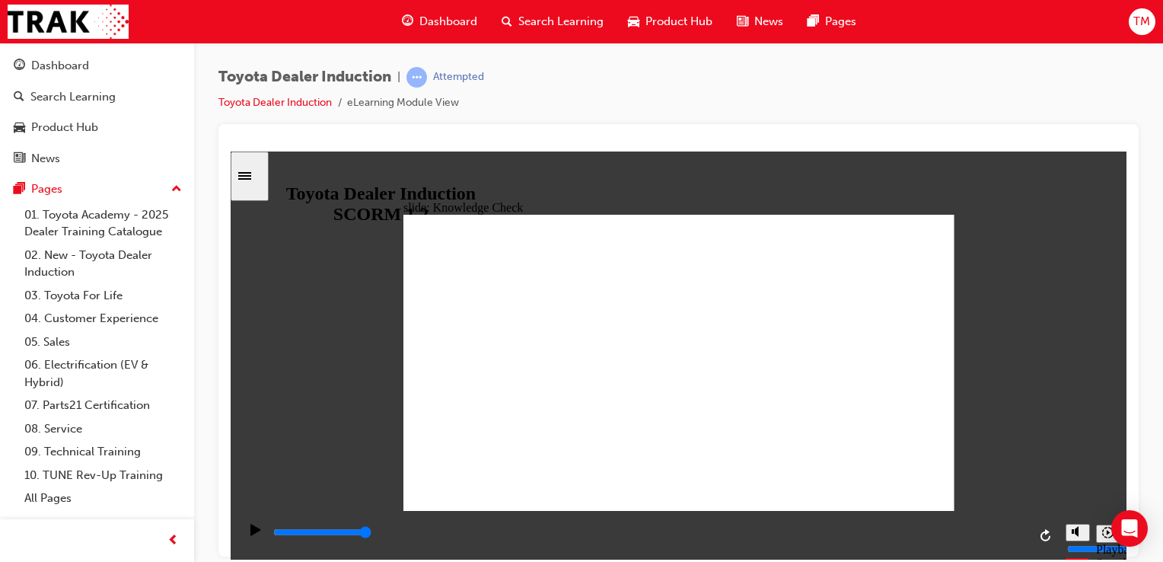
type input "producing happiness for all"
type input "600"
type input "producing happiness for all"
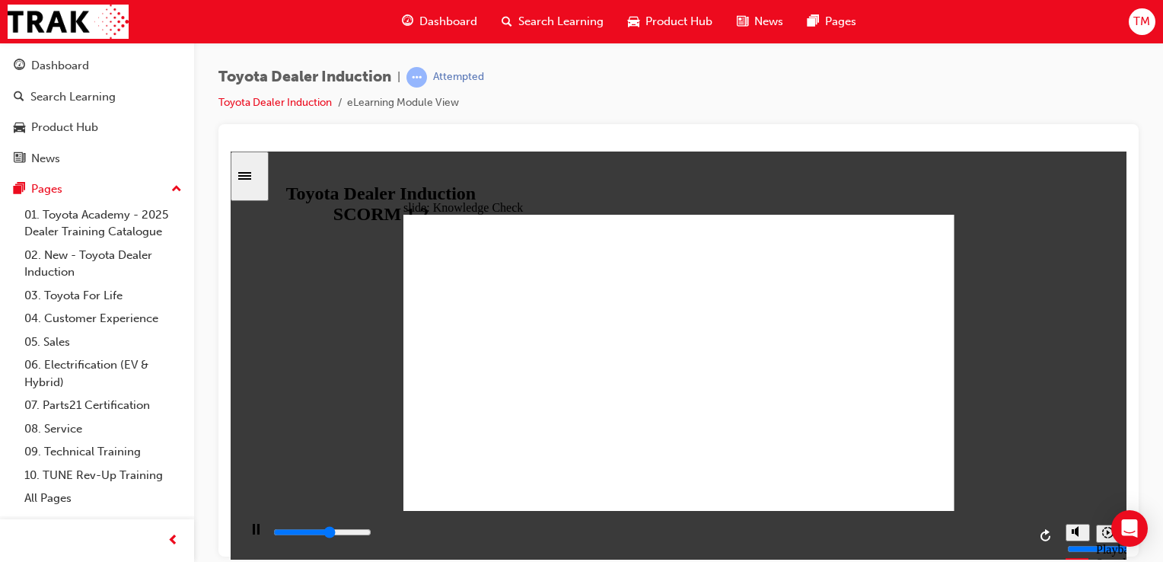
type input "2900"
type input "producing happiness for all."
type input "5000"
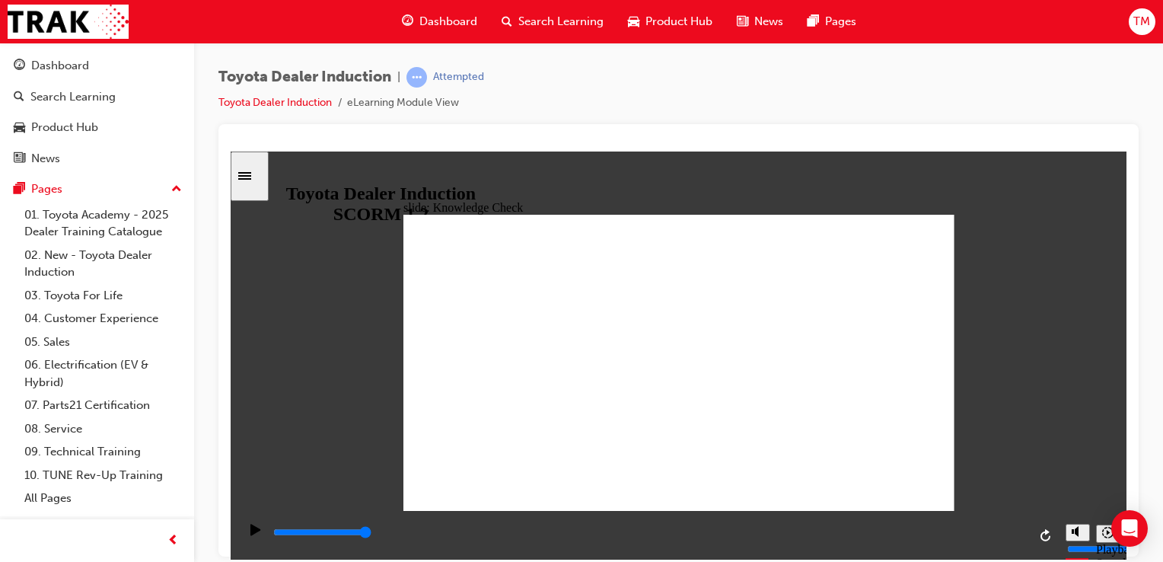
type input "roducing happiness for all."
type input "Producing happiness for all."
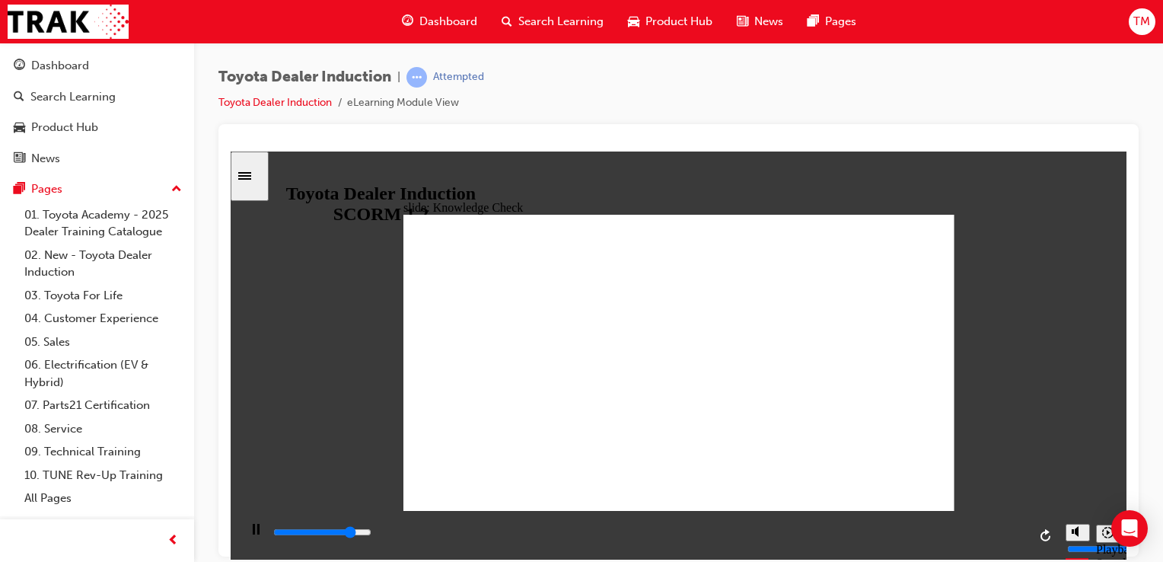
drag, startPoint x: 582, startPoint y: 371, endPoint x: 833, endPoint y: 334, distance: 253.9
click at [259, 177] on icon "Sidebar Toggle" at bounding box center [249, 174] width 23 height 9
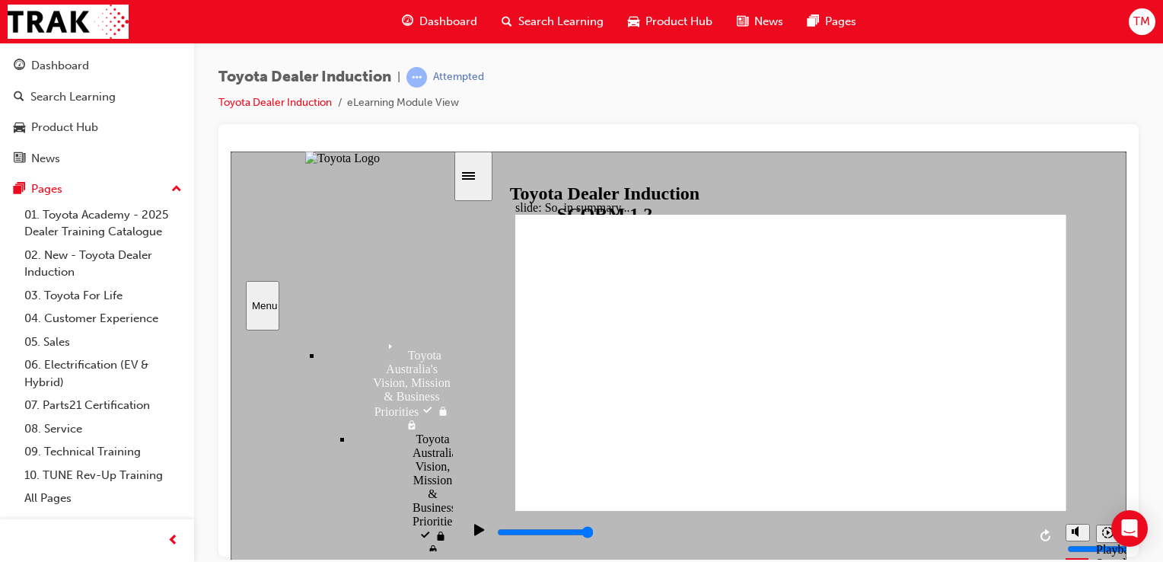
scroll to position [1274, 0]
drag, startPoint x: 447, startPoint y: 435, endPoint x: 441, endPoint y: 467, distance: 31.7
click at [441, 467] on div "Introduction visited Introduction Start Start" at bounding box center [342, 440] width 222 height 221
click at [486, 391] on div "slide: So, in summary... Phew! That was a lot of information…. Group Oval 35 2 …" at bounding box center [679, 355] width 896 height 409
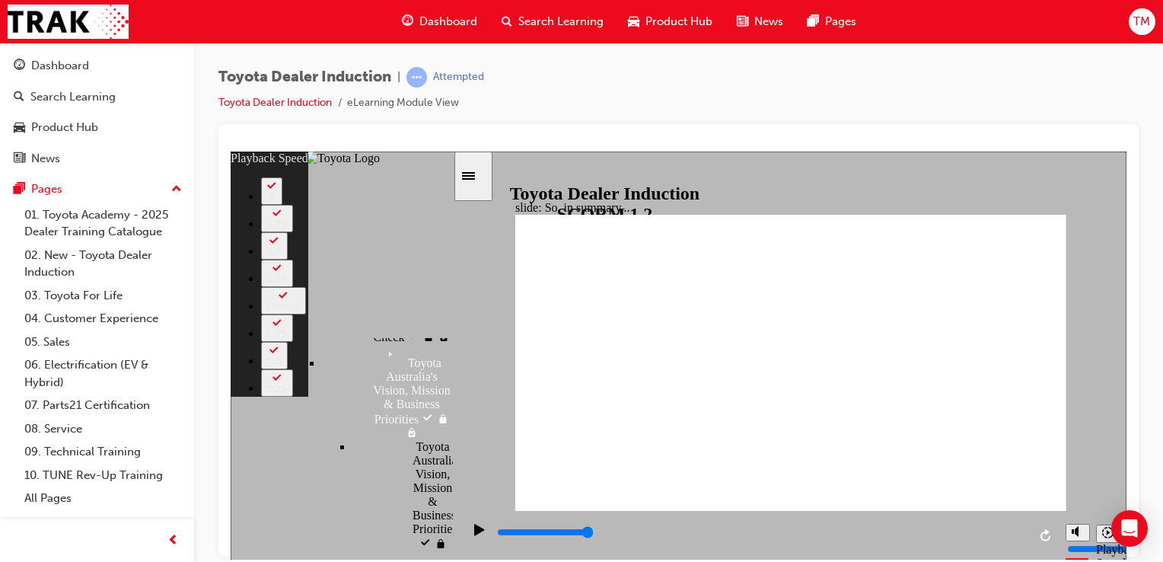
click at [486, 181] on div "Sidebar Toggle" at bounding box center [473, 175] width 26 height 11
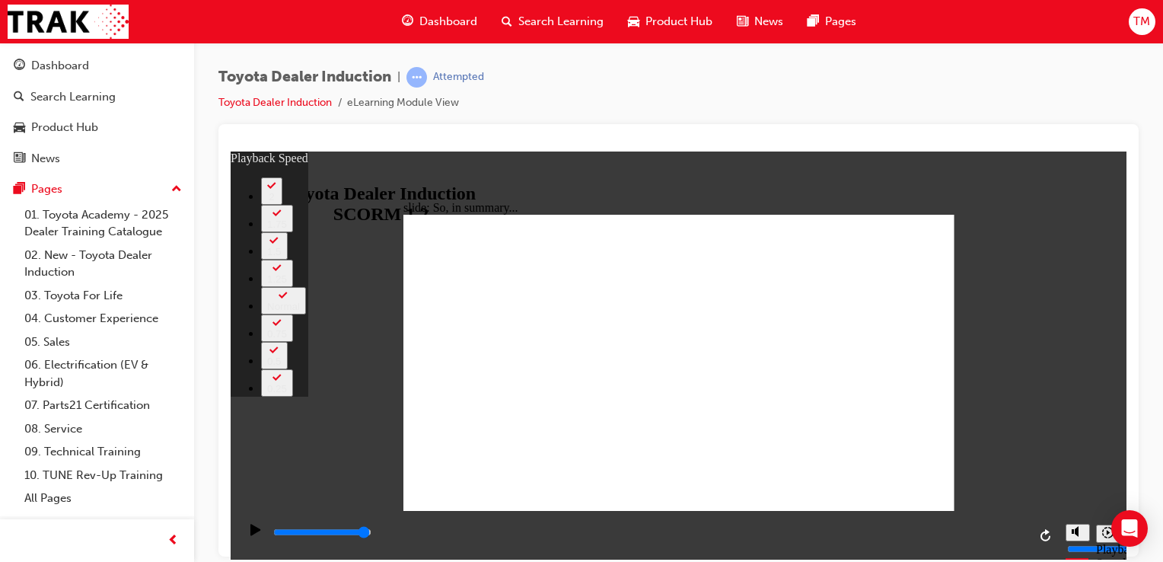
drag, startPoint x: 633, startPoint y: 479, endPoint x: 747, endPoint y: 473, distance: 113.6
drag, startPoint x: 766, startPoint y: 474, endPoint x: 839, endPoint y: 476, distance: 73.1
drag, startPoint x: 864, startPoint y: 479, endPoint x: 1029, endPoint y: 483, distance: 165.2
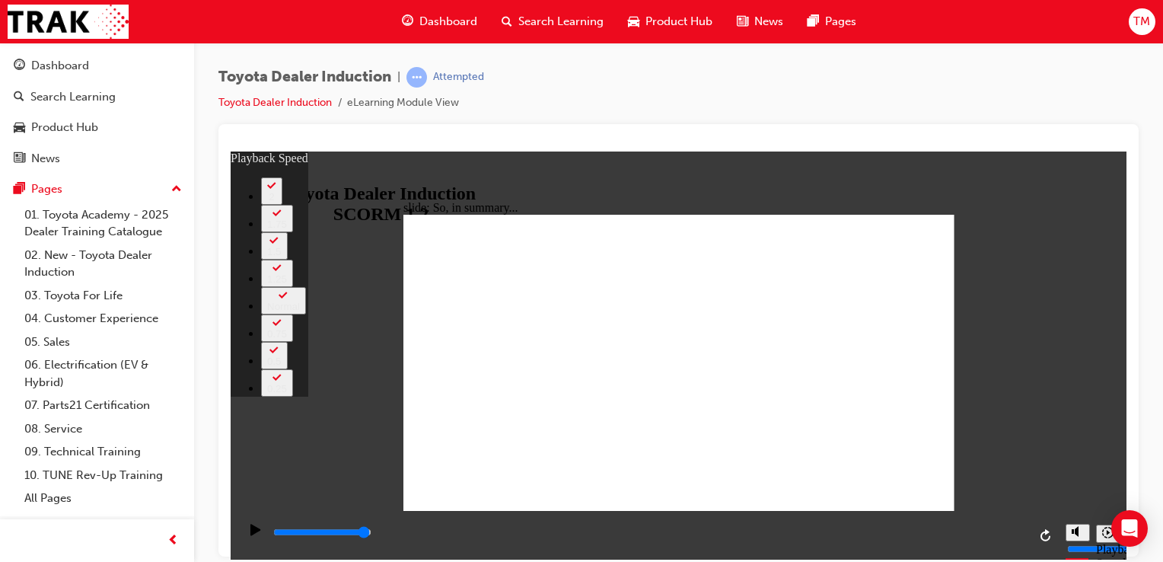
click at [1029, 483] on div "slide: So, in summary... Rectangle 3 playback speed 2 1.75 1.5 1.25 Normal 0.75…" at bounding box center [679, 355] width 896 height 409
click at [253, 534] on icon "Play (Ctrl+Alt+P)" at bounding box center [255, 528] width 10 height 11
drag, startPoint x: 685, startPoint y: 481, endPoint x: 947, endPoint y: 433, distance: 266.2
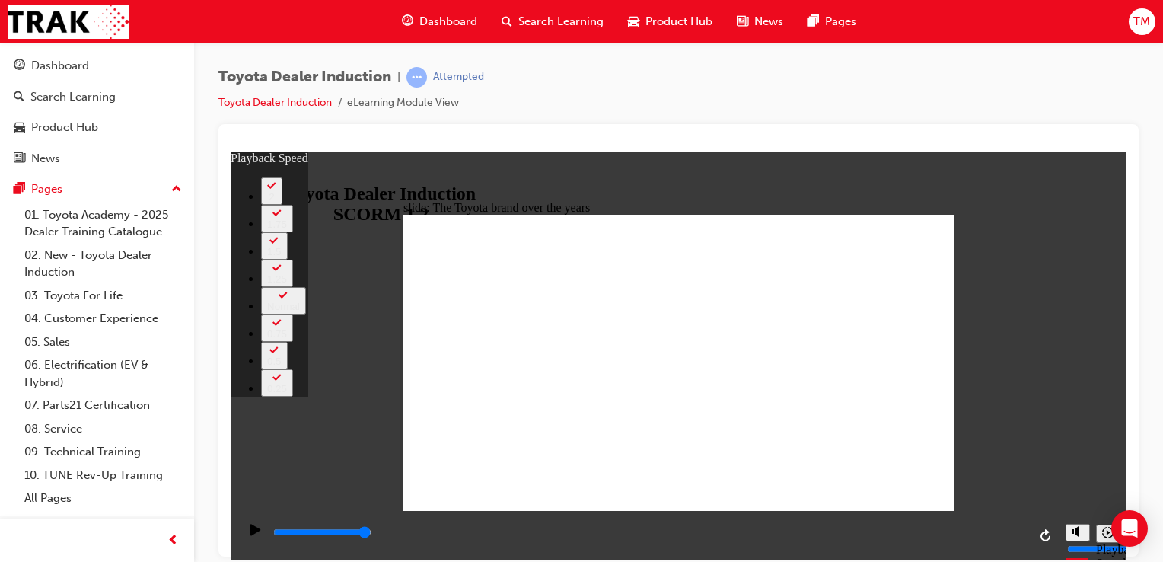
drag, startPoint x: 925, startPoint y: 478, endPoint x: 938, endPoint y: 483, distance: 14.0
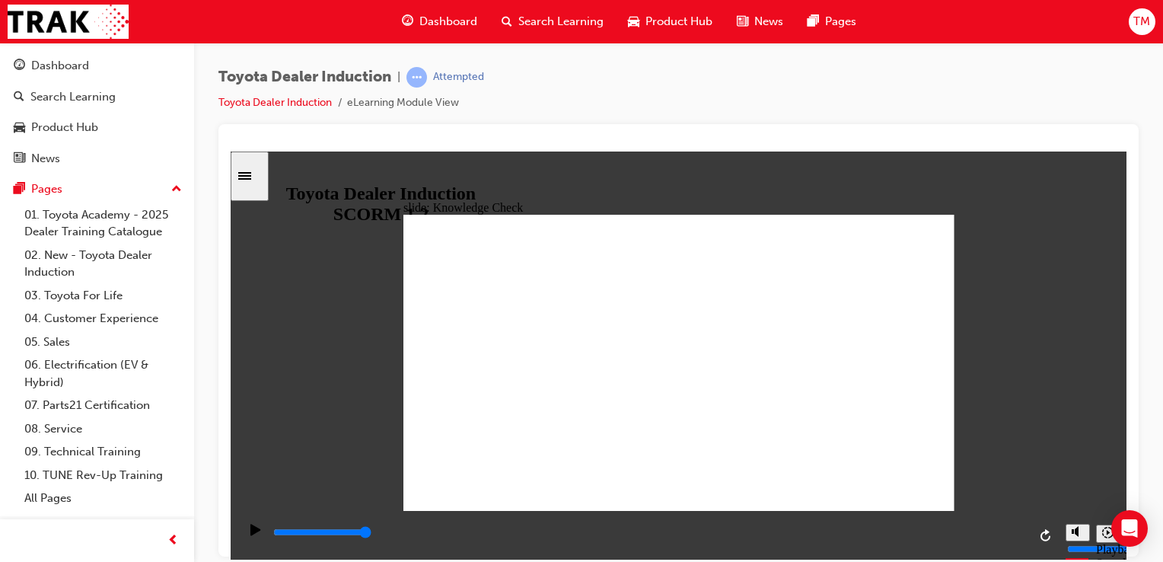
click at [253, 181] on div "Sidebar Toggle" at bounding box center [250, 175] width 26 height 11
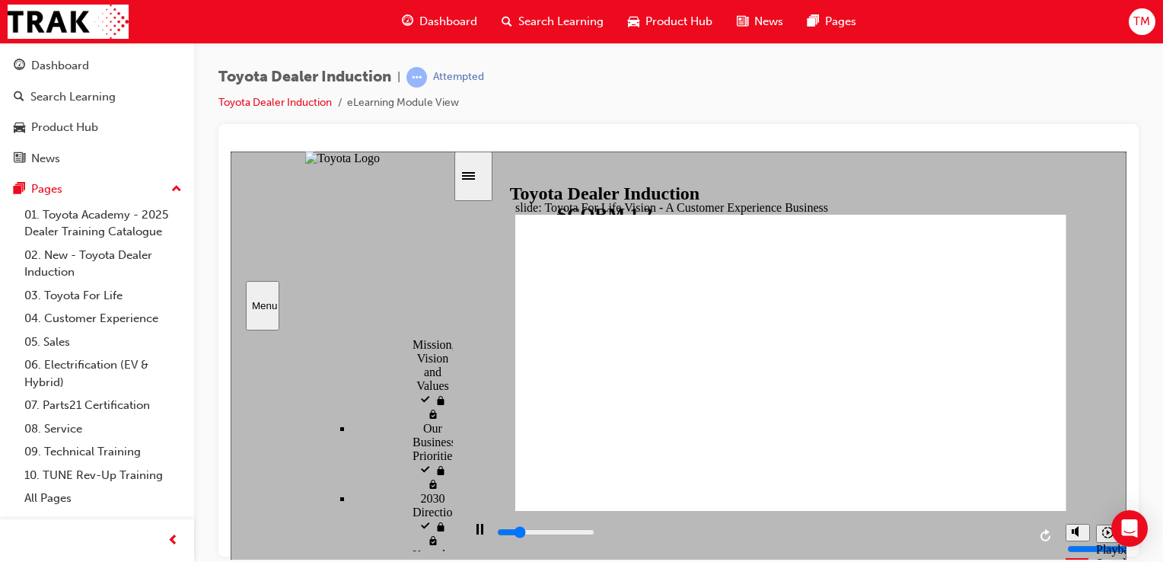
scroll to position [1626, 0]
drag, startPoint x: 446, startPoint y: 499, endPoint x: 448, endPoint y: 557, distance: 57.9
click at [448, 557] on section "Menu Introduction visited Introduction Start Start" at bounding box center [343, 355] width 224 height 409
click at [485, 170] on icon "Sidebar Toggle" at bounding box center [473, 174] width 23 height 9
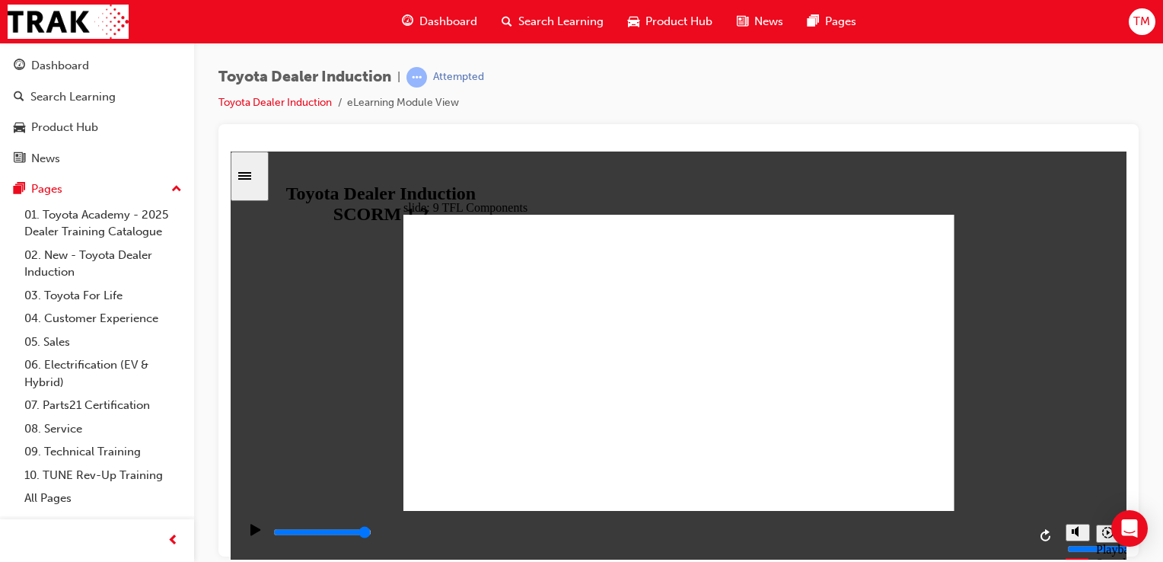
drag, startPoint x: 578, startPoint y: 444, endPoint x: 936, endPoint y: 490, distance: 360.6
click at [253, 174] on icon "Sidebar Toggle" at bounding box center [249, 174] width 23 height 9
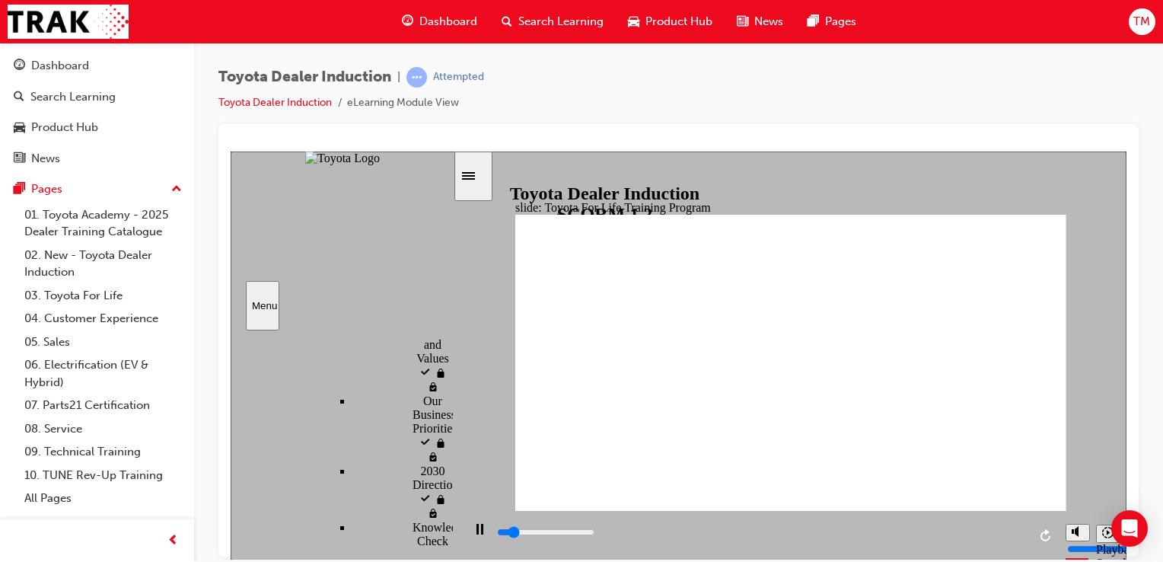
click at [457, 546] on section "Playback Speed 2 1.75 1.5 1.25 Normal" at bounding box center [790, 534] width 672 height 49
drag, startPoint x: 451, startPoint y: 539, endPoint x: 444, endPoint y: 509, distance: 30.5
click at [444, 509] on div "Introduction visited Introduction Start Start" at bounding box center [342, 440] width 222 height 221
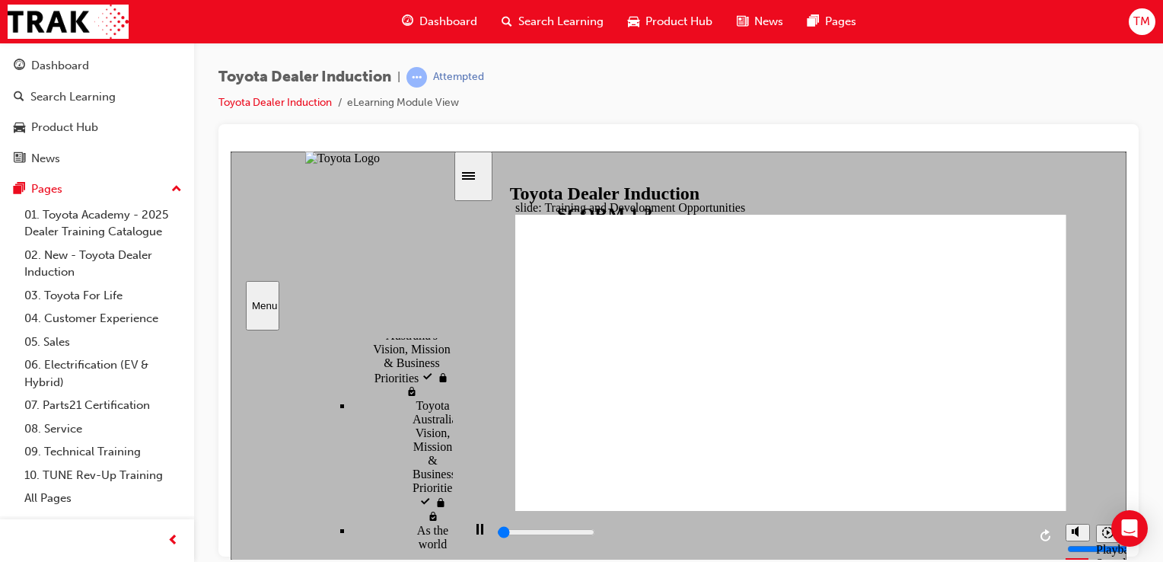
scroll to position [642, 0]
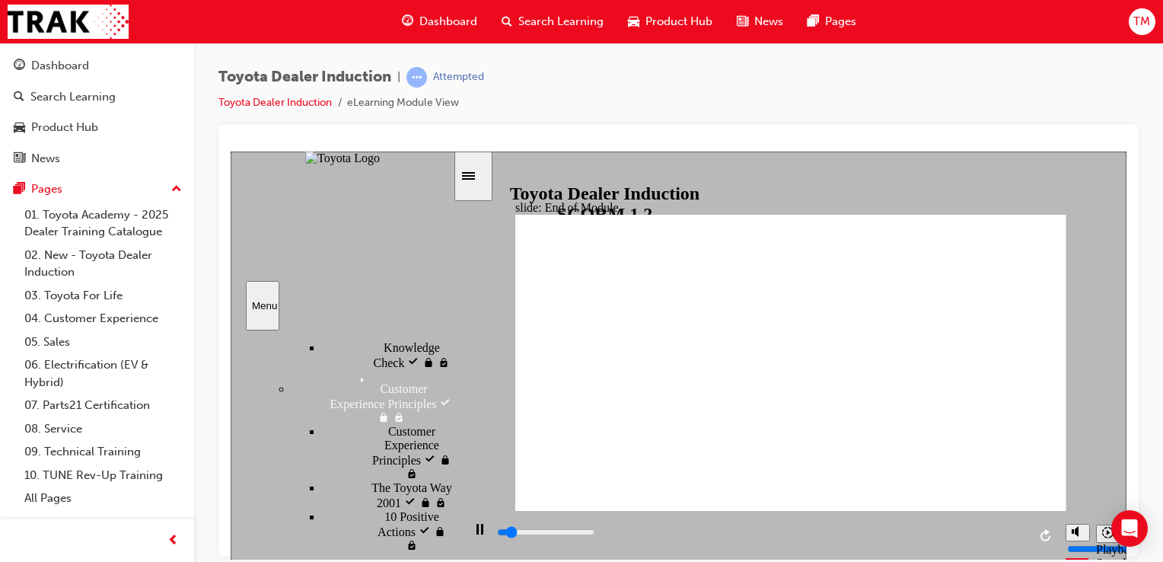
click at [477, 181] on div "Sidebar Toggle" at bounding box center [473, 175] width 26 height 11
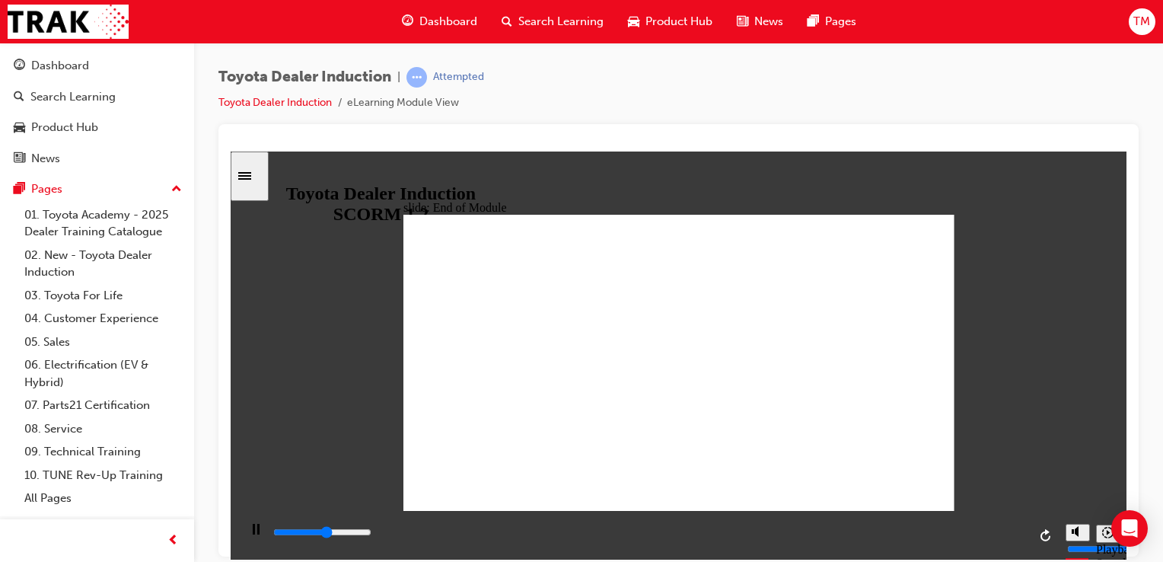
click at [250, 175] on icon "Sidebar Toggle" at bounding box center [244, 175] width 13 height 8
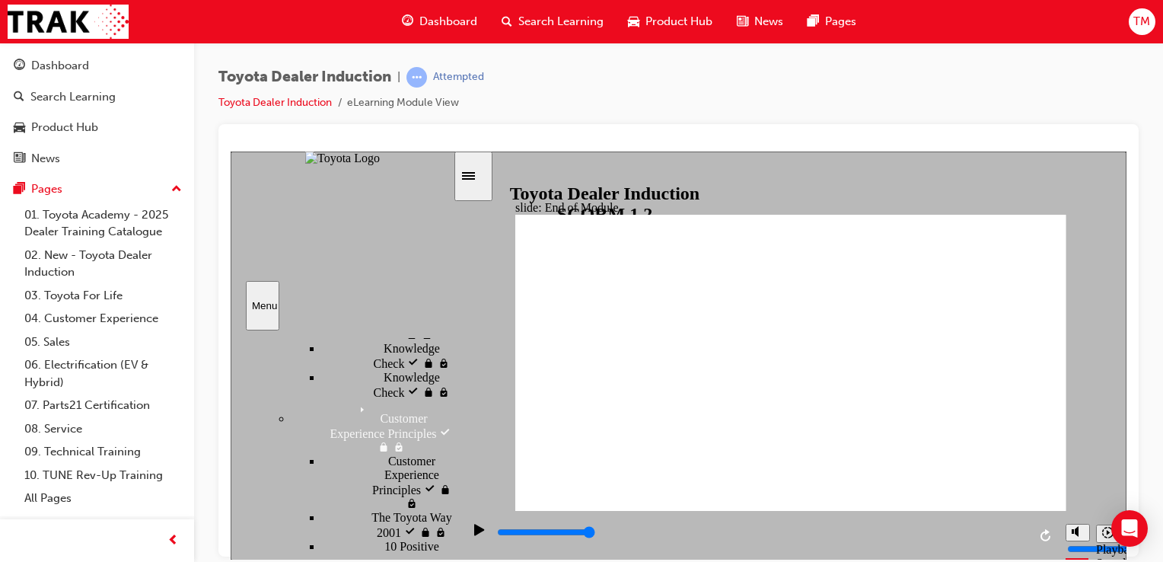
scroll to position [616, 0]
click at [452, 387] on div "sidebar" at bounding box center [342, 363] width 222 height 49
drag, startPoint x: 454, startPoint y: 527, endPoint x: 448, endPoint y: 498, distance: 30.5
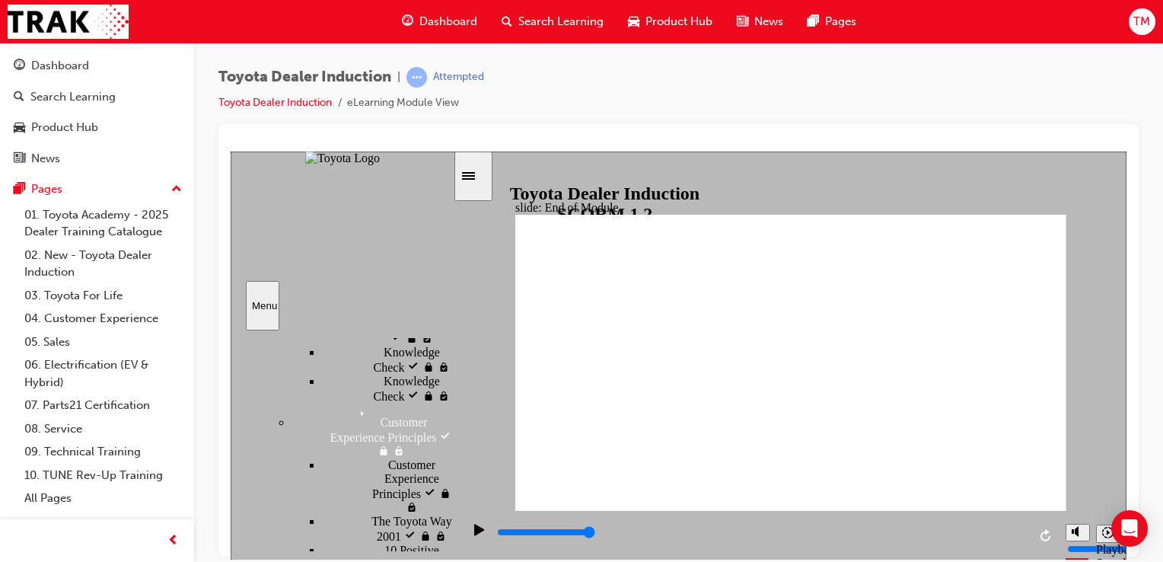
click at [448, 498] on div "slide: End of Module THANK YOU Thank you for completing the Toyota Dealer Induc…" at bounding box center [679, 355] width 896 height 409
drag, startPoint x: 441, startPoint y: 524, endPoint x: 453, endPoint y: 479, distance: 46.3
click at [453, 479] on div "Introduction visited Introduction Start Start" at bounding box center [343, 441] width 224 height 222
click at [508, 407] on div "slide: End of Module THANK YOU Thank you for completing the Toyota Dealer Induc…" at bounding box center [679, 355] width 896 height 409
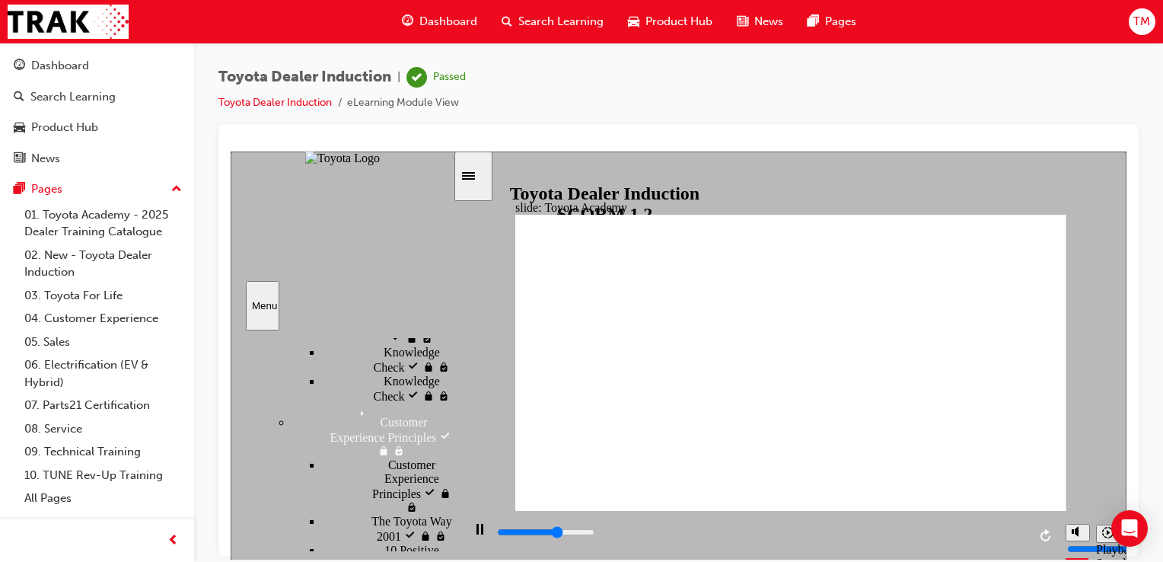
drag, startPoint x: 451, startPoint y: 527, endPoint x: 461, endPoint y: 600, distance: 73.7
click at [461, 559] on html "slide: Toyota Academy RESTART RESTART RESTART RESTART Back to top Playback Spee…" at bounding box center [679, 355] width 896 height 408
click at [446, 390] on div "sidebar" at bounding box center [342, 364] width 222 height 51
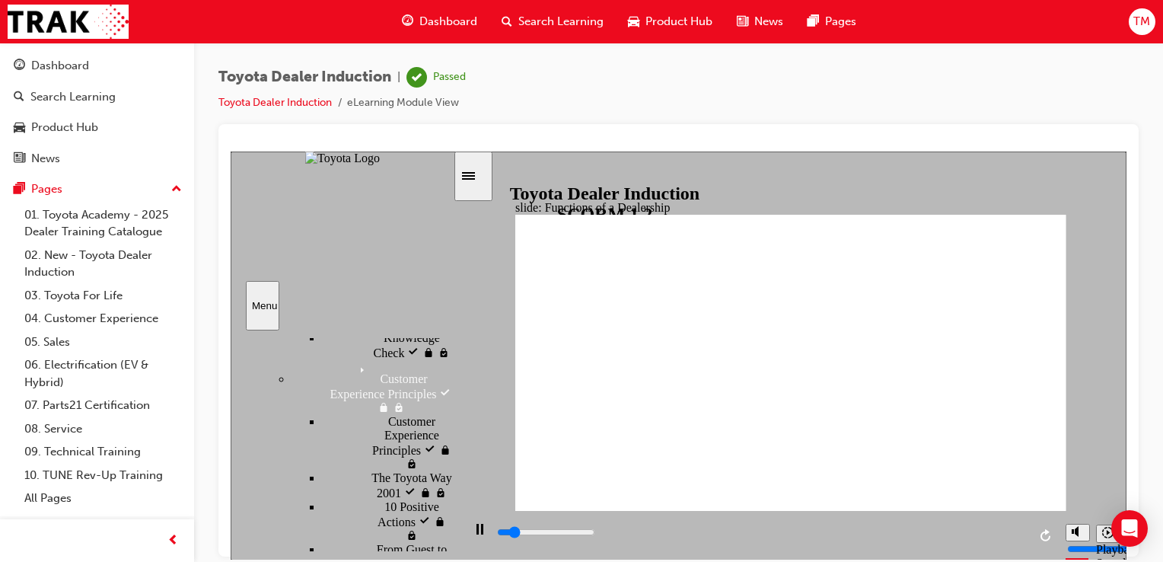
click at [451, 362] on div "sidebar" at bounding box center [342, 350] width 222 height 23
click at [481, 530] on rect "Pause (Ctrl+Alt+P)" at bounding box center [482, 528] width 2 height 11
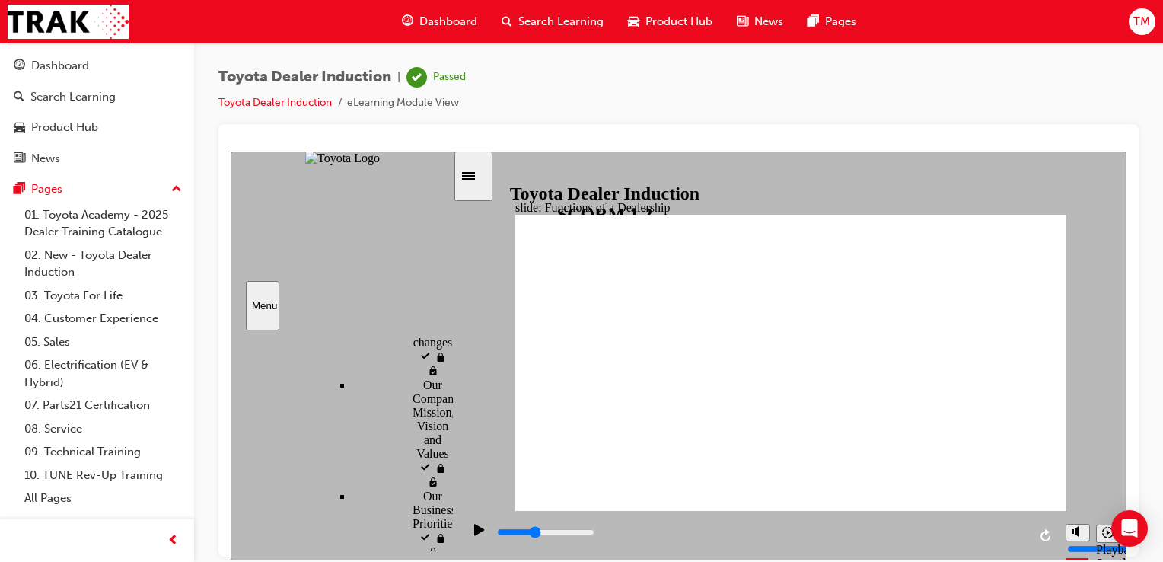
scroll to position [1595, 0]
drag, startPoint x: 452, startPoint y: 432, endPoint x: 441, endPoint y: 572, distance: 141.2
click at [441, 559] on html "slide: Functions of a Dealership Rectangle 1 Rectangle 2 Functions of a Dealers…" at bounding box center [679, 355] width 896 height 408
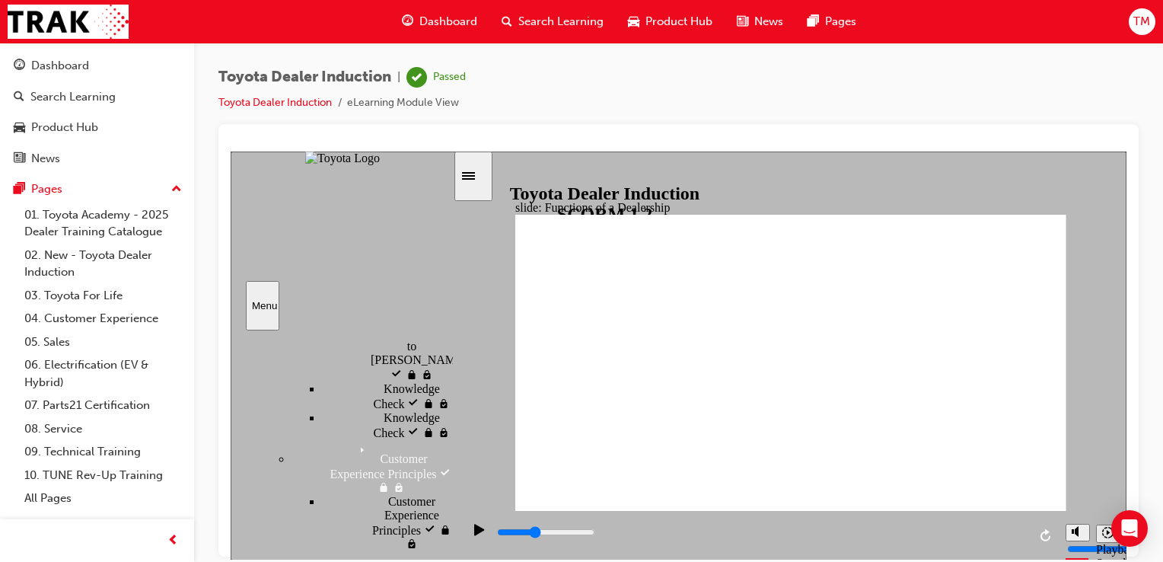
scroll to position [636, 0]
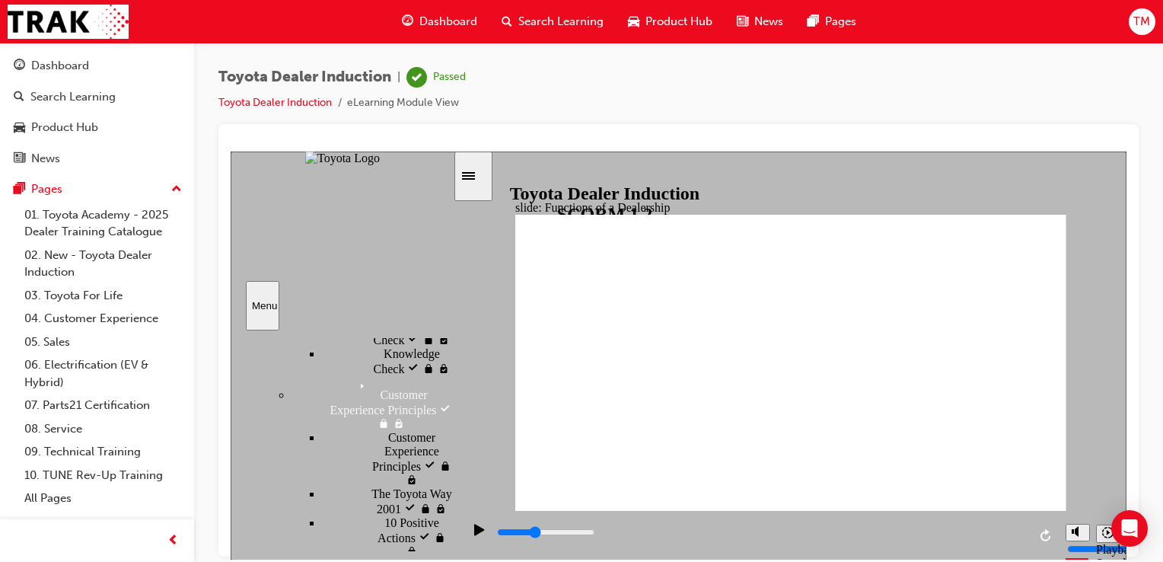
click at [487, 430] on div "slide: Functions of a Dealership Rectangle 1 Rectangle 2 Functions of a Dealers…" at bounding box center [679, 355] width 896 height 409
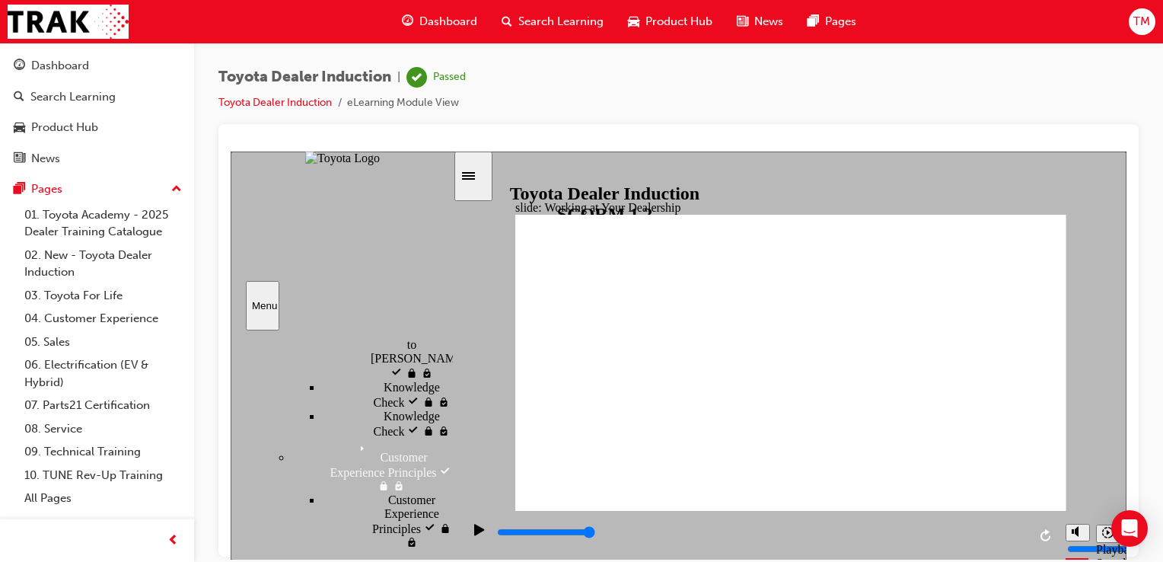
click at [475, 178] on icon "Sidebar Toggle" at bounding box center [468, 175] width 13 height 8
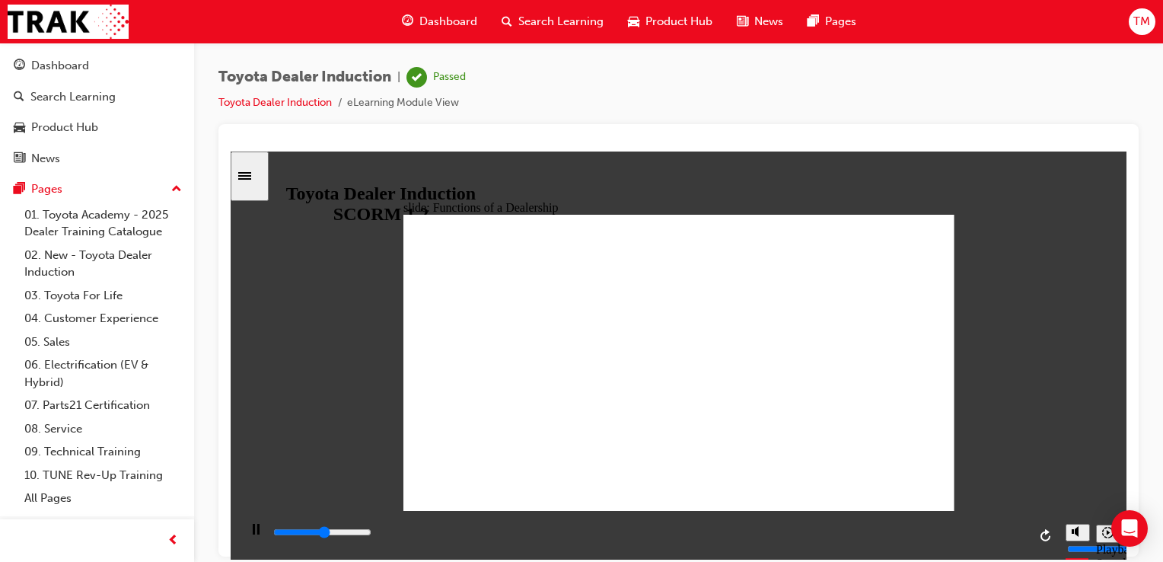
drag, startPoint x: 811, startPoint y: 539, endPoint x: 1152, endPoint y: 441, distance: 354.8
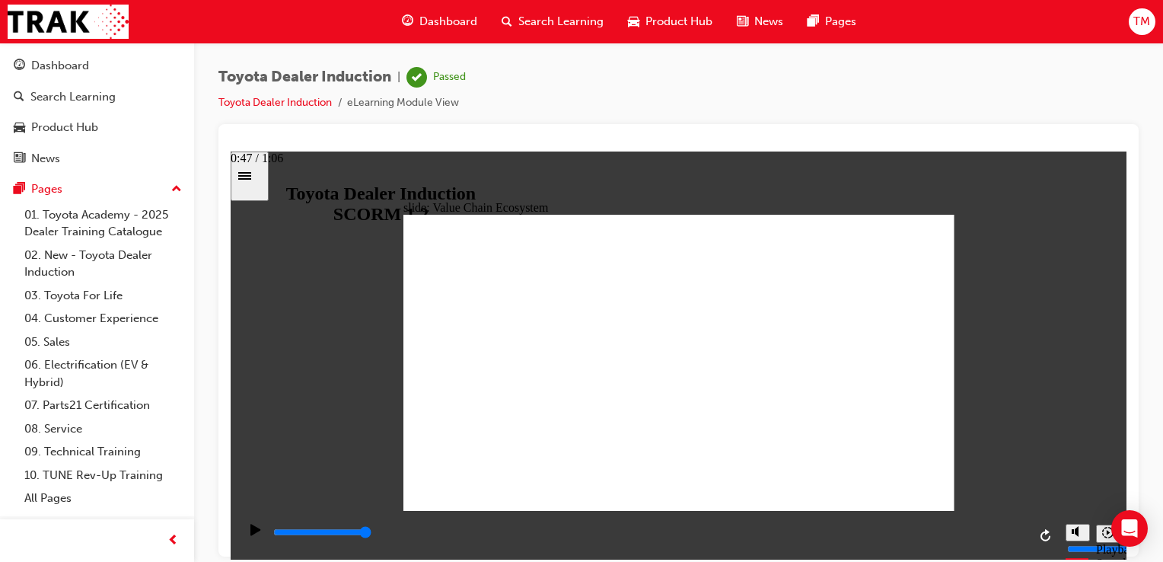
click at [1126, 441] on html "slide: Value Chain Ecosystem BACK BACK NEXT NEXT Value Chain Ecosystem TCPO and…" at bounding box center [679, 355] width 896 height 408
click at [1146, 233] on div "Toyota Dealer Induction | Passed Toyota Dealer Induction eLearning Module View" at bounding box center [678, 283] width 969 height 481
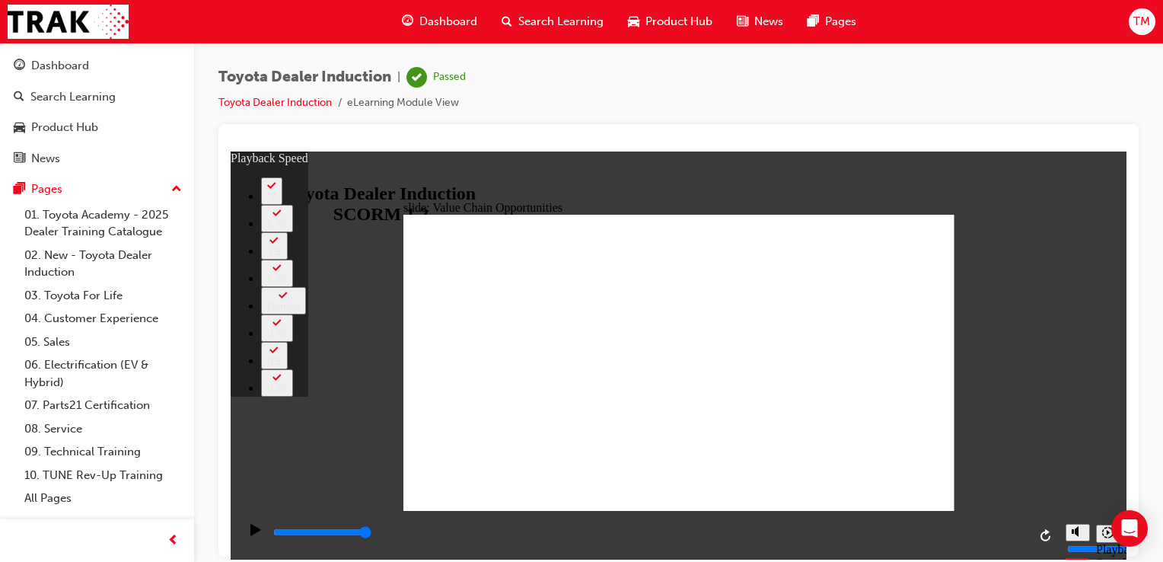
drag, startPoint x: 616, startPoint y: 478, endPoint x: 867, endPoint y: 481, distance: 250.4
drag, startPoint x: 883, startPoint y: 482, endPoint x: 962, endPoint y: 478, distance: 79.2
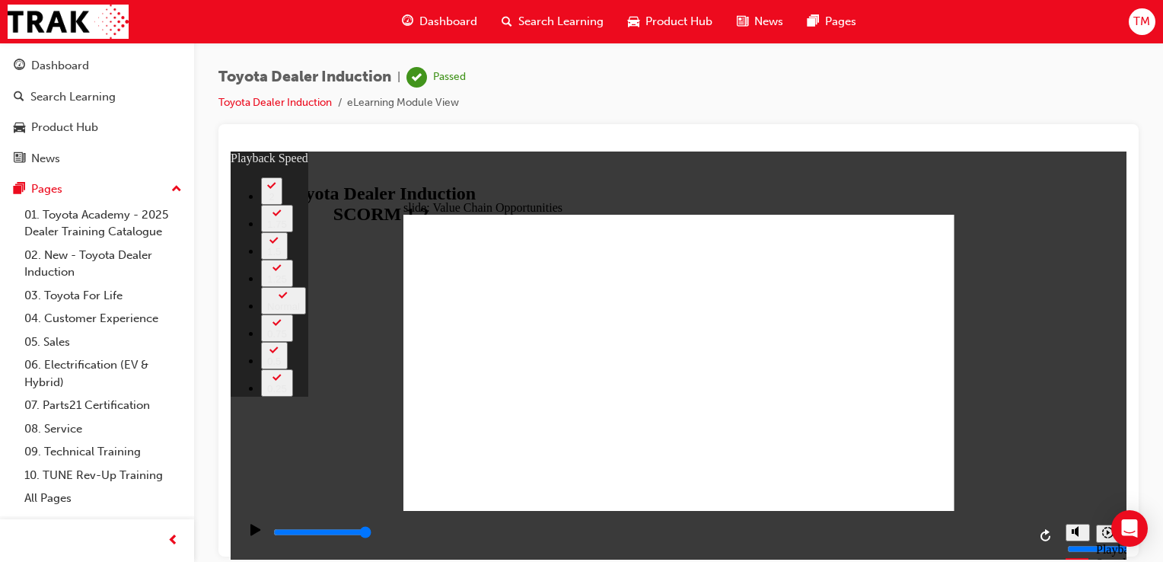
click at [962, 478] on div "slide: Value Chain Opportunities Rectangle 1 playback speed 2 1.75 1.5 1.25 Nor…" at bounding box center [679, 355] width 896 height 409
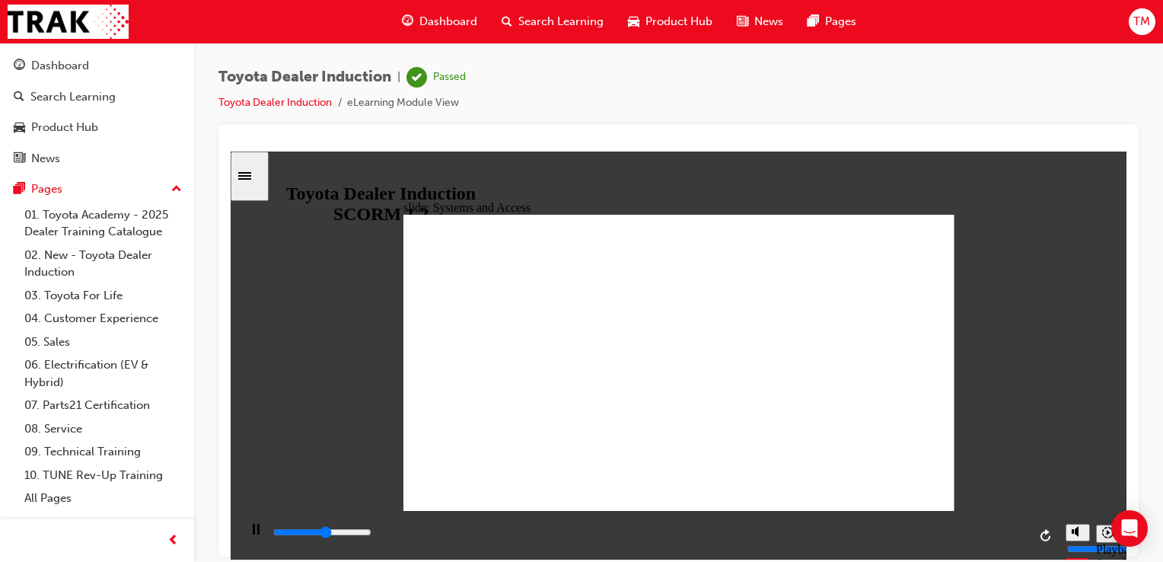
drag, startPoint x: 712, startPoint y: 306, endPoint x: 725, endPoint y: 333, distance: 29.3
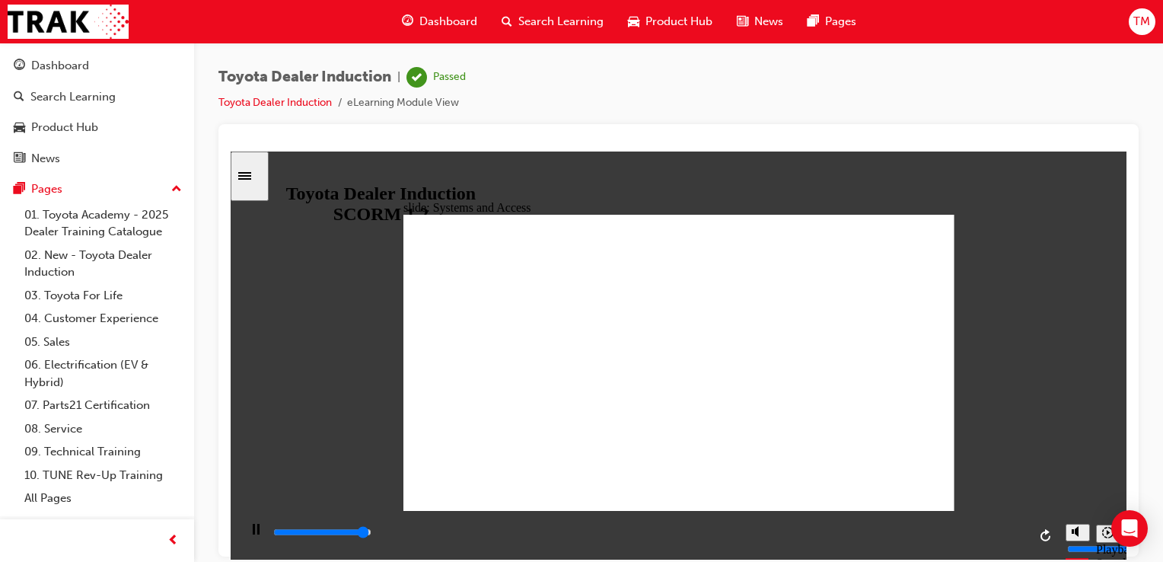
click at [916, 183] on div "slide: Systems and Access Multiply 1 Rectangle 3 Group 1 Rectangle 1 Toyota Cen…" at bounding box center [679, 355] width 896 height 409
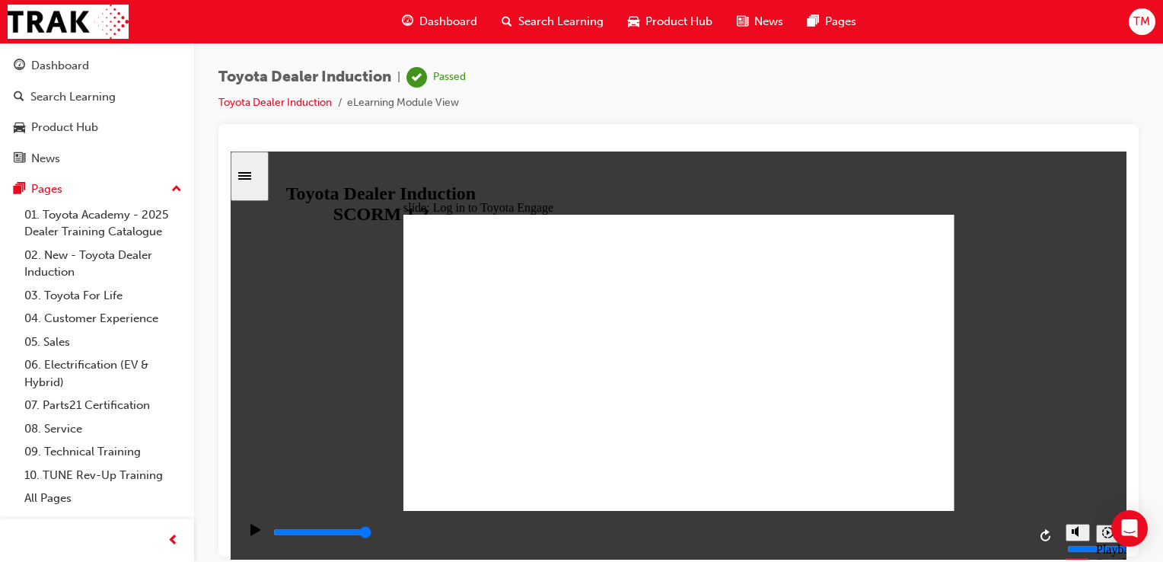
drag, startPoint x: 460, startPoint y: 538, endPoint x: 1051, endPoint y: 446, distance: 597.7
click at [1051, 446] on div "slide: Log in to Toyota Engage LOG IN to Toyota Engage Update your personal inf…" at bounding box center [679, 355] width 896 height 409
click at [371, 535] on input "slide progress" at bounding box center [322, 531] width 98 height 12
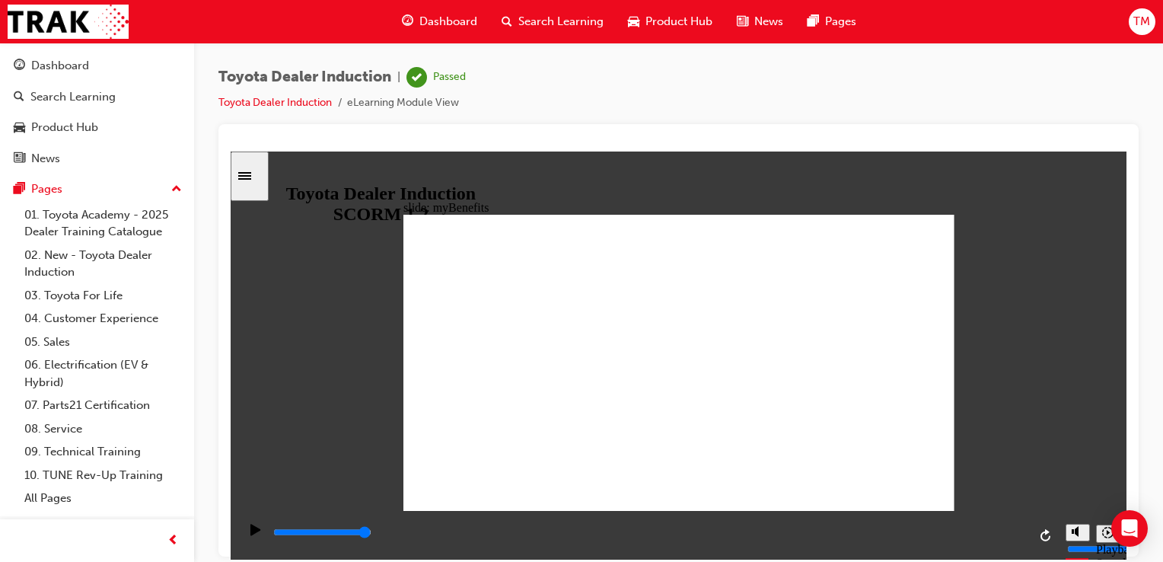
click at [254, 181] on div "Sidebar Toggle" at bounding box center [250, 175] width 26 height 11
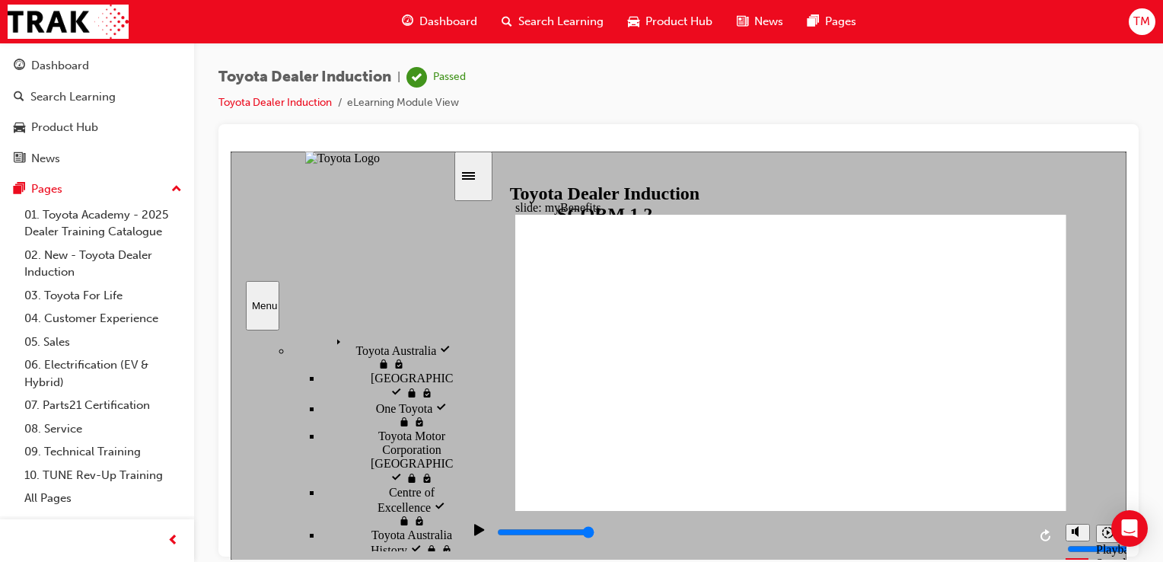
scroll to position [921, 0]
drag, startPoint x: 448, startPoint y: 441, endPoint x: 440, endPoint y: 490, distance: 50.1
click at [440, 490] on div "Introduction visited Introduction Start Start" at bounding box center [342, 440] width 222 height 221
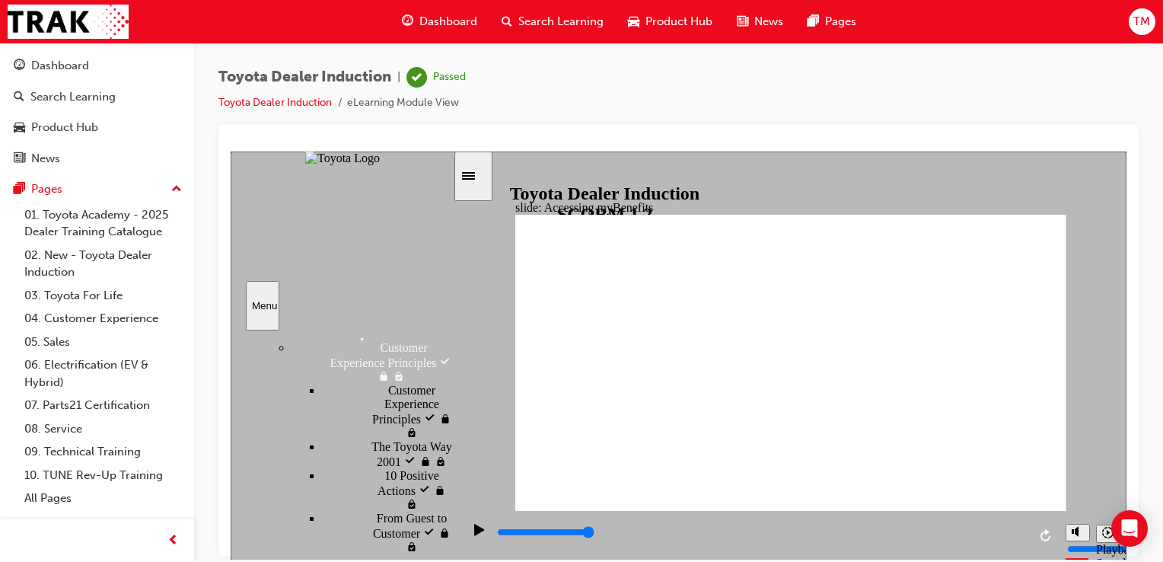
drag, startPoint x: 448, startPoint y: 487, endPoint x: 446, endPoint y: 453, distance: 34.3
click at [446, 366] on div "sidebar" at bounding box center [342, 352] width 222 height 27
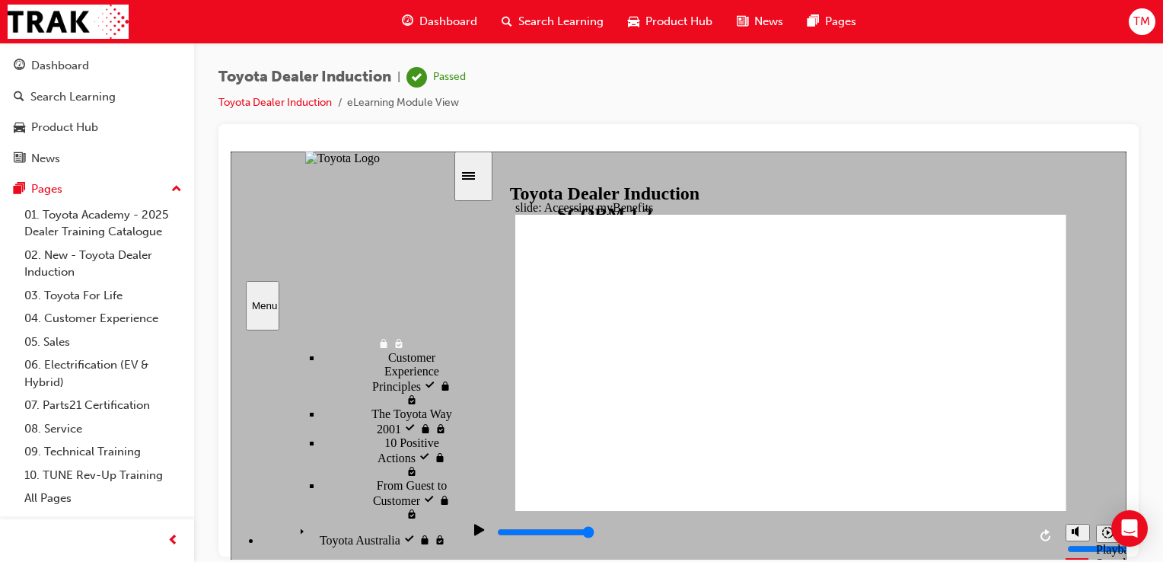
scroll to position [728, 0]
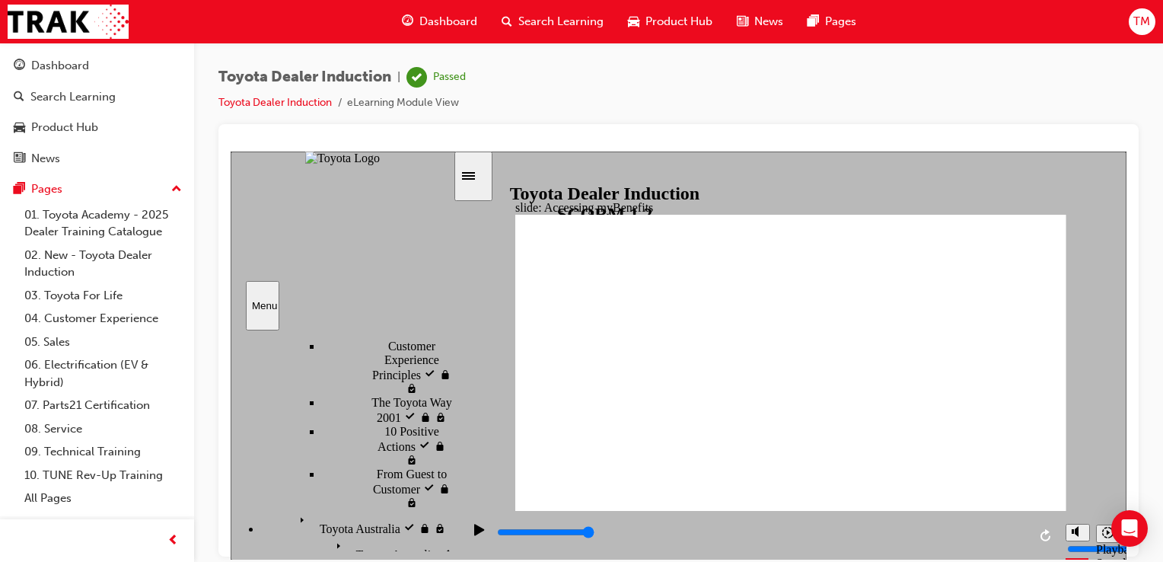
drag, startPoint x: 450, startPoint y: 448, endPoint x: 451, endPoint y: 455, distance: 7.8
click at [451, 366] on div "sidebar" at bounding box center [342, 352] width 222 height 27
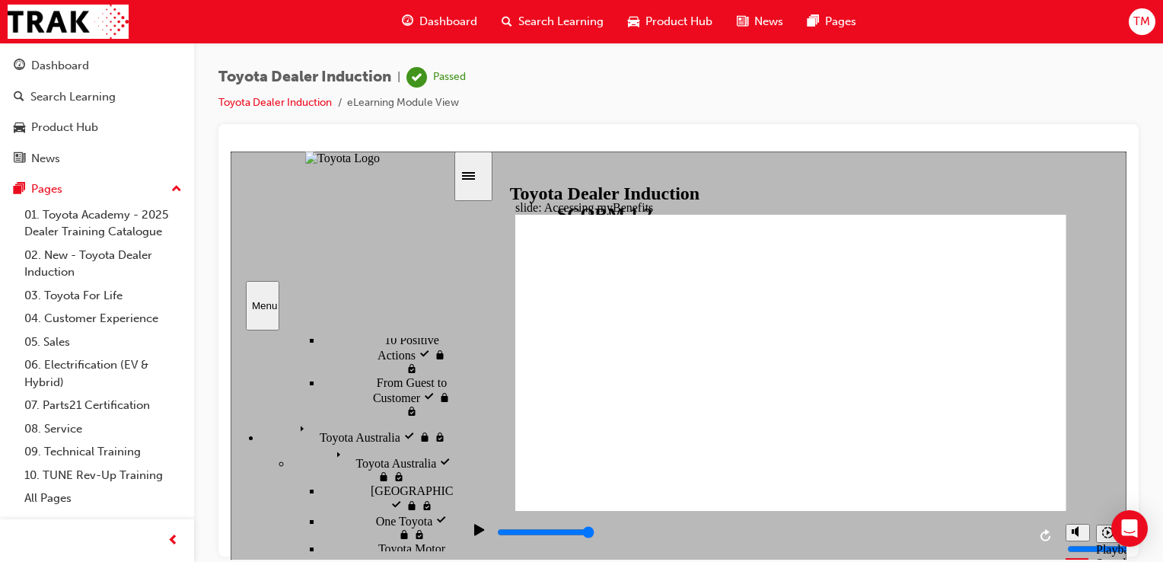
drag, startPoint x: 451, startPoint y: 455, endPoint x: 454, endPoint y: 469, distance: 14.0
click at [454, 469] on div "slide: Accessing myBenefits Rectangle 1 Accessing myBenefits Simply enrol into …" at bounding box center [679, 355] width 896 height 409
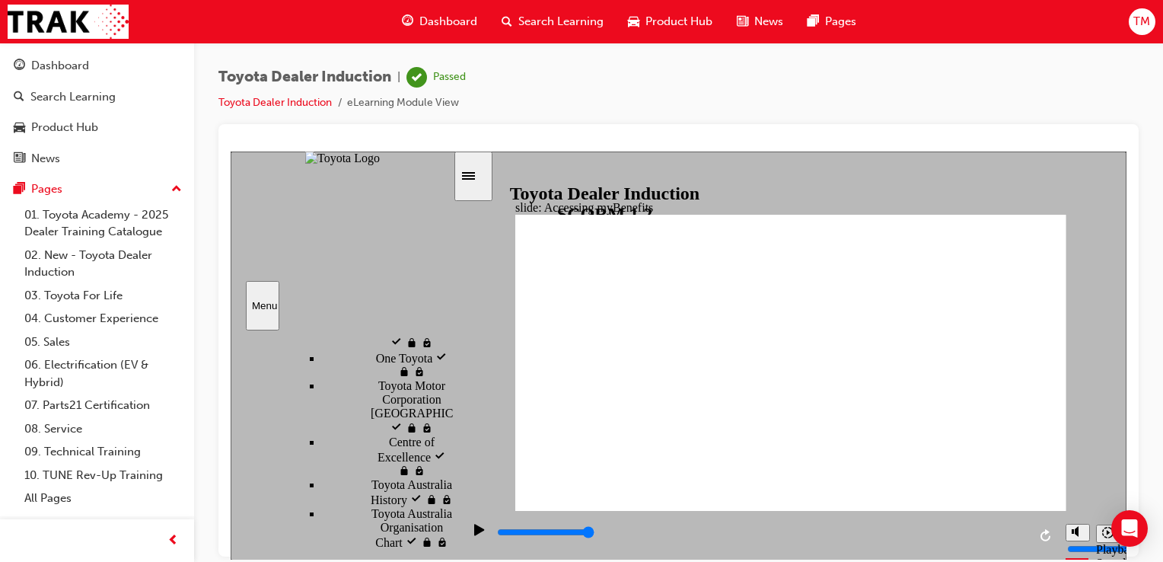
scroll to position [1014, 0]
drag, startPoint x: 450, startPoint y: 469, endPoint x: 454, endPoint y: 496, distance: 27.8
click at [454, 496] on div "slide: Accessing myBenefits Rectangle 1 Accessing myBenefits Simply enrol into …" at bounding box center [679, 355] width 896 height 409
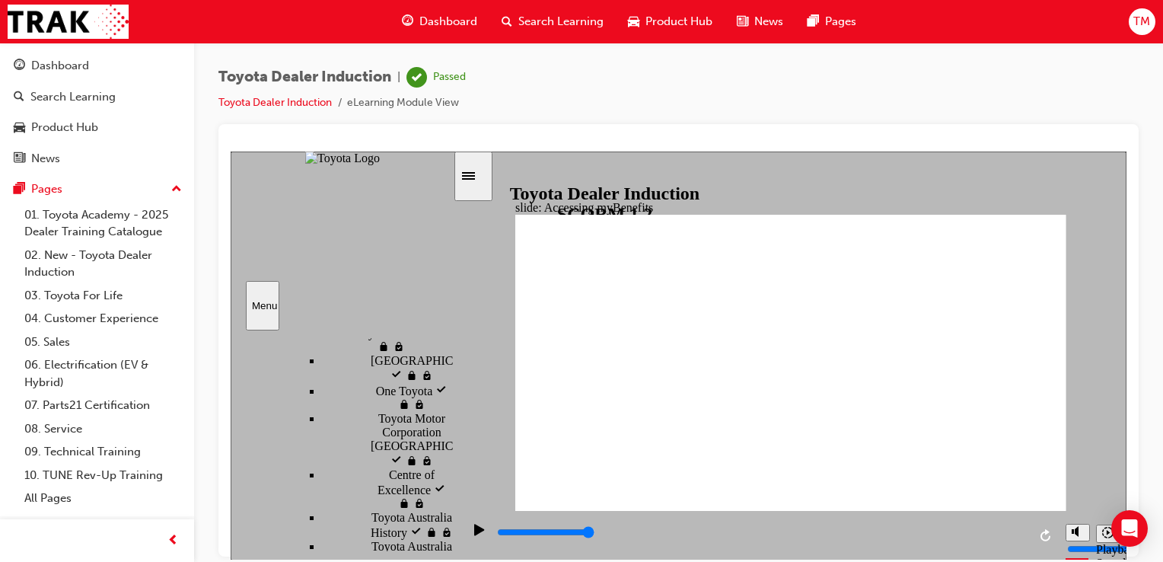
scroll to position [933, 0]
drag, startPoint x: 451, startPoint y: 492, endPoint x: 451, endPoint y: 481, distance: 11.4
click at [451, 366] on div "sidebar" at bounding box center [342, 352] width 222 height 27
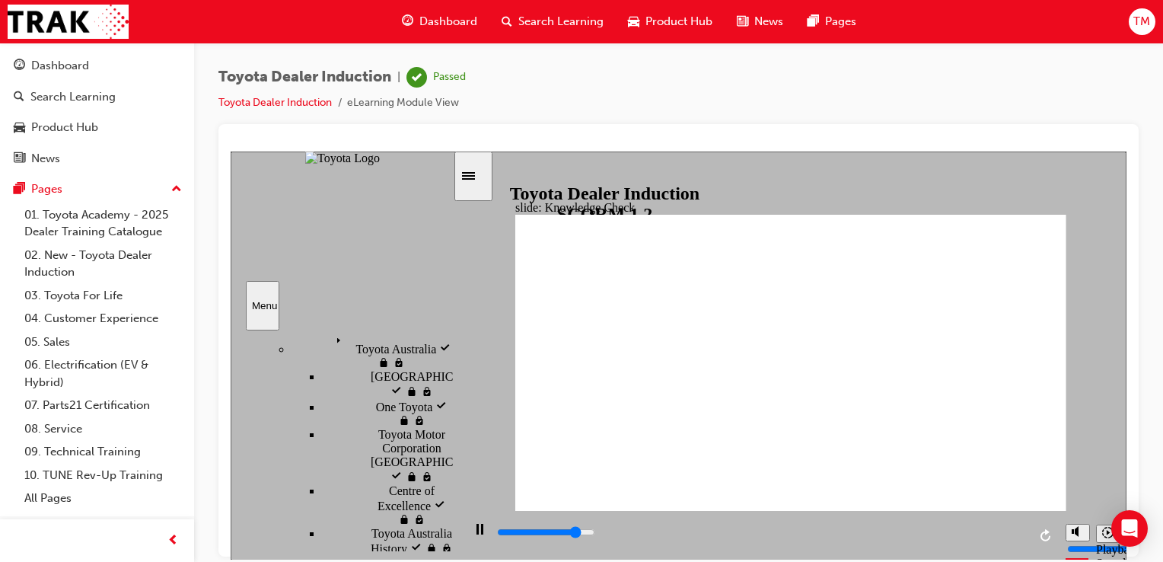
click at [502, 533] on input "slide progress" at bounding box center [546, 531] width 98 height 12
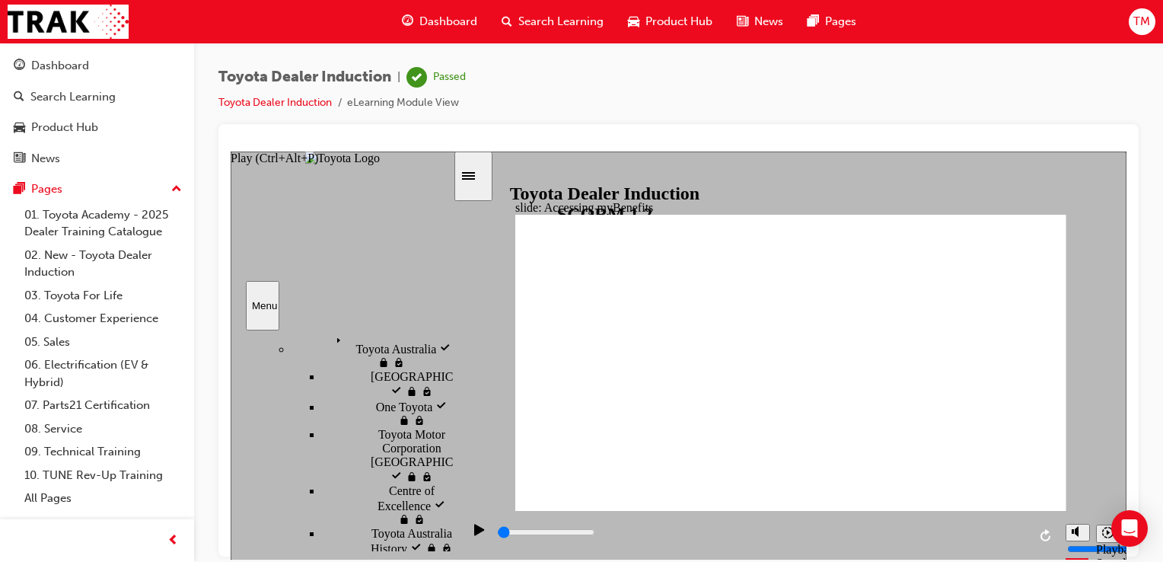
click at [469, 528] on div "Play (Ctrl+Alt+P)" at bounding box center [480, 536] width 26 height 26
click at [477, 534] on icon "Pause (Ctrl+Alt+P)" at bounding box center [479, 528] width 7 height 11
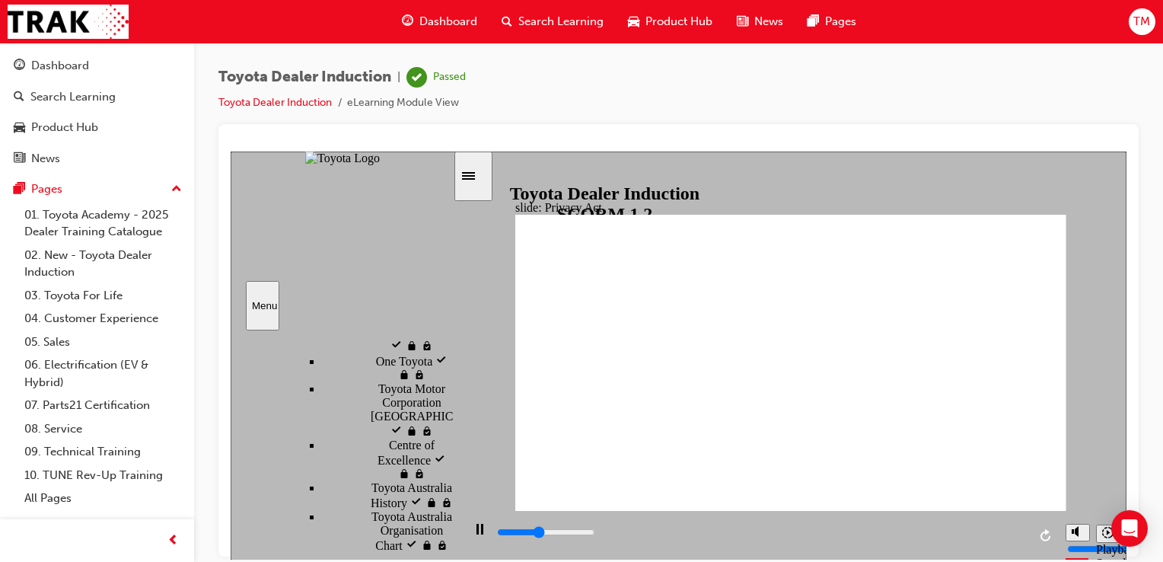
scroll to position [988, 0]
click at [448, 369] on div "sidebar" at bounding box center [342, 354] width 222 height 30
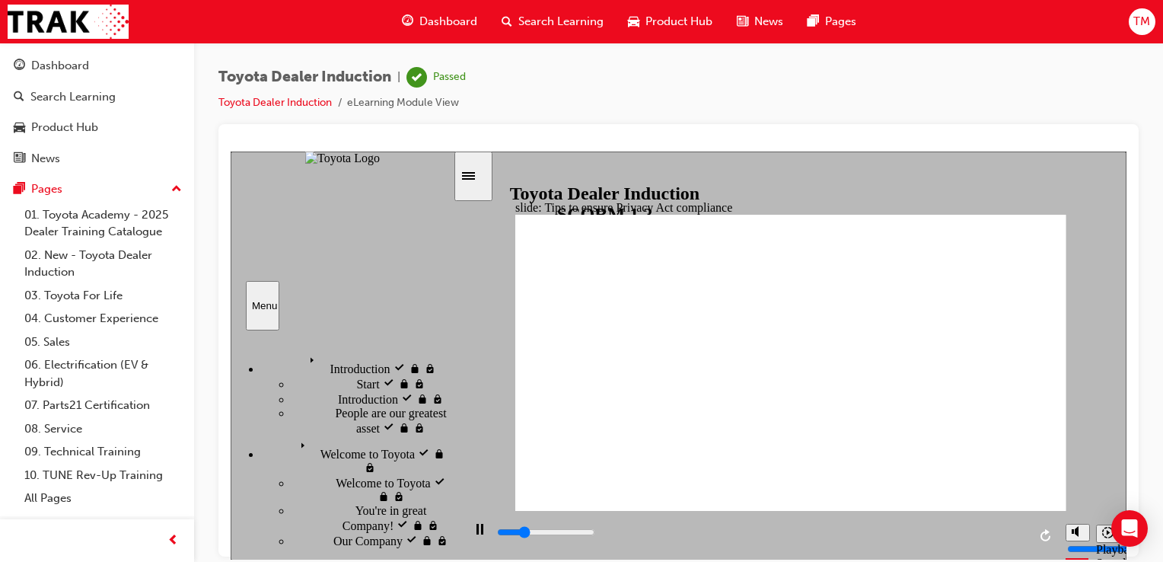
scroll to position [1112, 0]
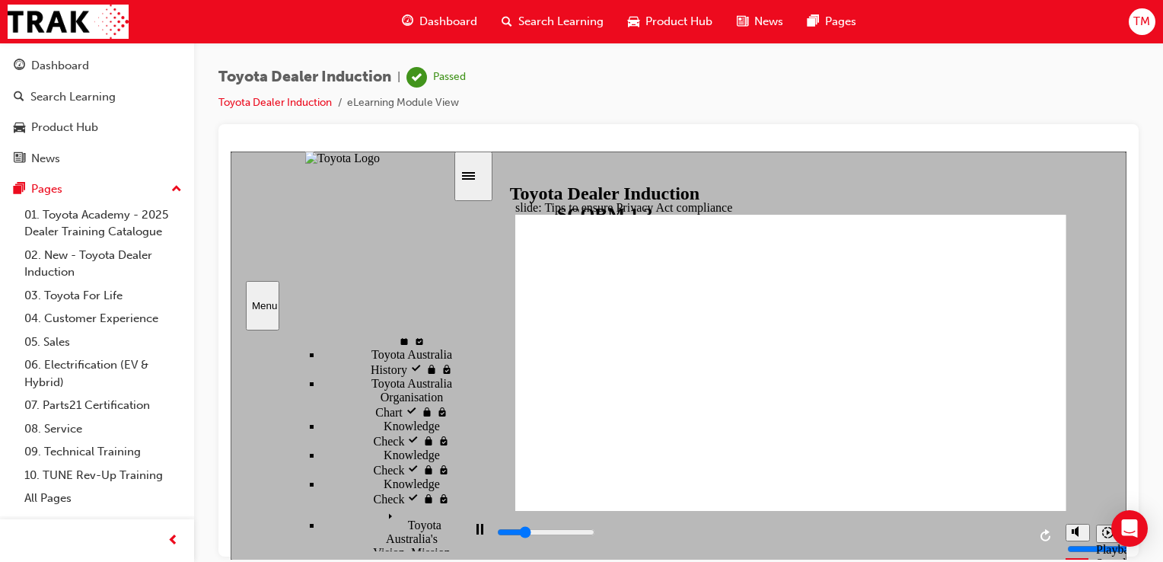
click at [437, 527] on div "Introduction visited Introduction Start Start" at bounding box center [342, 440] width 222 height 221
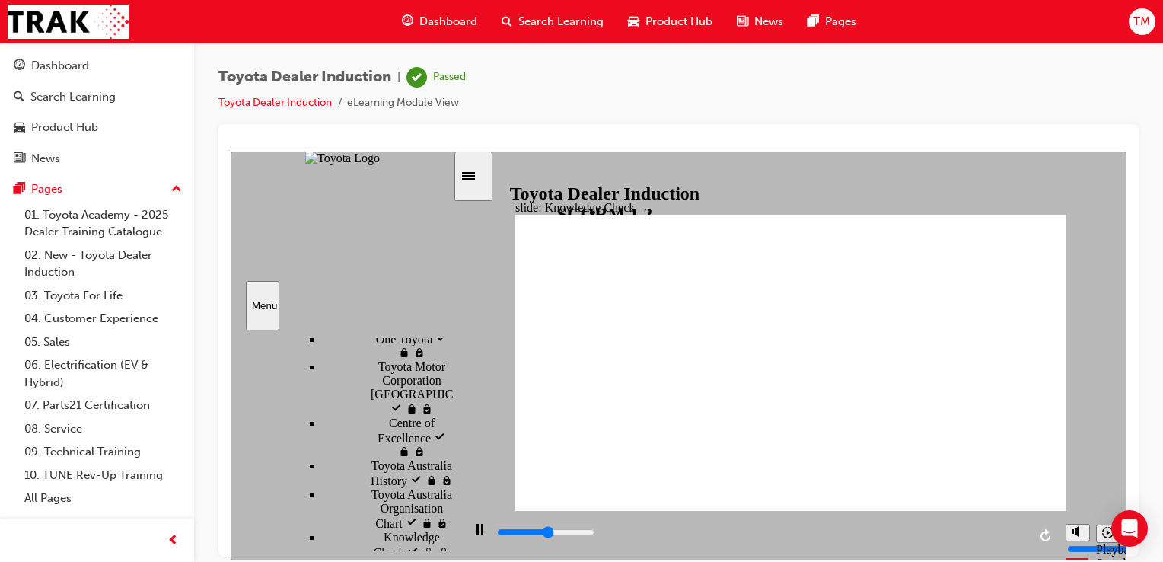
scroll to position [977, 0]
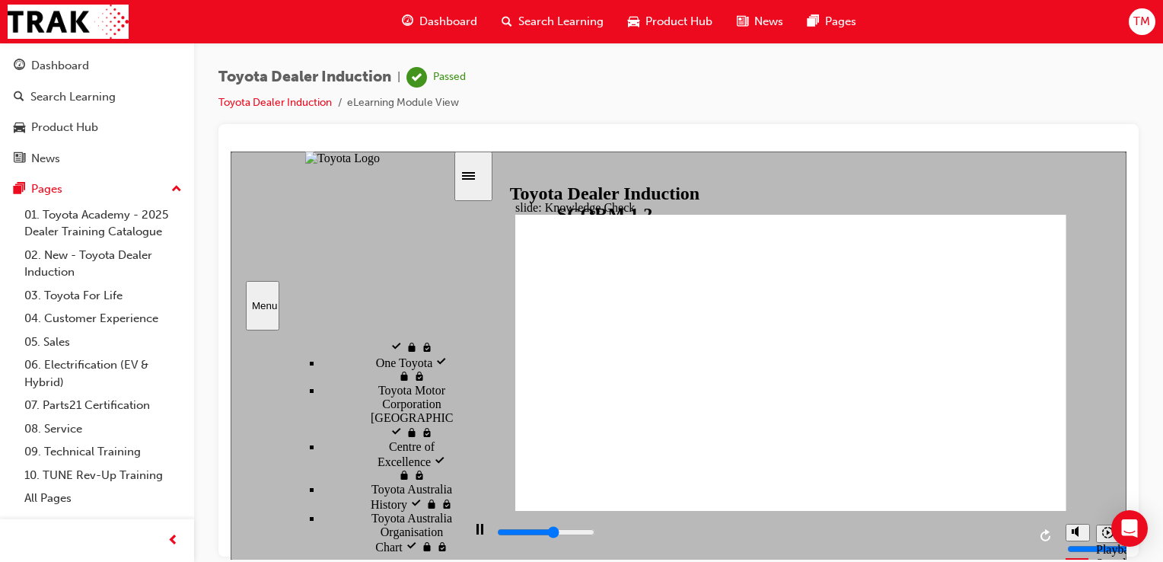
drag, startPoint x: 448, startPoint y: 541, endPoint x: 443, endPoint y: 521, distance: 21.1
click at [443, 521] on div "Introduction visited Introduction Start Start" at bounding box center [342, 440] width 222 height 221
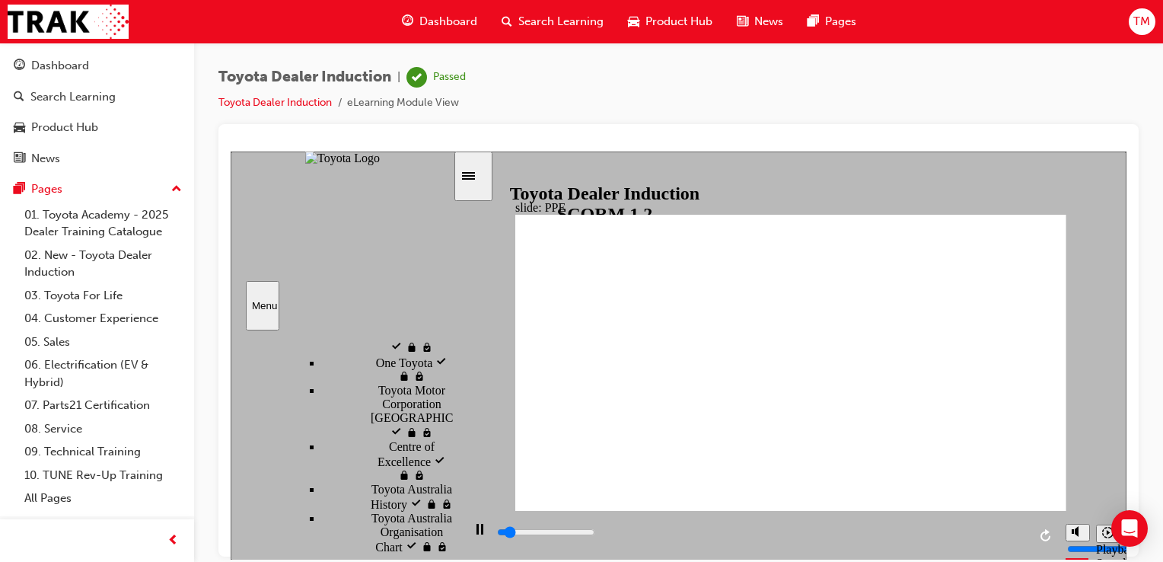
click at [932, 540] on div "playback controls" at bounding box center [761, 532] width 532 height 17
click at [1001, 540] on div "playback controls" at bounding box center [761, 532] width 532 height 17
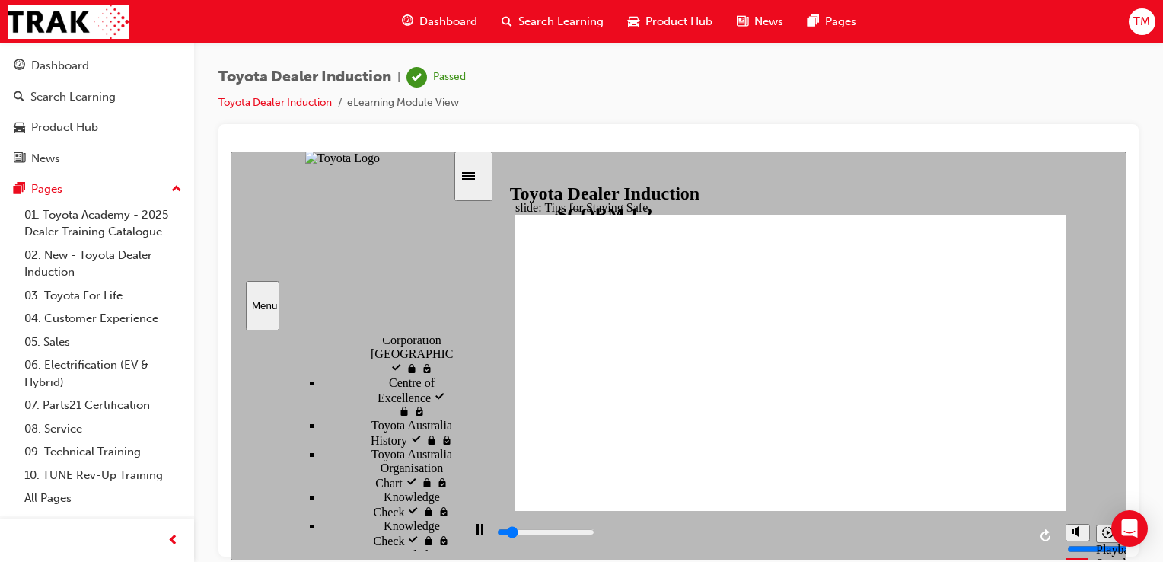
scroll to position [1056, 0]
drag, startPoint x: 444, startPoint y: 509, endPoint x: 444, endPoint y: 523, distance: 13.7
click at [444, 523] on div "Introduction visited Introduction Start Start" at bounding box center [342, 440] width 222 height 221
type input "5000"
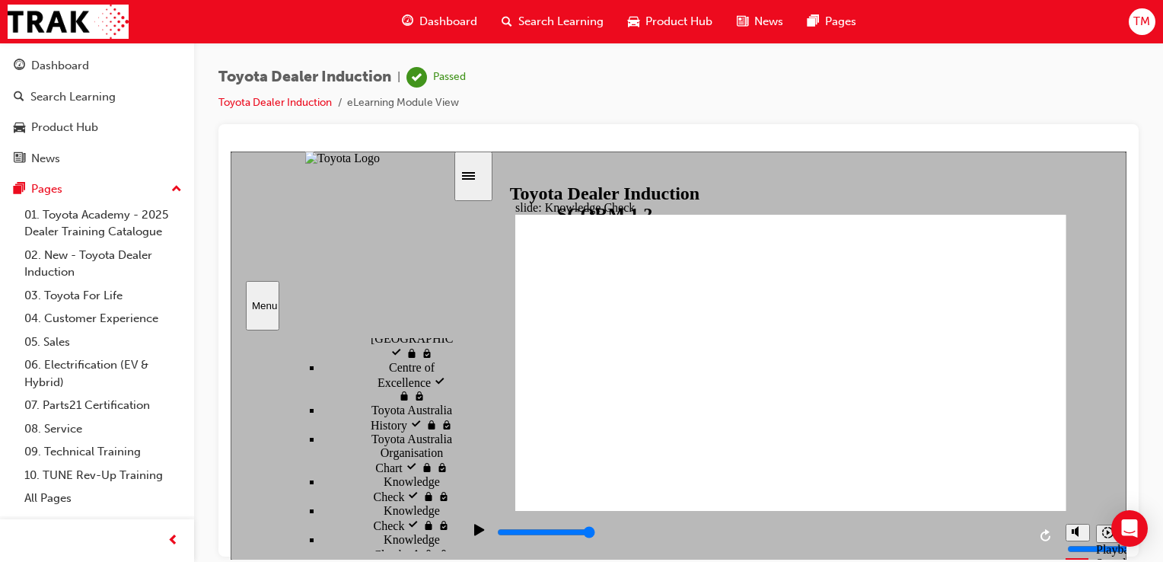
checkbox input "true"
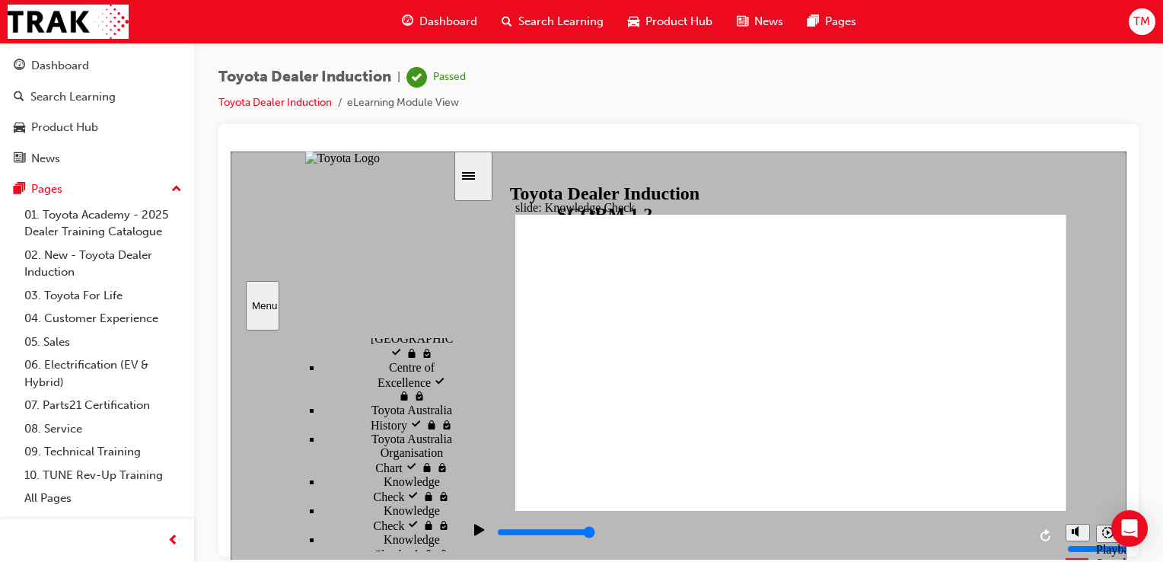
checkbox input "true"
type input "4600"
radio input "true"
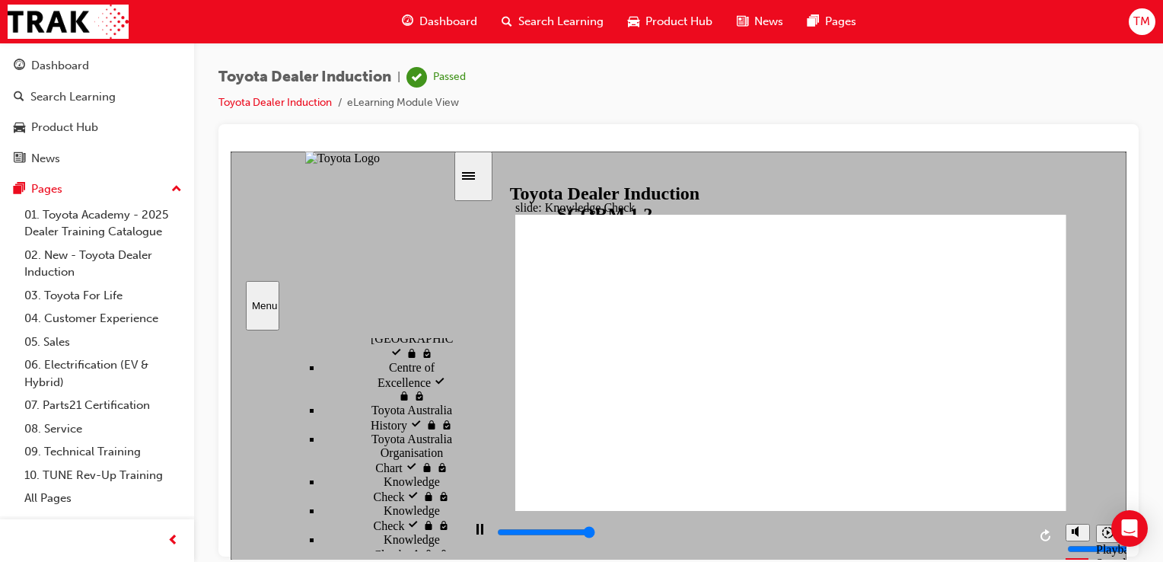
type input "5000"
checkbox input "true"
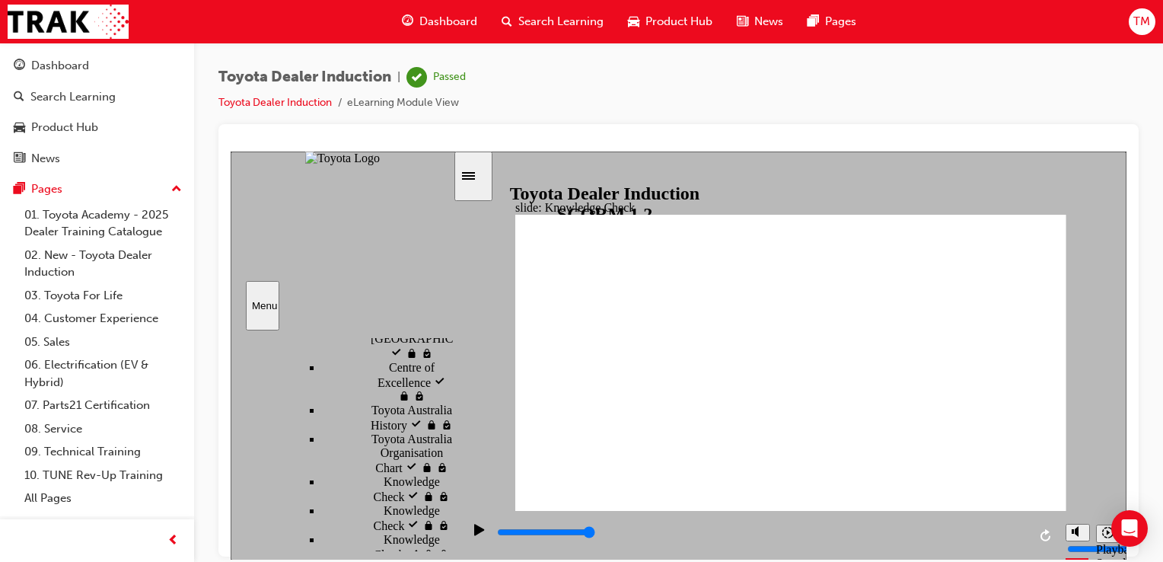
type input "1800"
checkbox input "true"
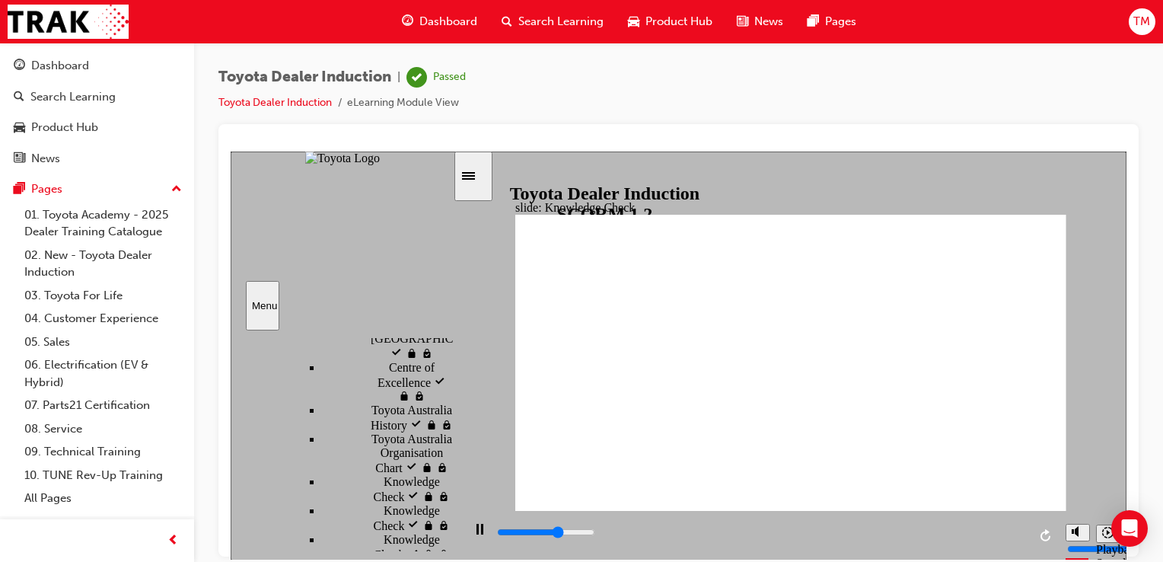
type input "3200"
checkbox input "true"
drag, startPoint x: 707, startPoint y: 377, endPoint x: 709, endPoint y: 396, distance: 18.3
type input "3800"
checkbox input "true"
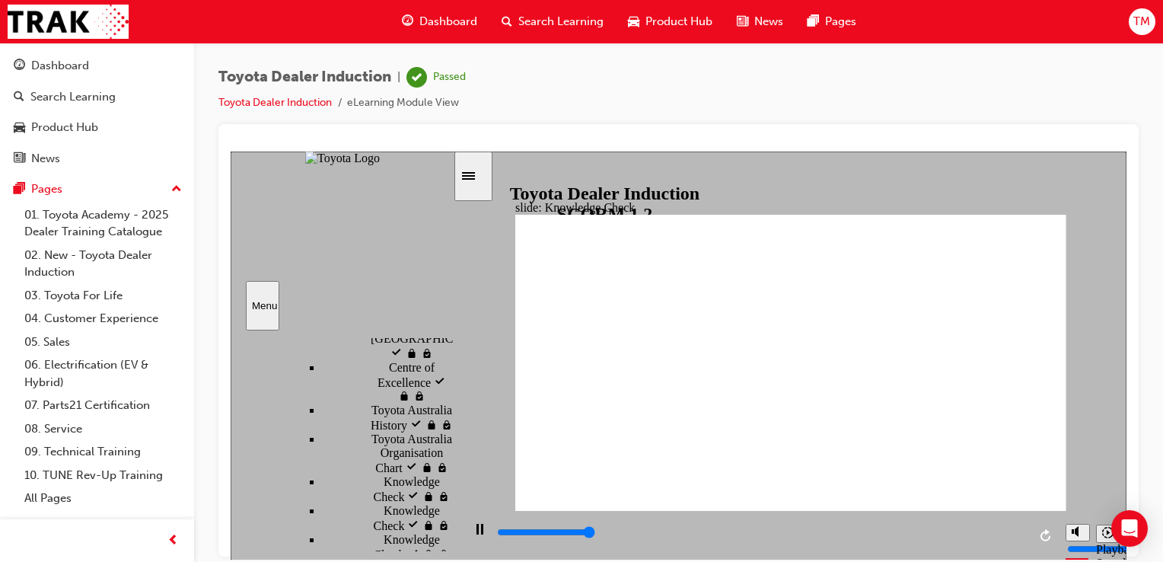
type input "5000"
checkbox input "true"
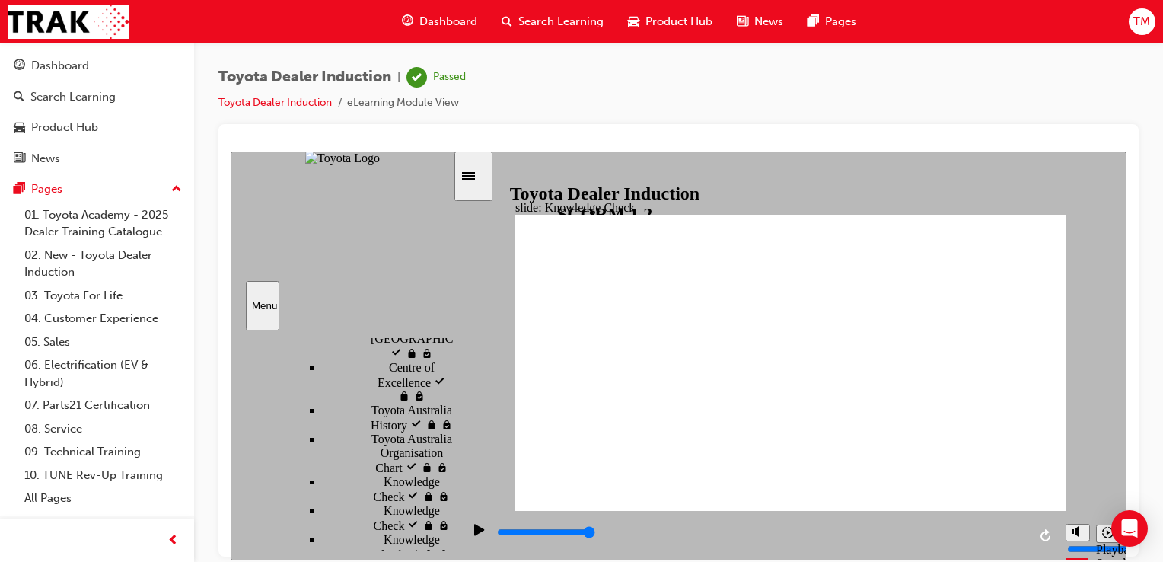
checkbox input "true"
drag, startPoint x: 706, startPoint y: 411, endPoint x: 707, endPoint y: 424, distance: 13.0
checkbox input "true"
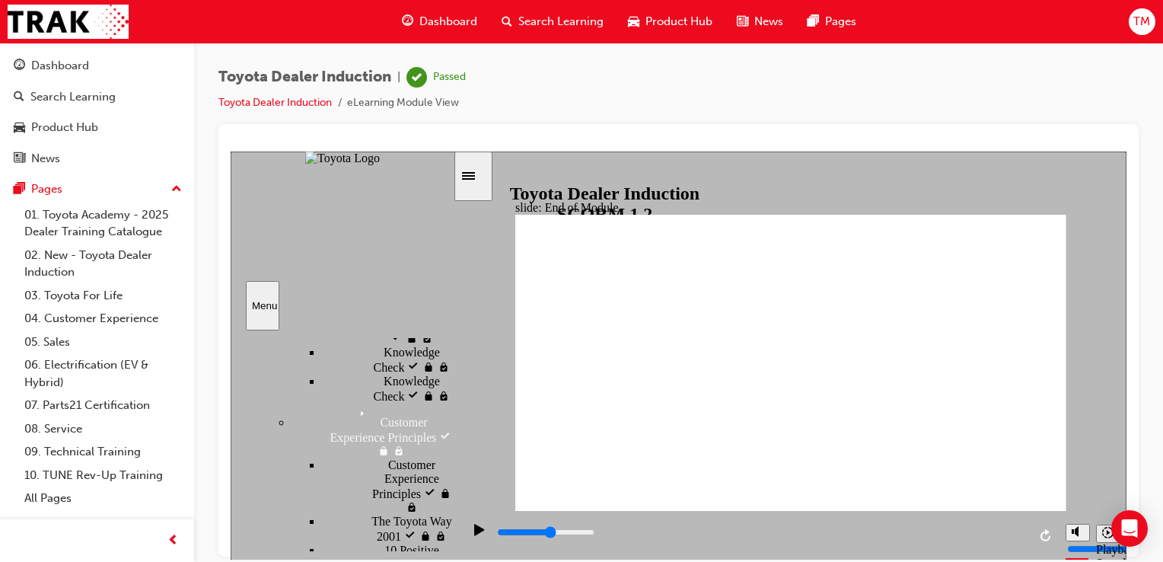
drag, startPoint x: 451, startPoint y: 520, endPoint x: 428, endPoint y: 600, distance: 83.6
click at [428, 559] on html "slide: Toyota Academy RESTART RESTART RESTART RESTART Back to top Playback Spee…" at bounding box center [679, 355] width 896 height 408
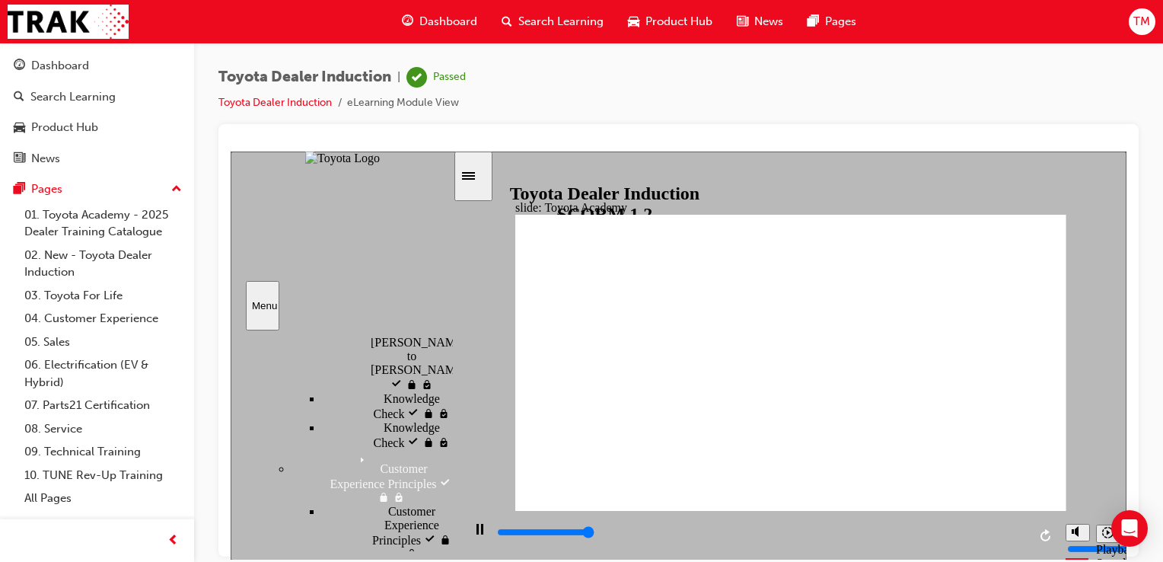
type input "9900"
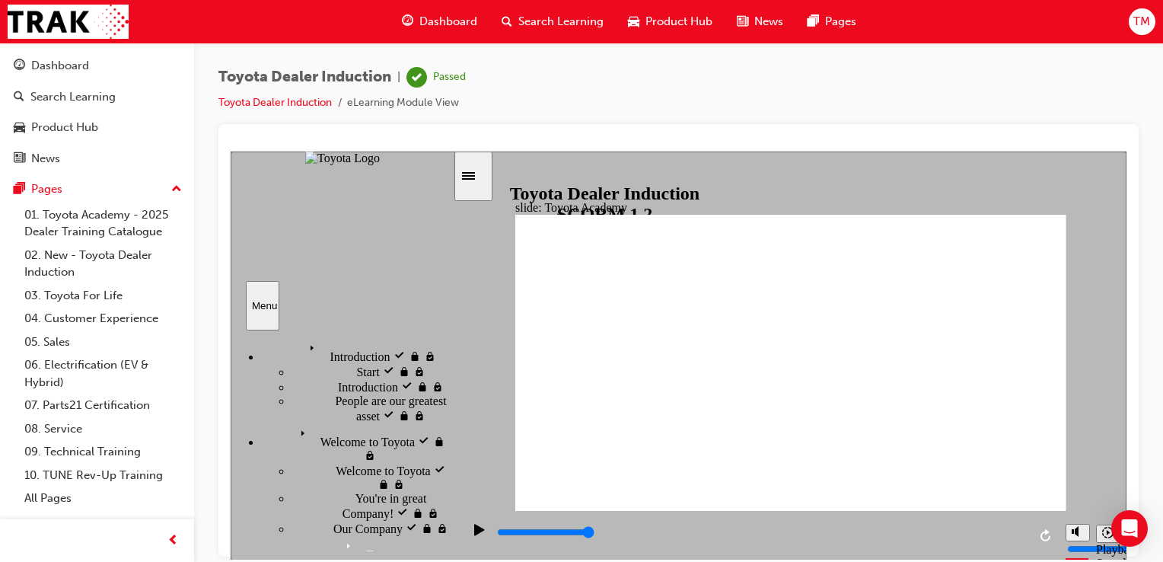
scroll to position [0, 0]
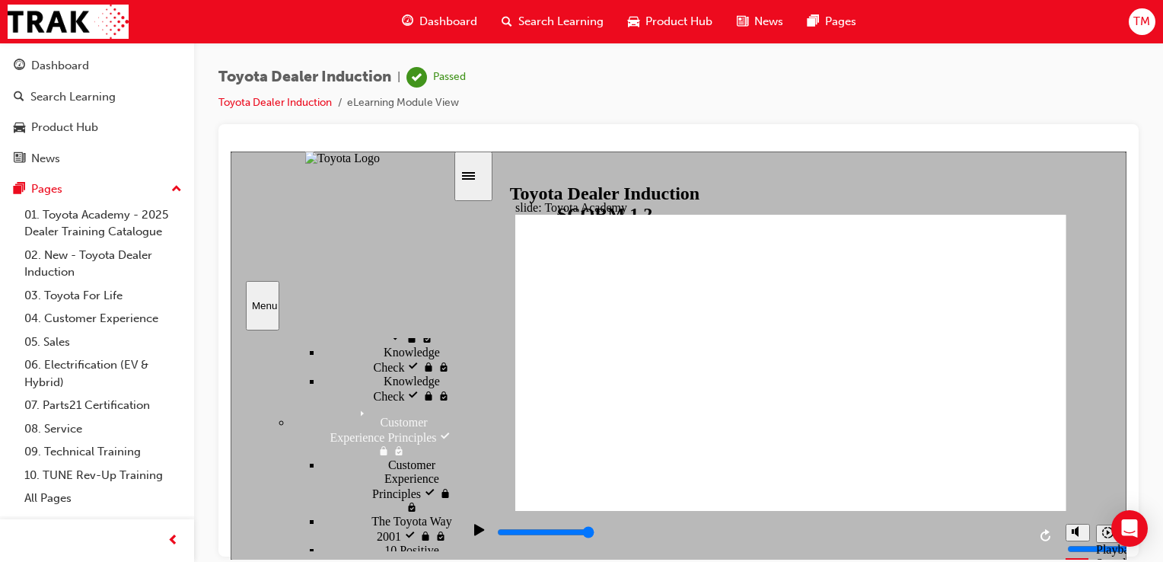
drag, startPoint x: 448, startPoint y: 532, endPoint x: 431, endPoint y: 600, distance: 70.7
click at [431, 559] on html "slide: Toyota Academy RESTART RESTART RESTART RESTART Back to top Playback Spee…" at bounding box center [679, 355] width 896 height 408
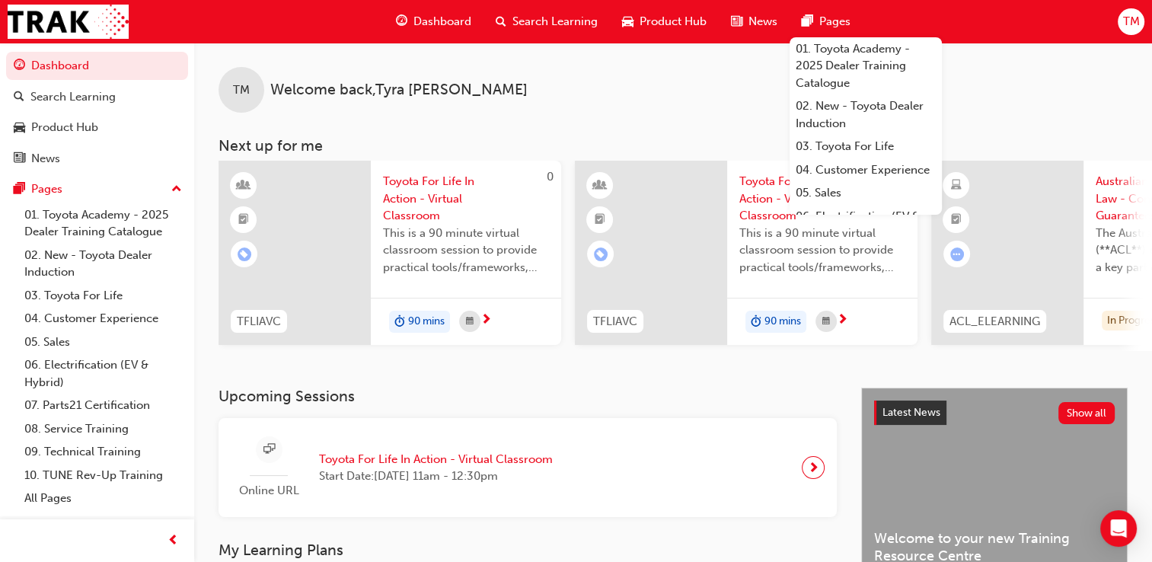
click at [1123, 25] on span "TM" at bounding box center [1130, 22] width 17 height 18
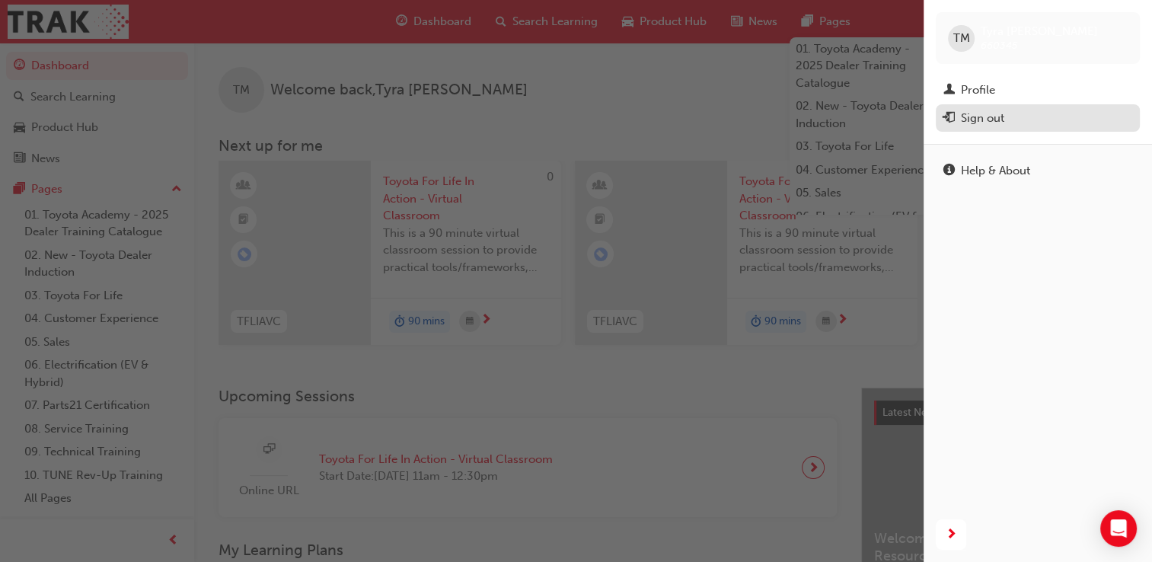
click at [980, 126] on div "Sign out" at bounding box center [1037, 118] width 189 height 19
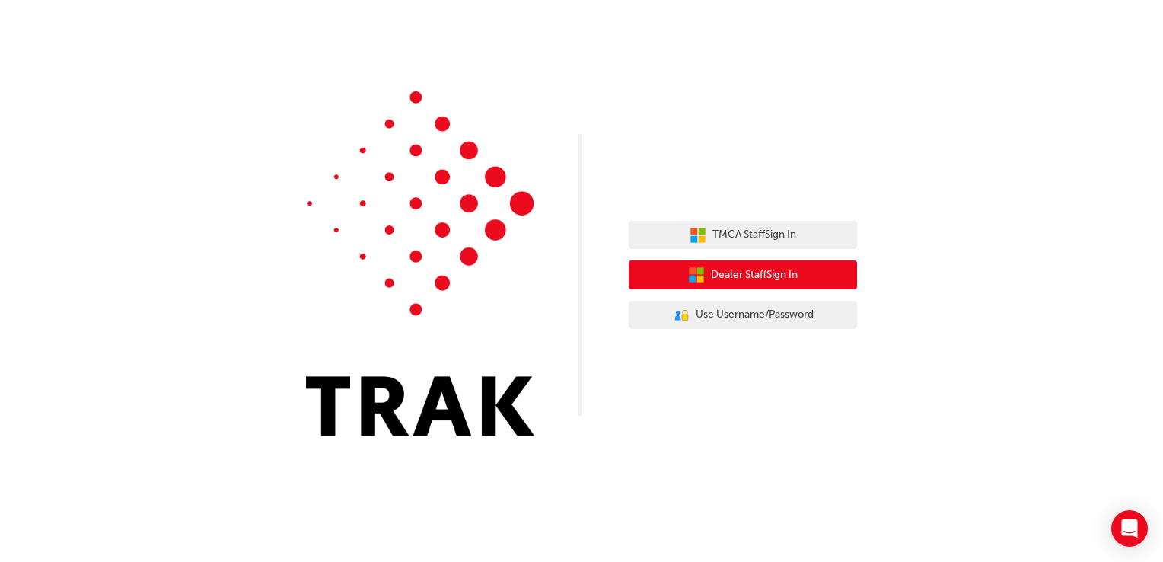
click at [762, 279] on span "Dealer Staff Sign In" at bounding box center [754, 275] width 87 height 18
